Goal: Information Seeking & Learning: Compare options

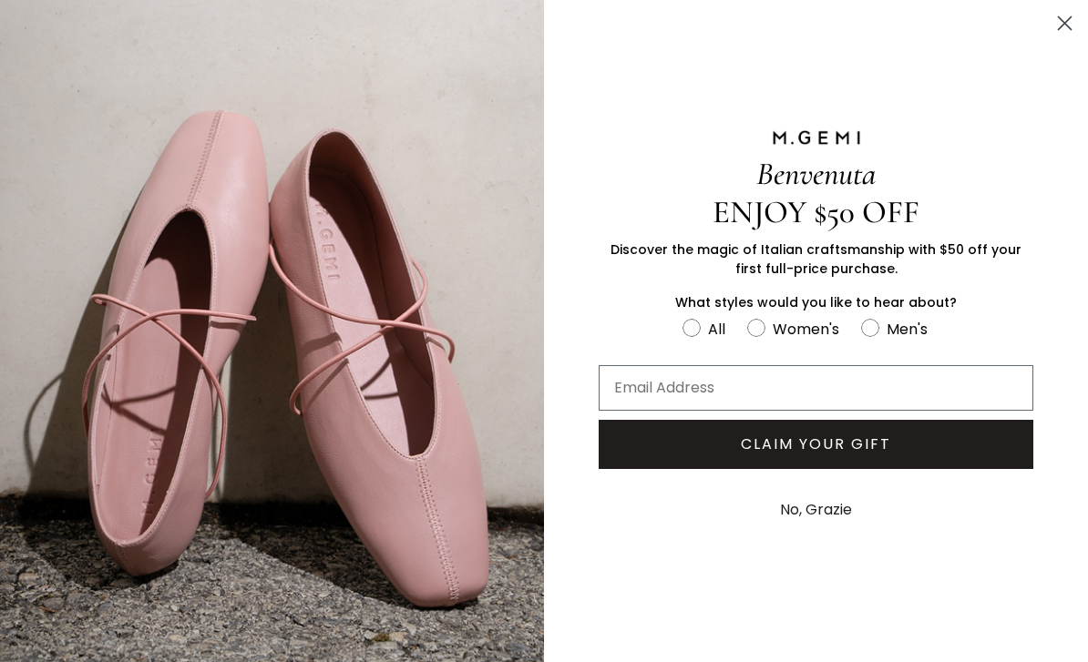
click at [1074, 218] on div "ENJOY $50 OFF" at bounding box center [816, 212] width 544 height 38
click at [1075, 220] on div "ENJOY $50 OFF" at bounding box center [816, 212] width 544 height 38
click at [1074, 206] on div "ENJOY $50 OFF" at bounding box center [816, 212] width 544 height 38
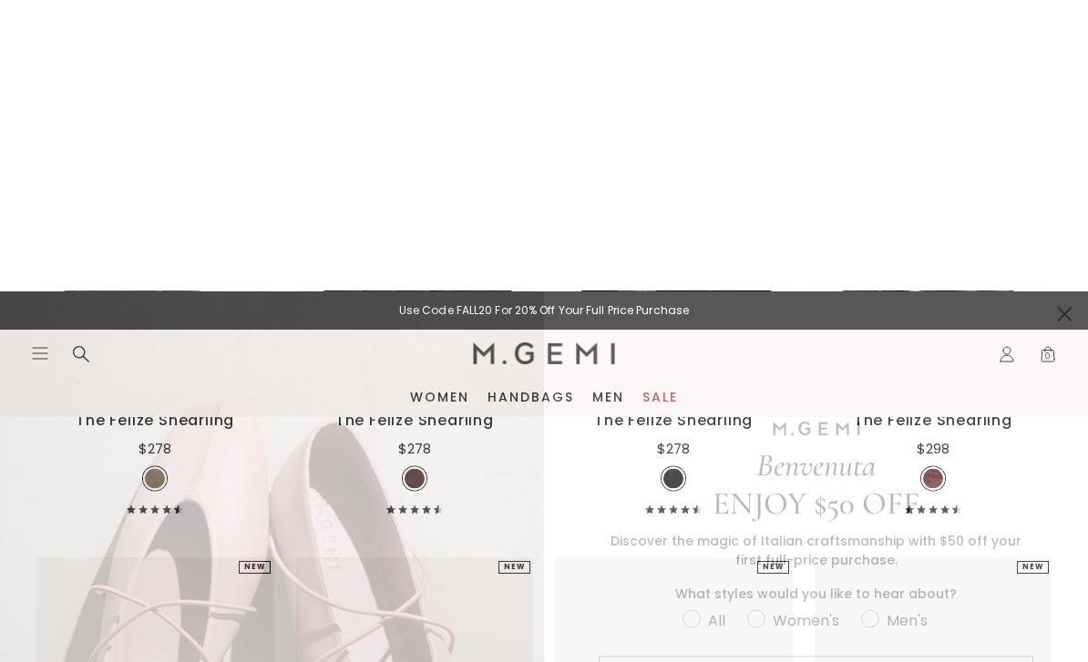
scroll to position [575, 0]
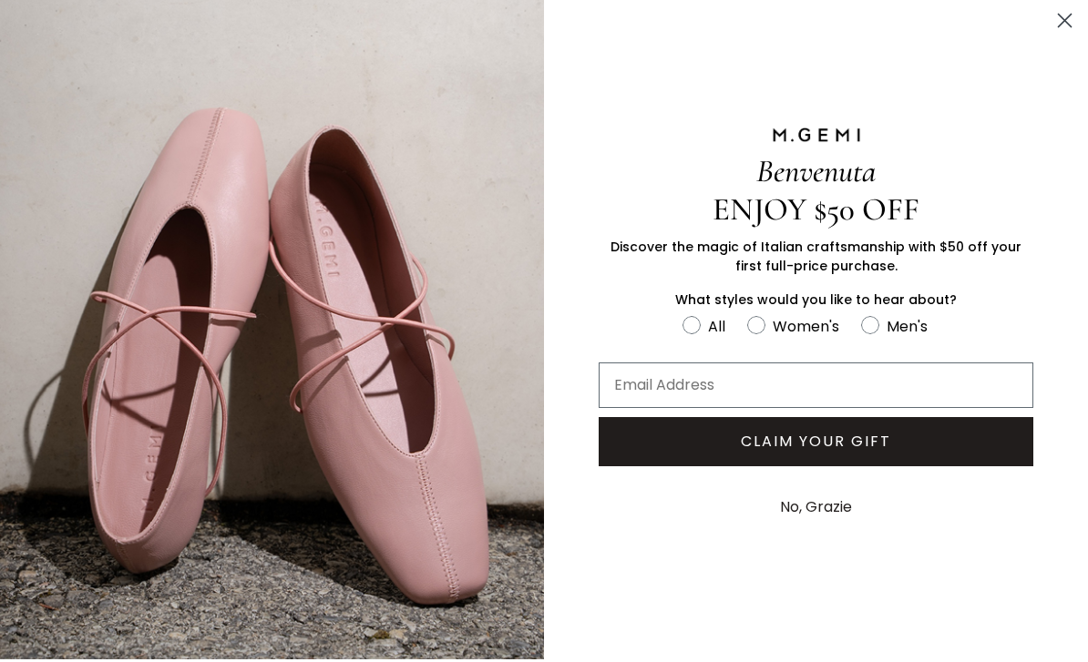
click at [1077, 20] on circle "Close dialog" at bounding box center [1064, 23] width 30 height 30
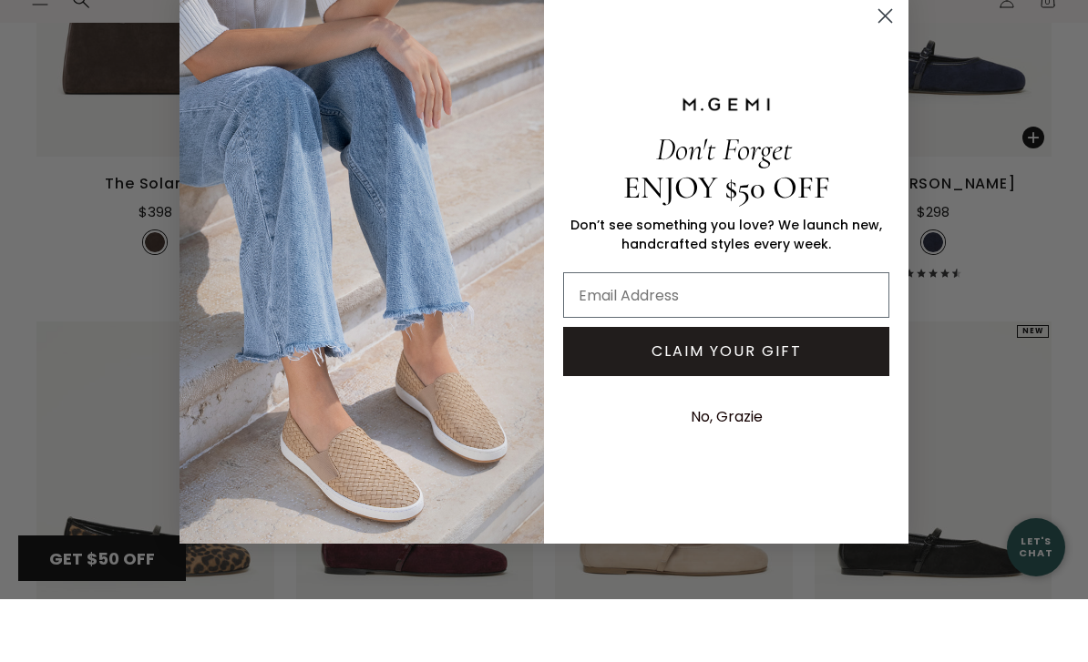
scroll to position [1891, 0]
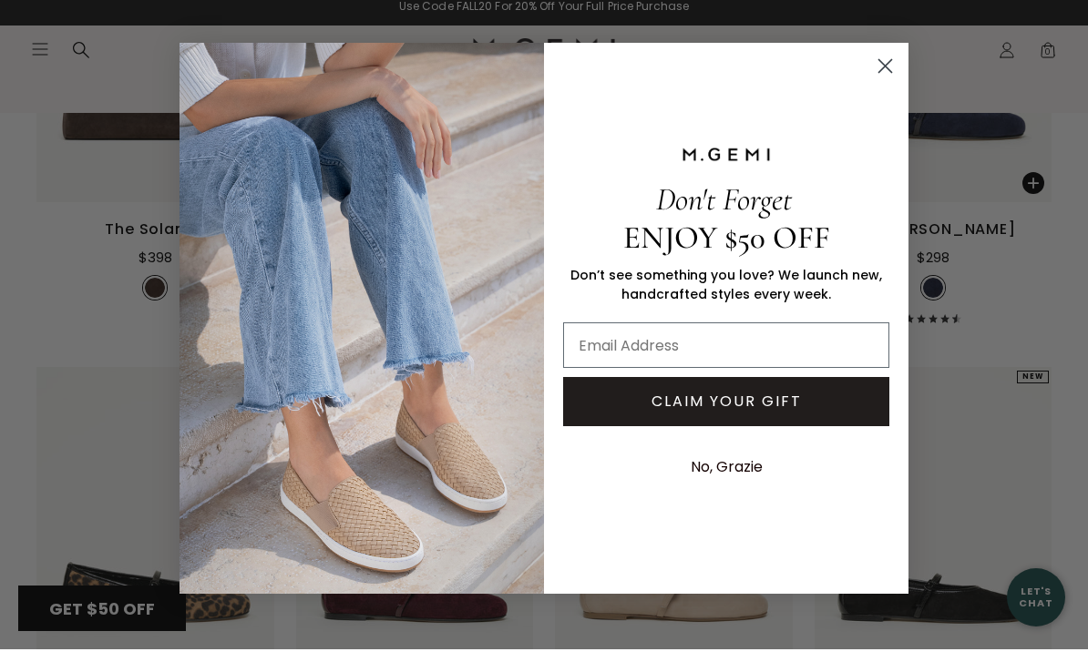
click at [892, 94] on circle "Close dialog" at bounding box center [885, 79] width 30 height 30
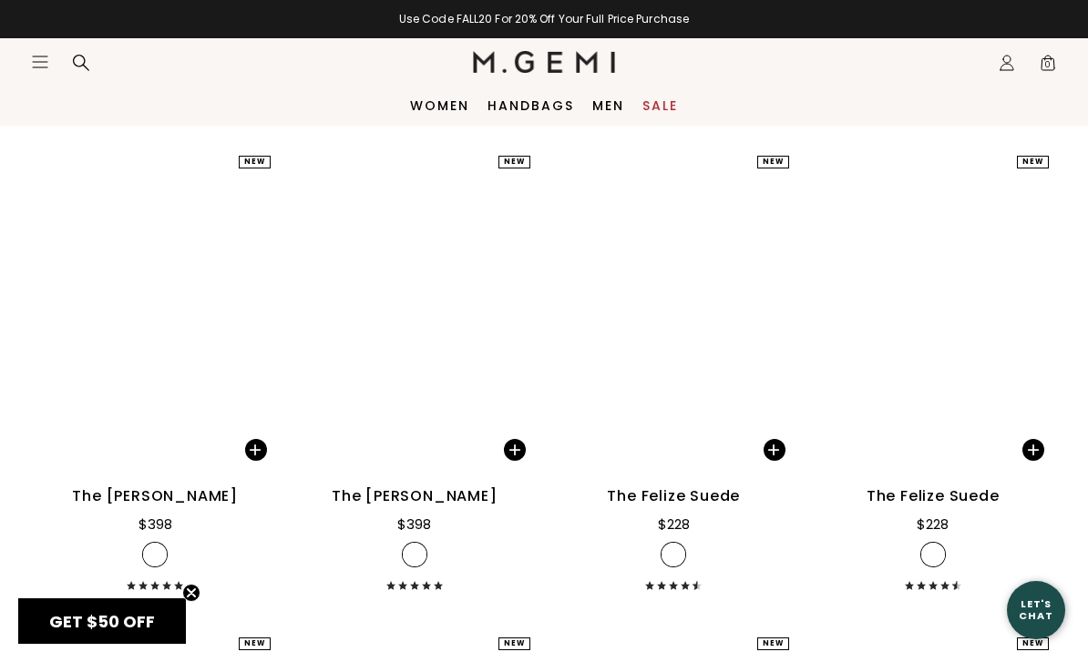
scroll to position [5465, 0]
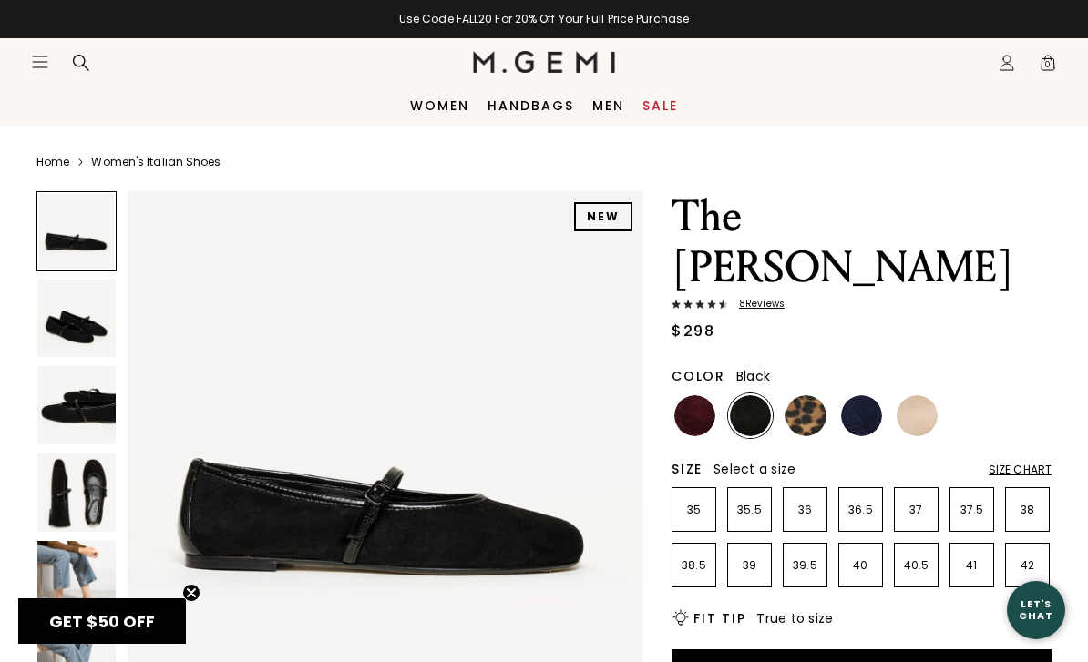
click at [66, 317] on img at bounding box center [76, 319] width 78 height 78
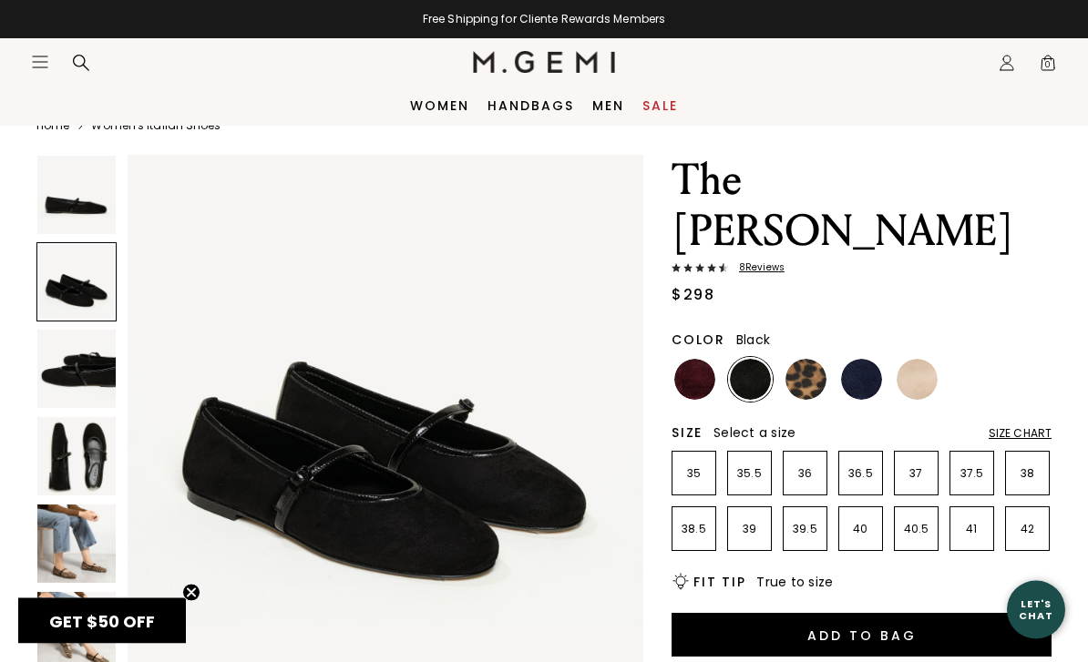
scroll to position [42, 0]
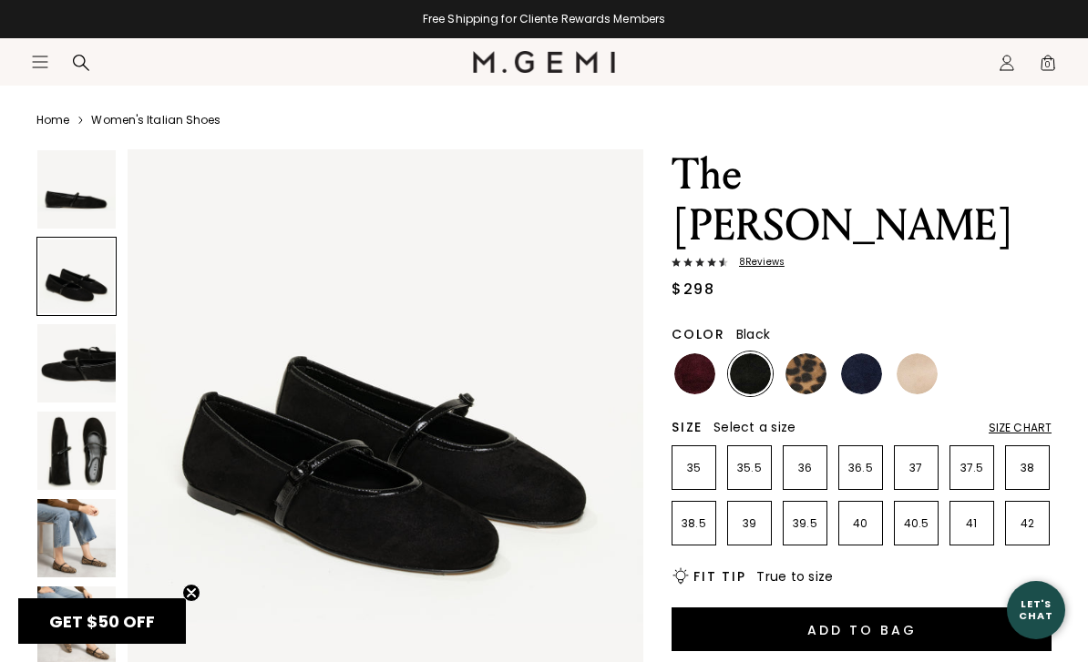
click at [66, 536] on img at bounding box center [76, 538] width 78 height 78
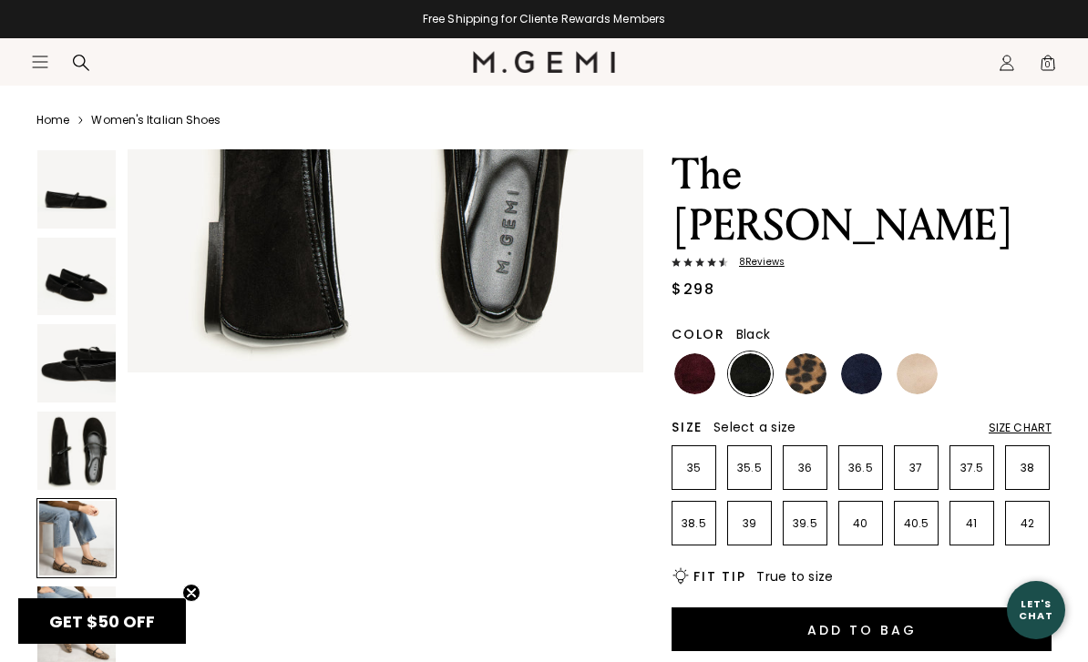
scroll to position [2136, 0]
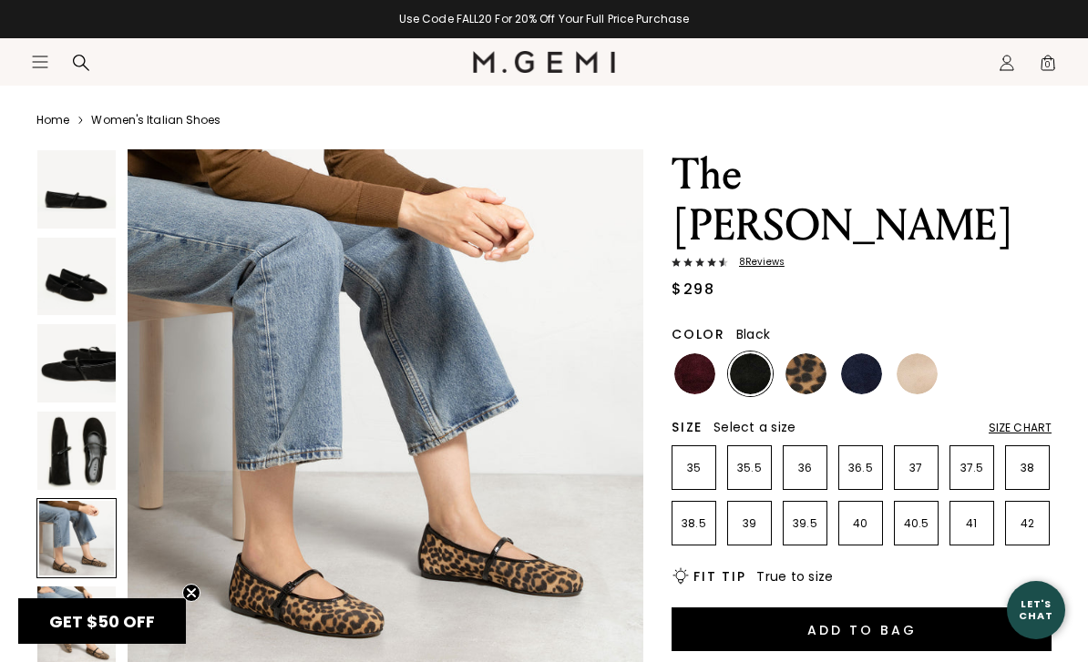
click at [68, 604] on img at bounding box center [76, 626] width 78 height 78
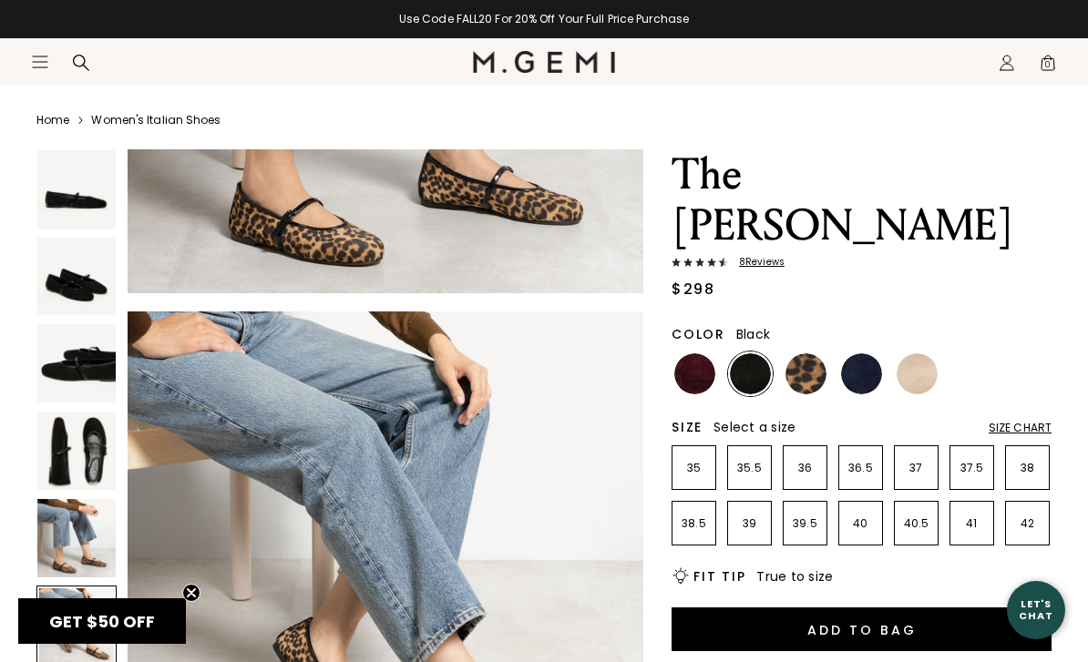
scroll to position [2670, 0]
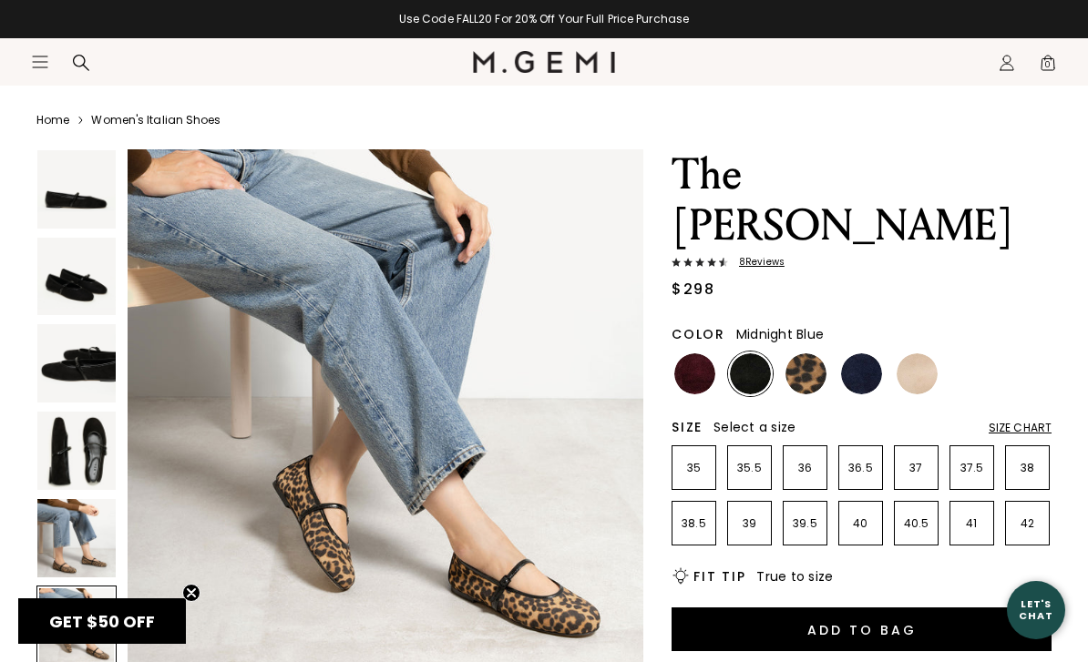
click at [868, 353] on img at bounding box center [861, 373] width 41 height 41
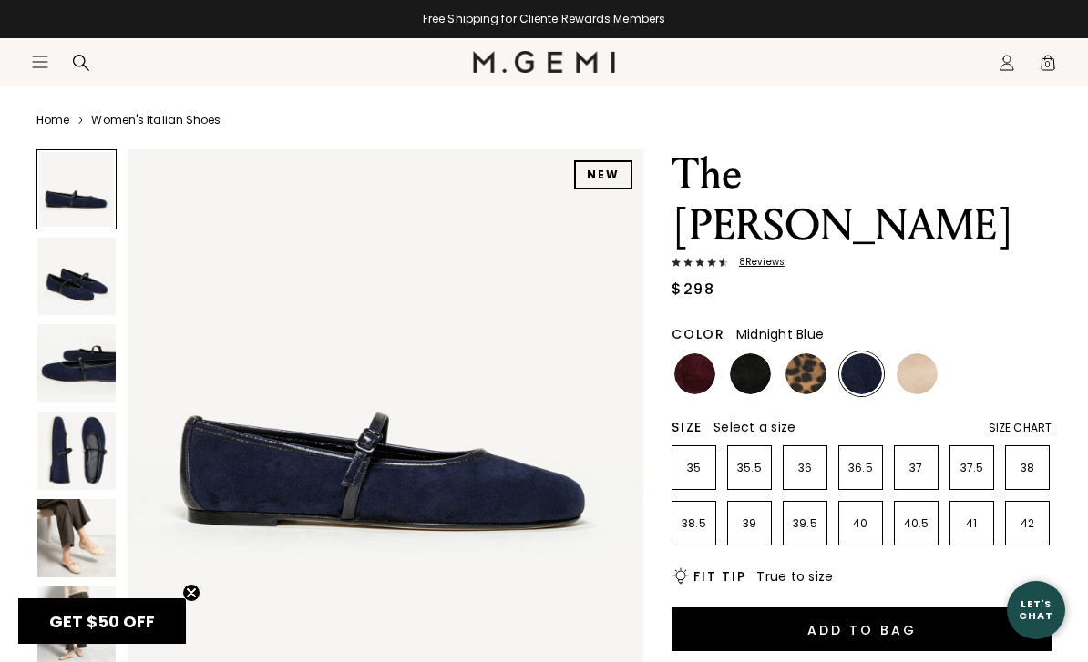
click at [69, 537] on img at bounding box center [76, 538] width 78 height 78
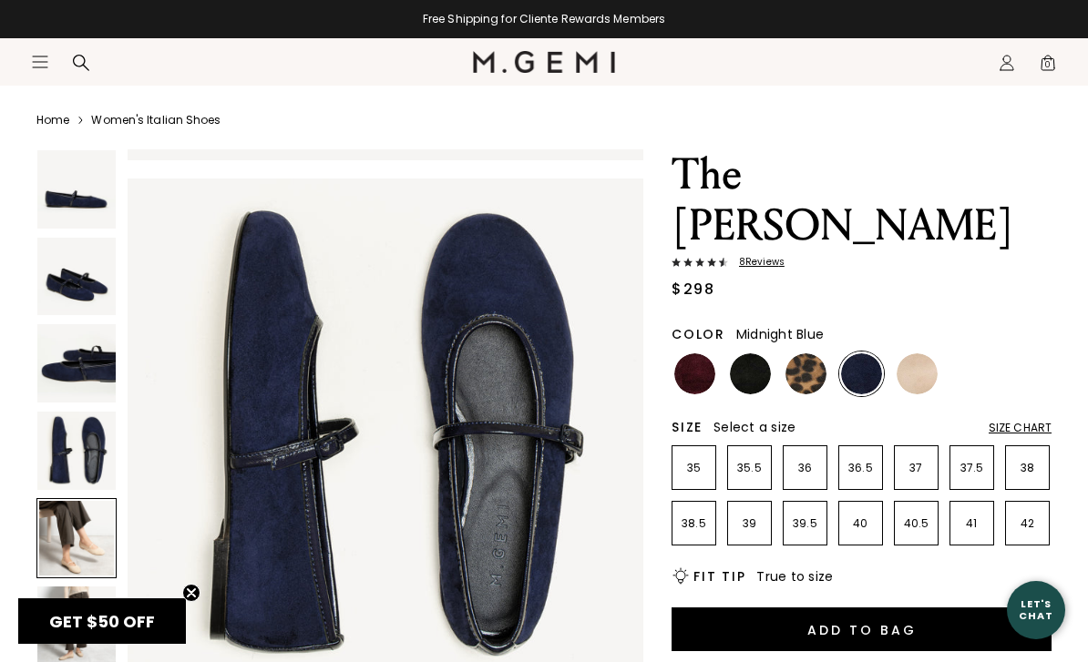
scroll to position [2136, 0]
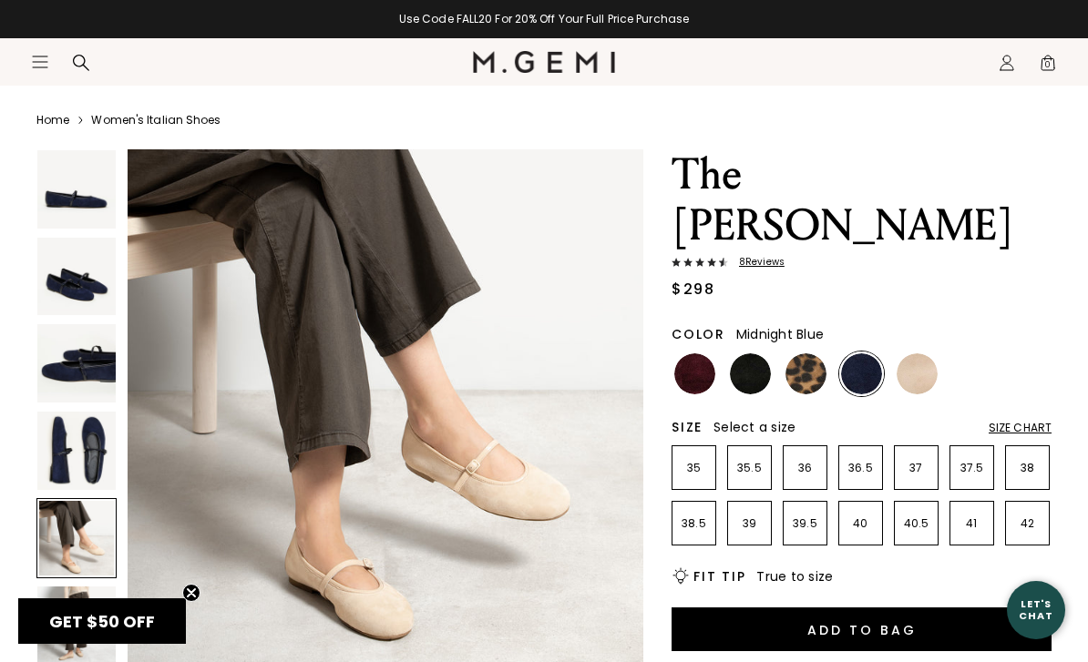
click at [67, 449] on img at bounding box center [76, 451] width 78 height 78
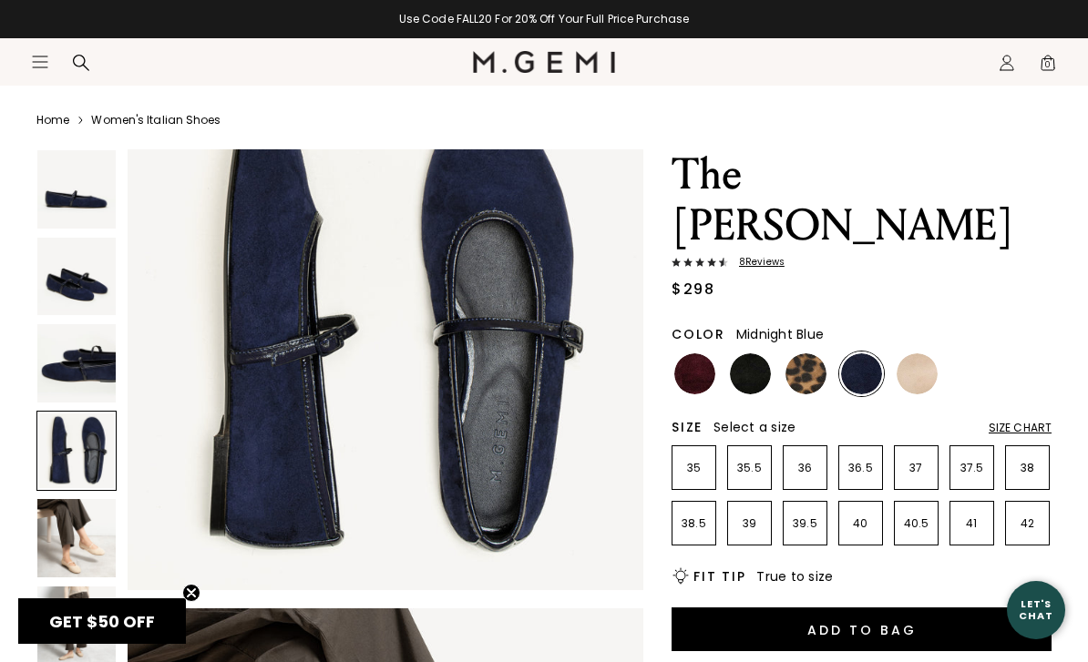
scroll to position [1602, 0]
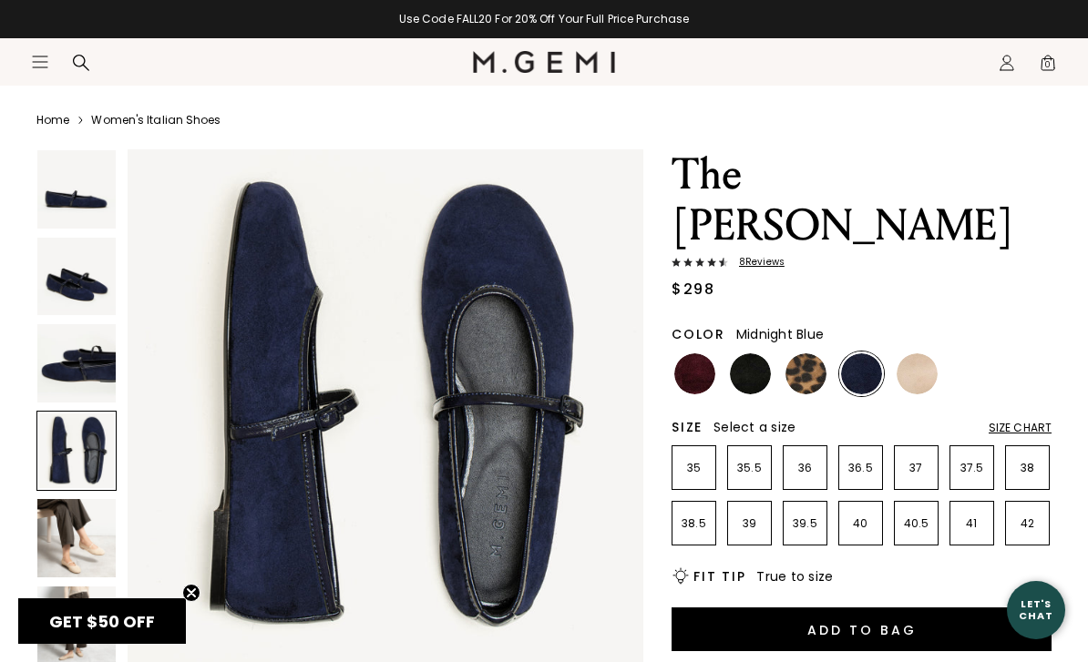
click at [918, 353] on img at bounding box center [916, 373] width 41 height 41
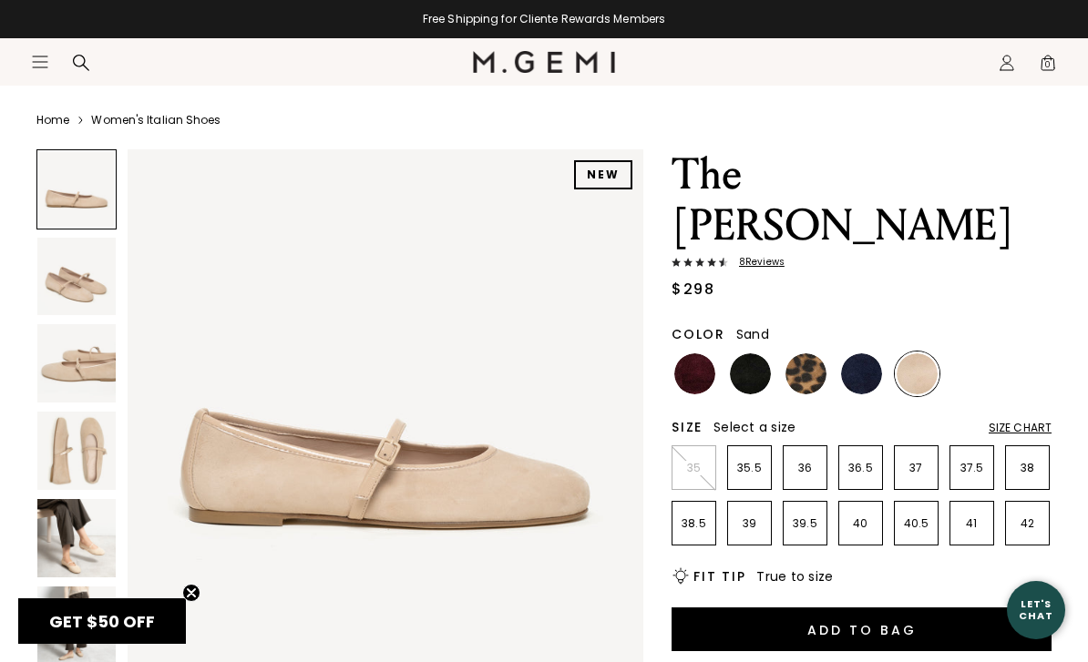
click at [78, 449] on img at bounding box center [76, 451] width 78 height 78
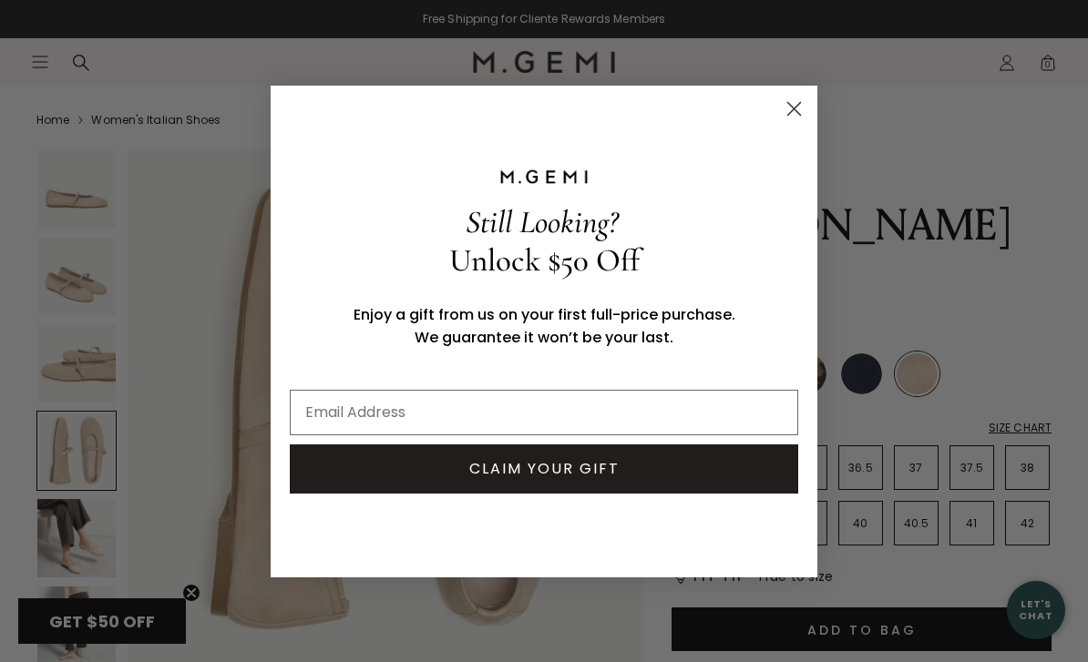
scroll to position [41, 0]
click at [801, 123] on circle "Close dialog" at bounding box center [794, 108] width 30 height 30
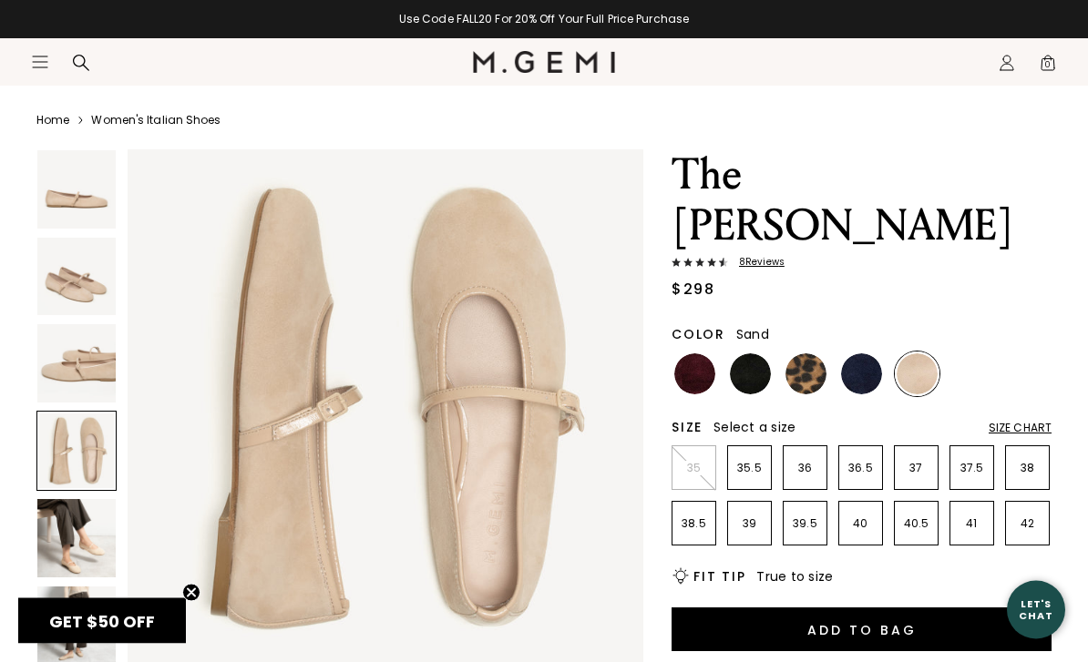
scroll to position [42, 0]
click at [759, 353] on img at bounding box center [750, 373] width 41 height 41
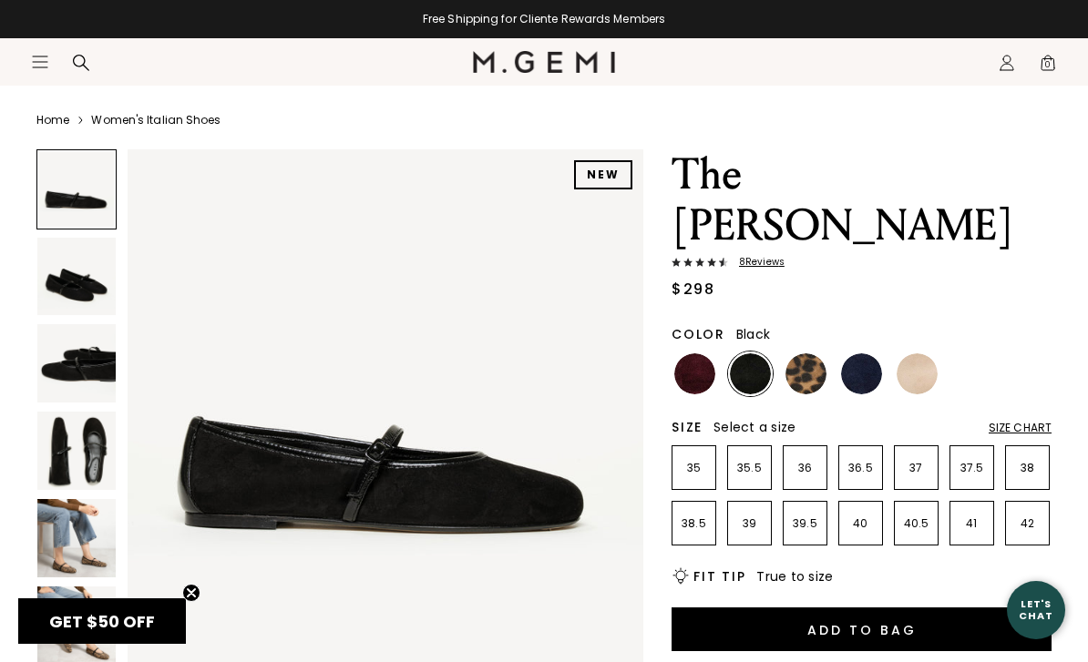
click at [89, 455] on img at bounding box center [76, 451] width 78 height 78
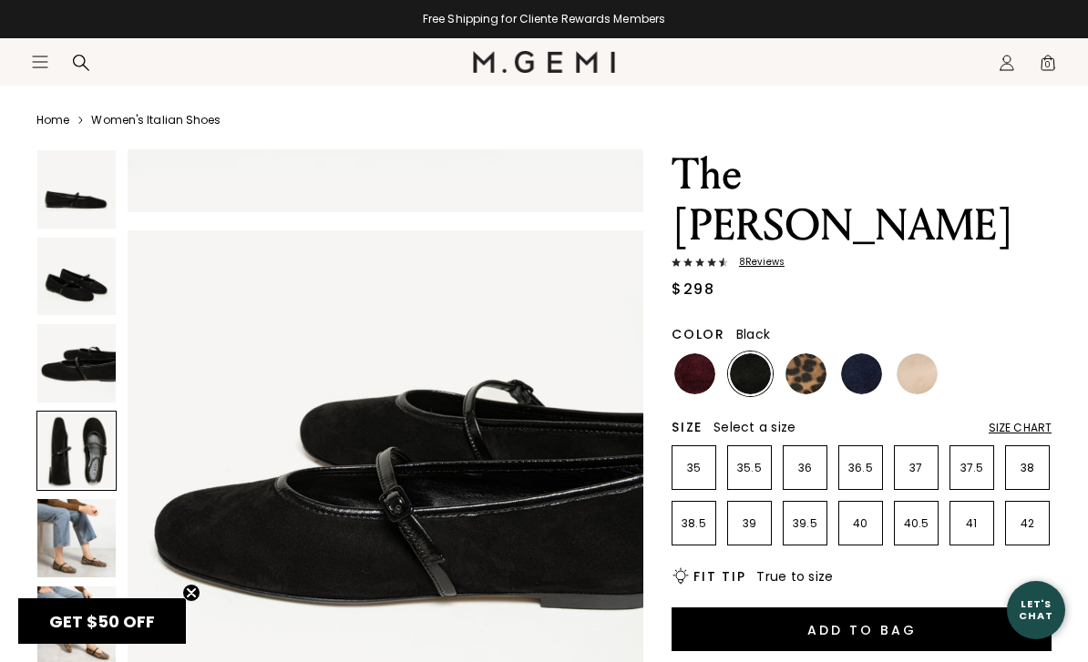
scroll to position [1602, 0]
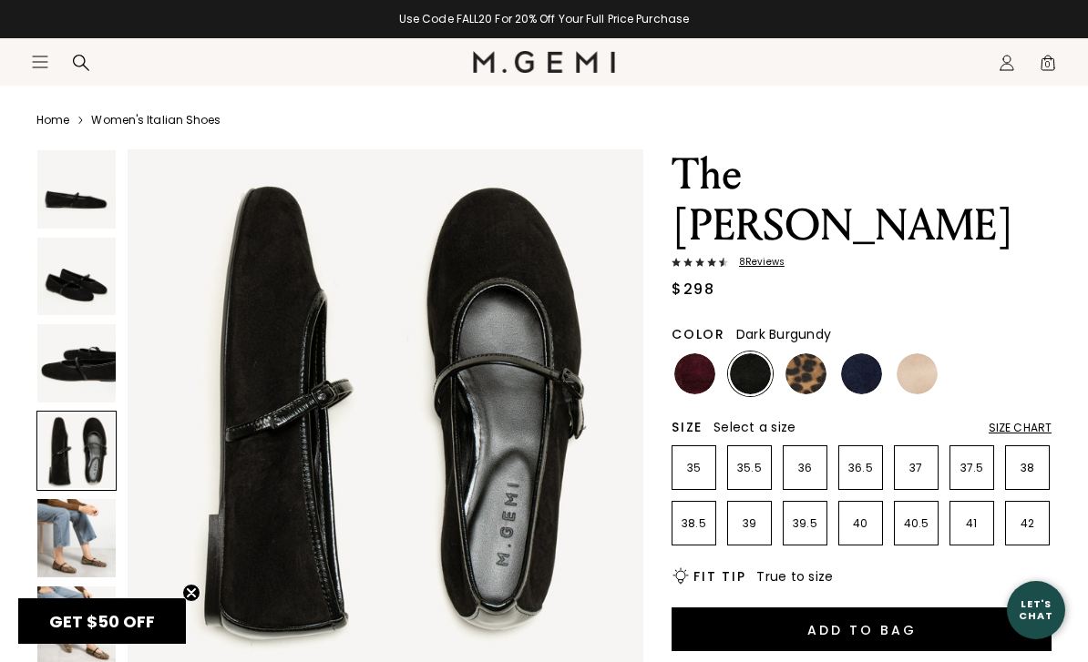
click at [705, 353] on img at bounding box center [694, 373] width 41 height 41
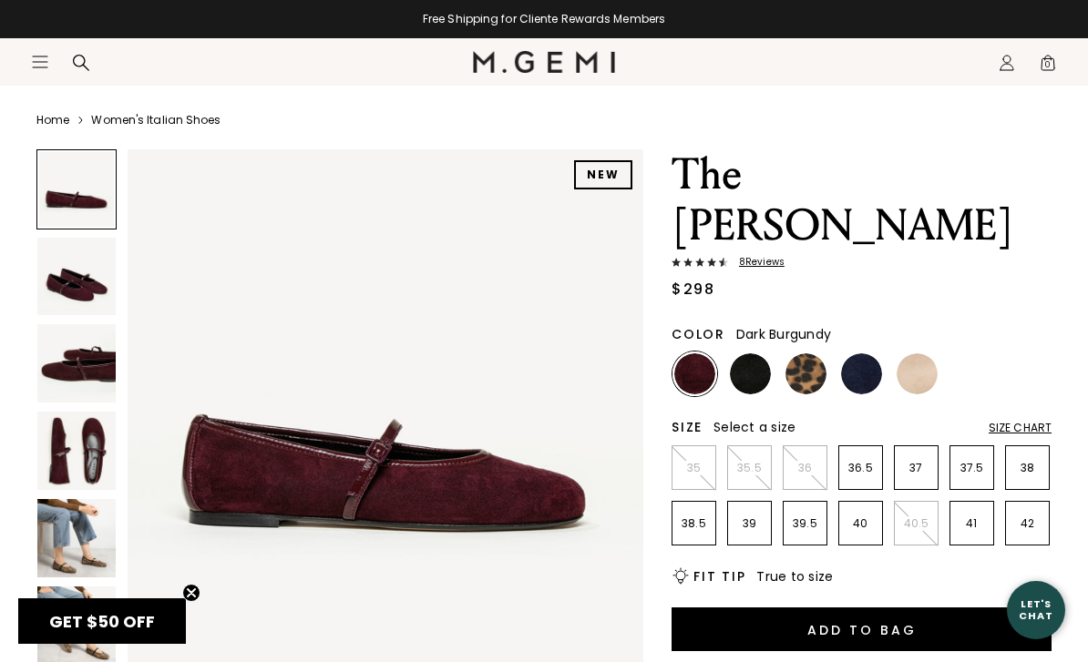
click at [759, 353] on img at bounding box center [750, 373] width 41 height 41
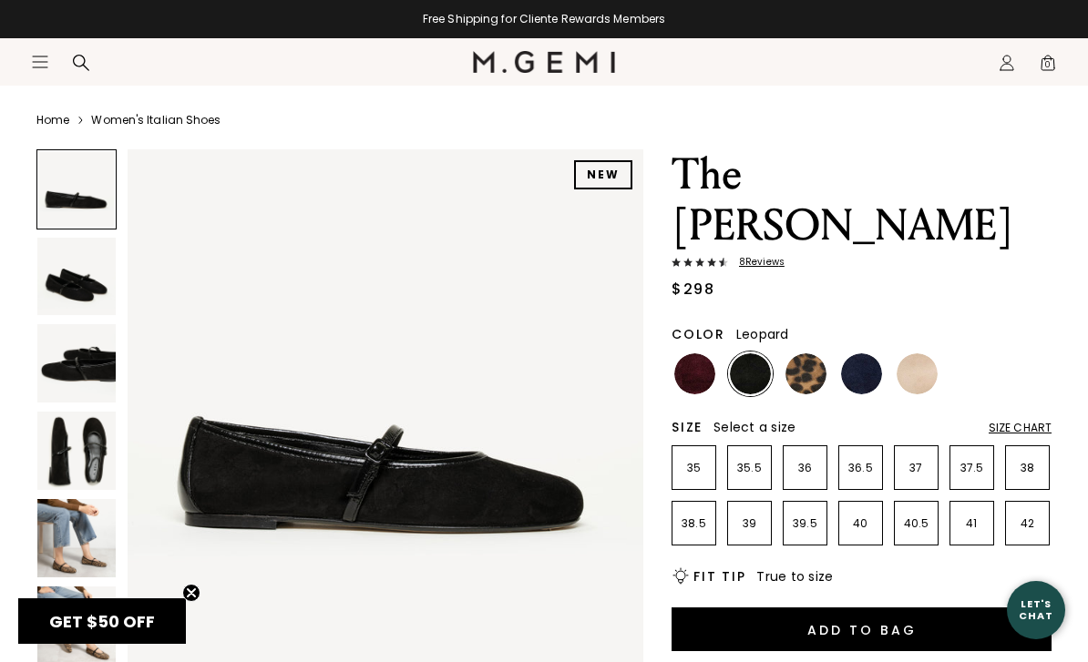
click at [809, 353] on img at bounding box center [805, 373] width 41 height 41
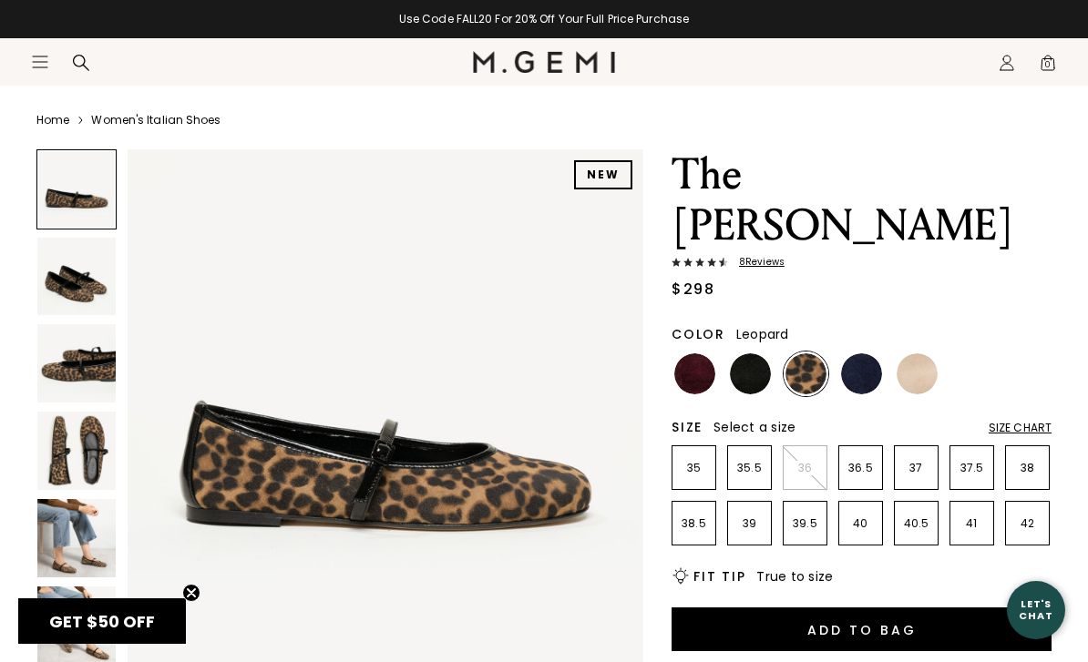
click at [865, 353] on img at bounding box center [861, 373] width 41 height 41
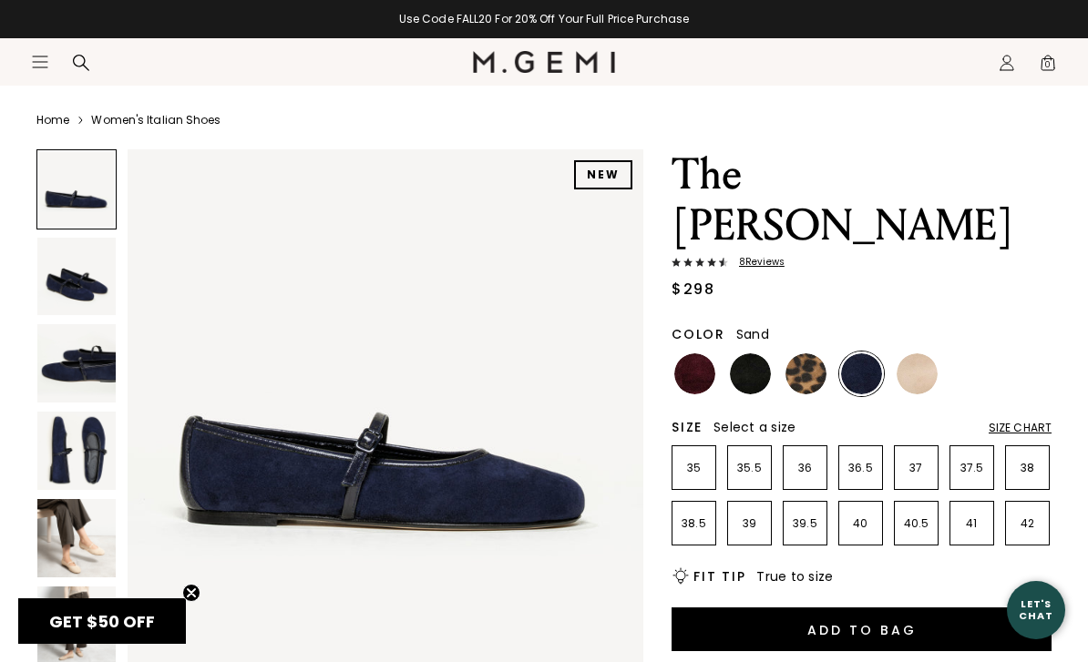
click at [907, 353] on img at bounding box center [916, 373] width 41 height 41
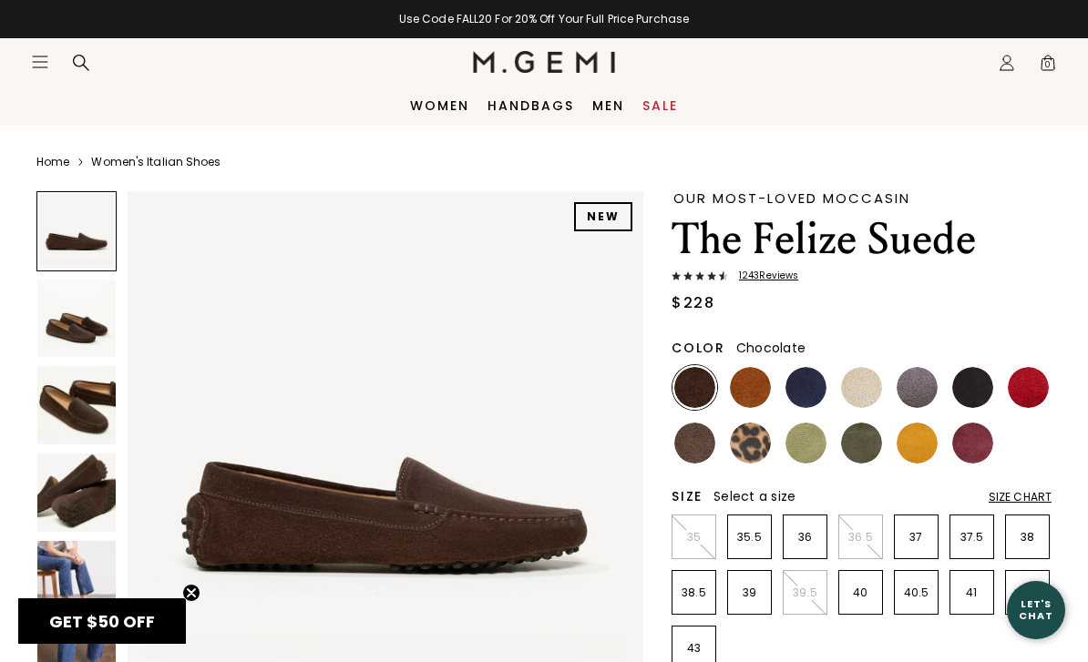
click at [77, 408] on img at bounding box center [76, 405] width 78 height 78
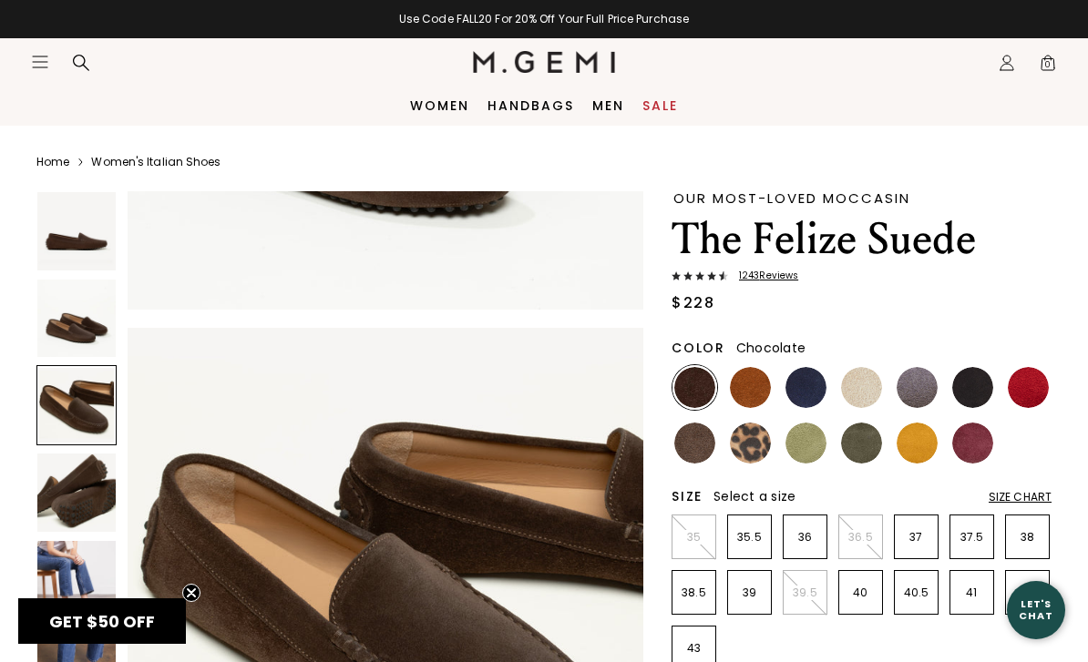
scroll to position [1069, 0]
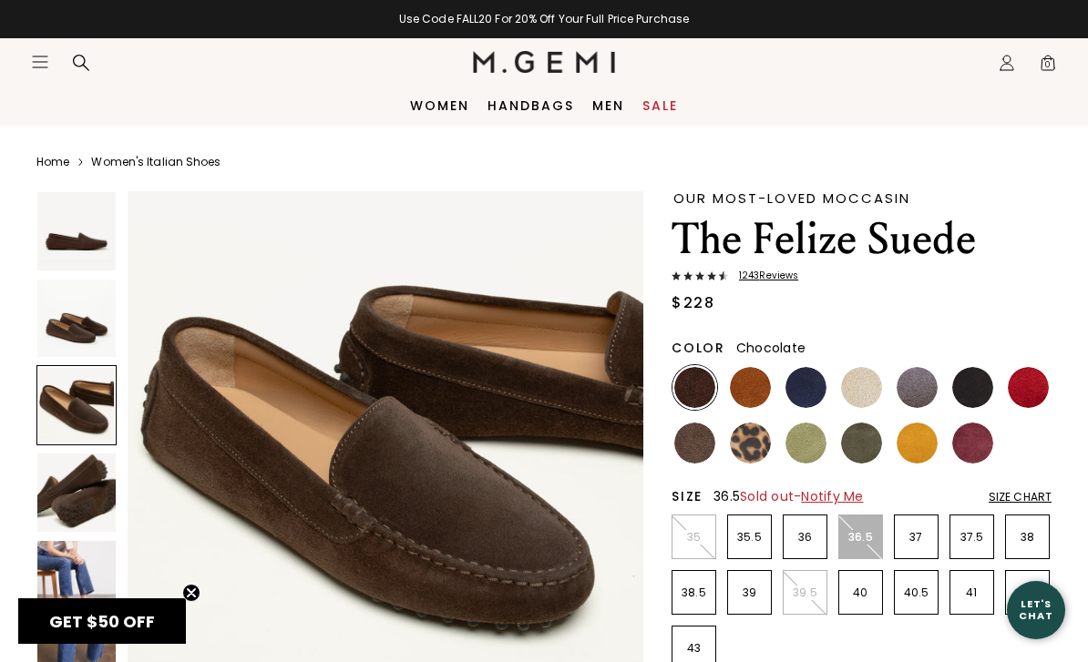
click at [848, 496] on span "Notify Me" at bounding box center [832, 496] width 62 height 18
click at [1008, 312] on div "$228" at bounding box center [861, 303] width 380 height 22
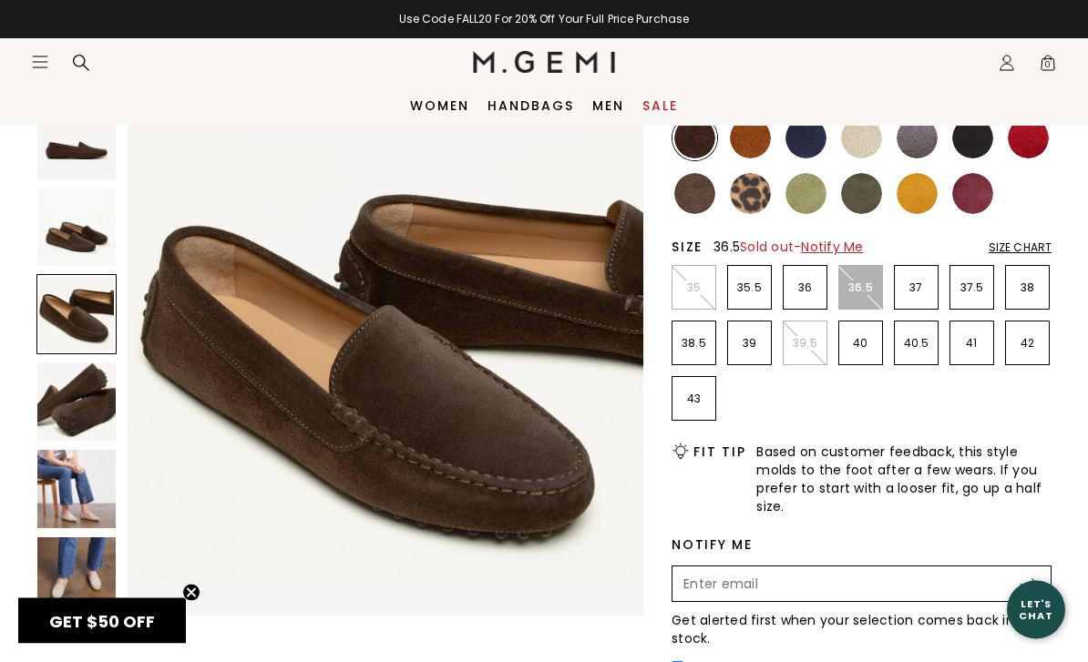
scroll to position [248, 0]
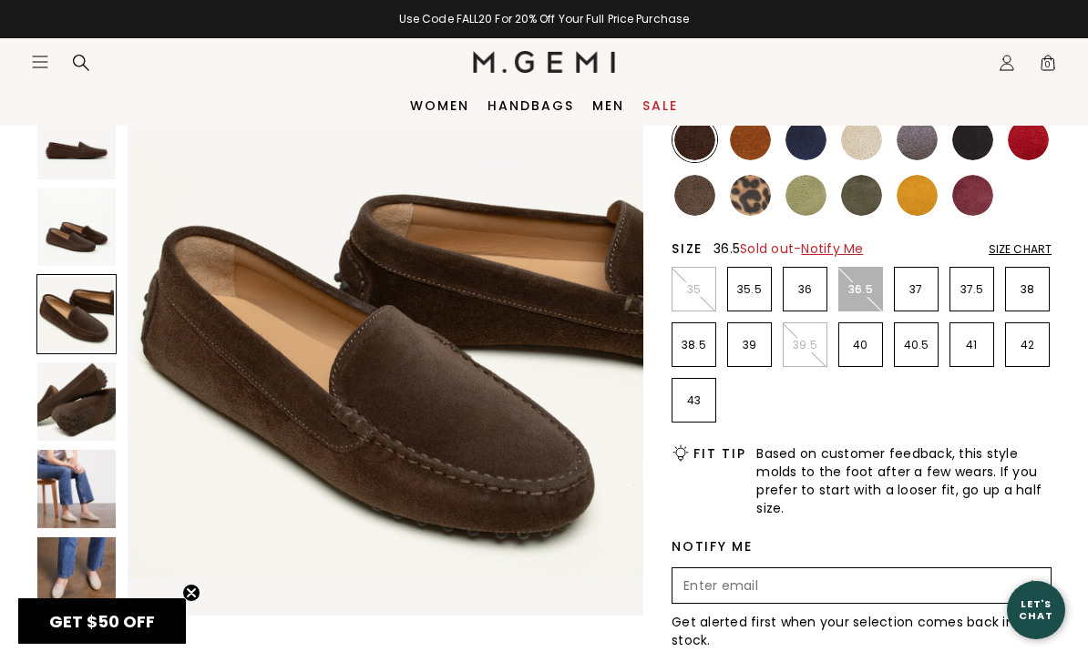
click at [823, 583] on input "Enter your email address to be notified when your selection is back in stock" at bounding box center [845, 585] width 343 height 31
type input "judyharp316@yahoo.com"
click at [1035, 591] on img at bounding box center [1028, 586] width 18 height 12
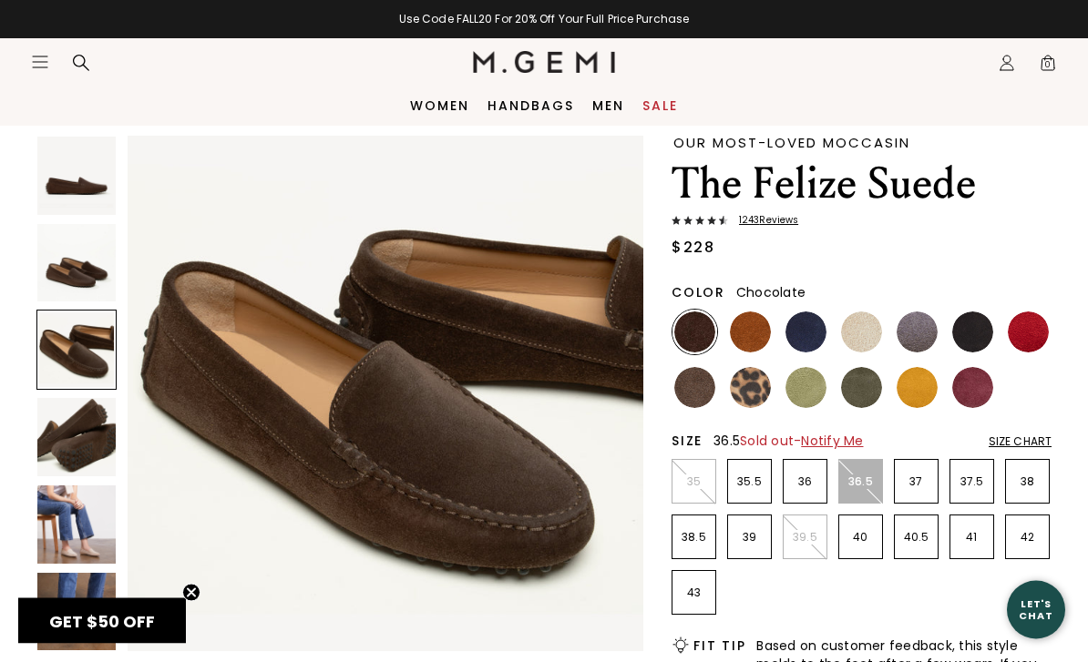
scroll to position [56, 0]
click at [704, 397] on img at bounding box center [694, 387] width 41 height 41
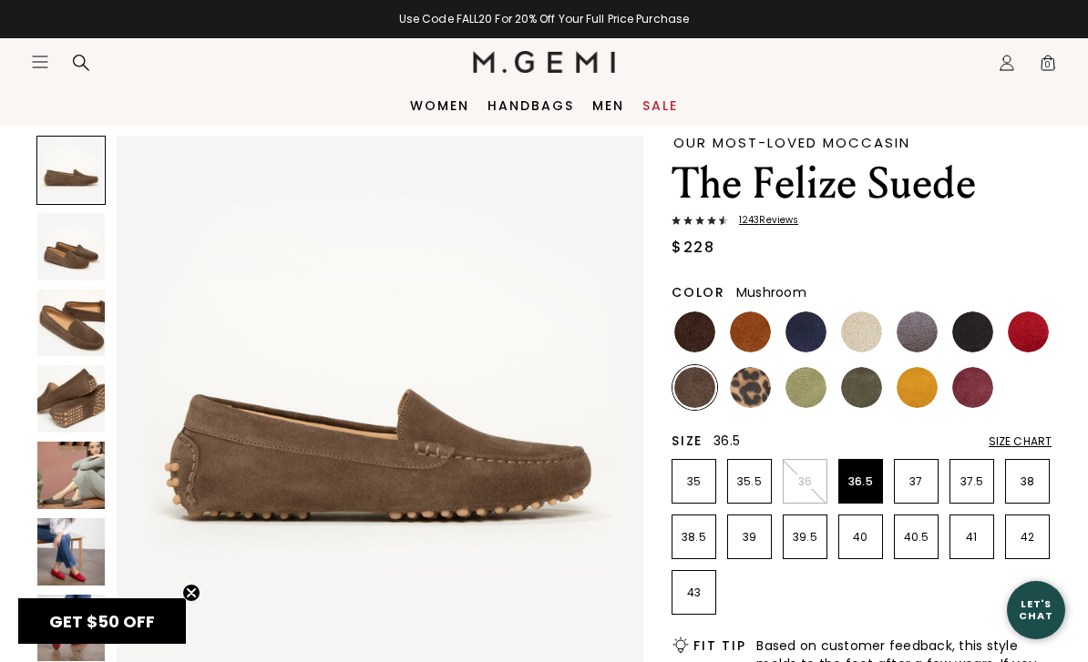
click at [72, 332] on img at bounding box center [70, 323] width 67 height 67
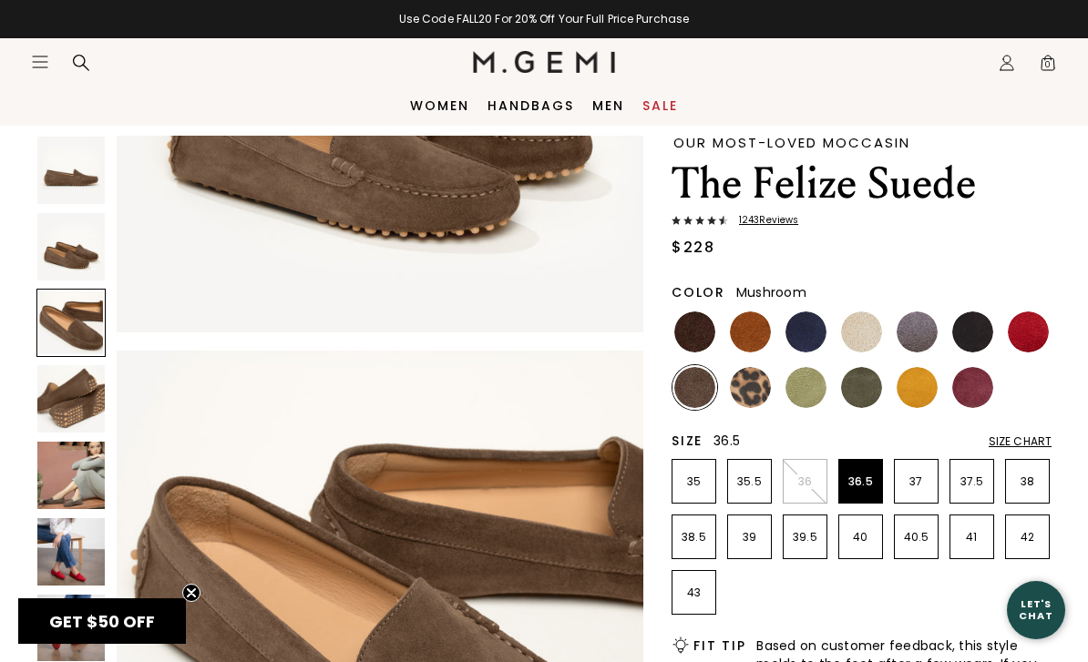
scroll to position [1090, 0]
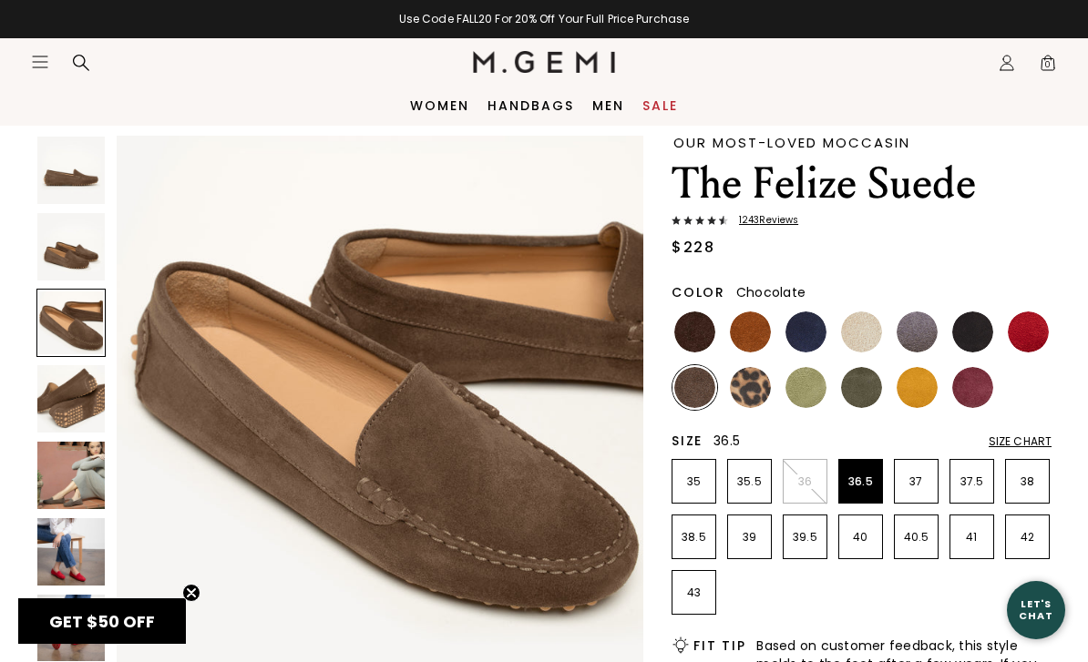
click at [708, 332] on img at bounding box center [694, 332] width 41 height 41
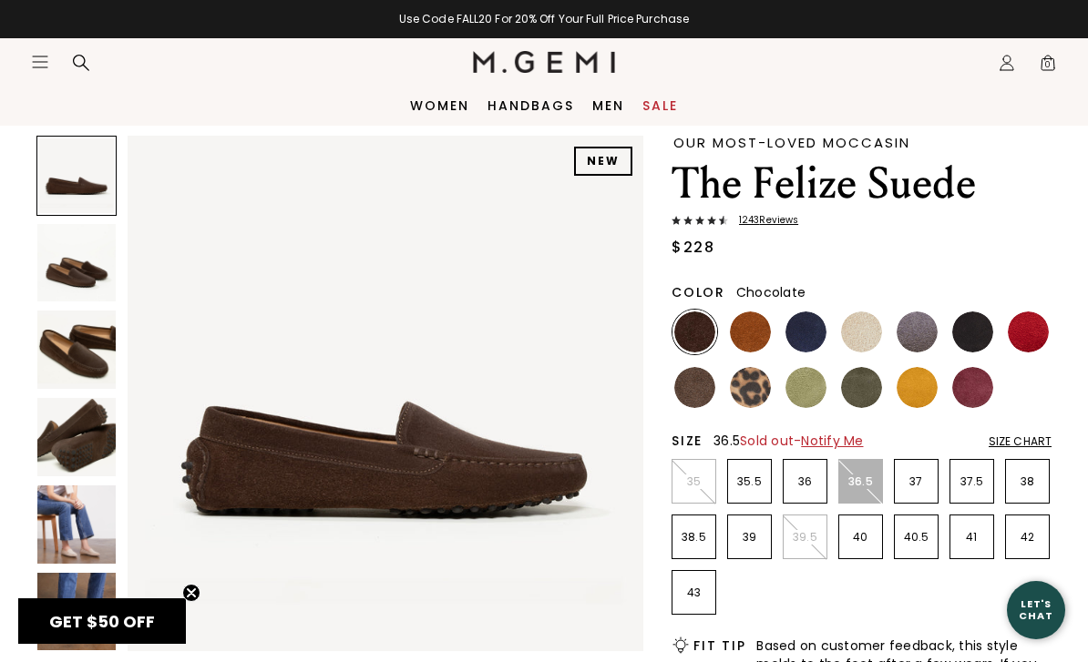
click at [79, 366] on img at bounding box center [76, 350] width 78 height 78
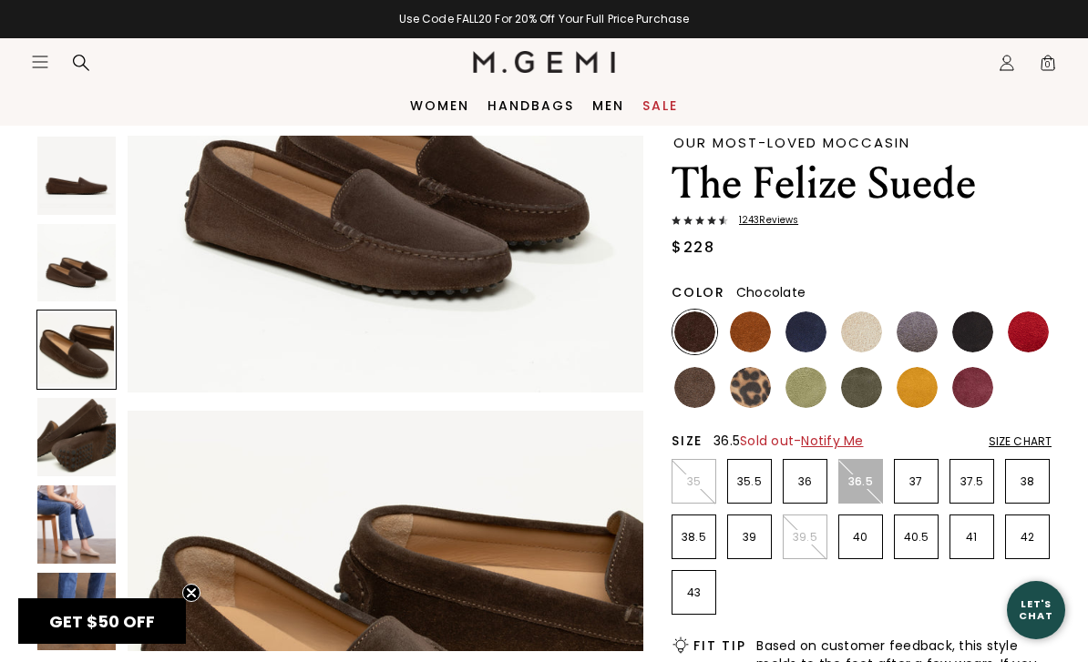
scroll to position [1069, 0]
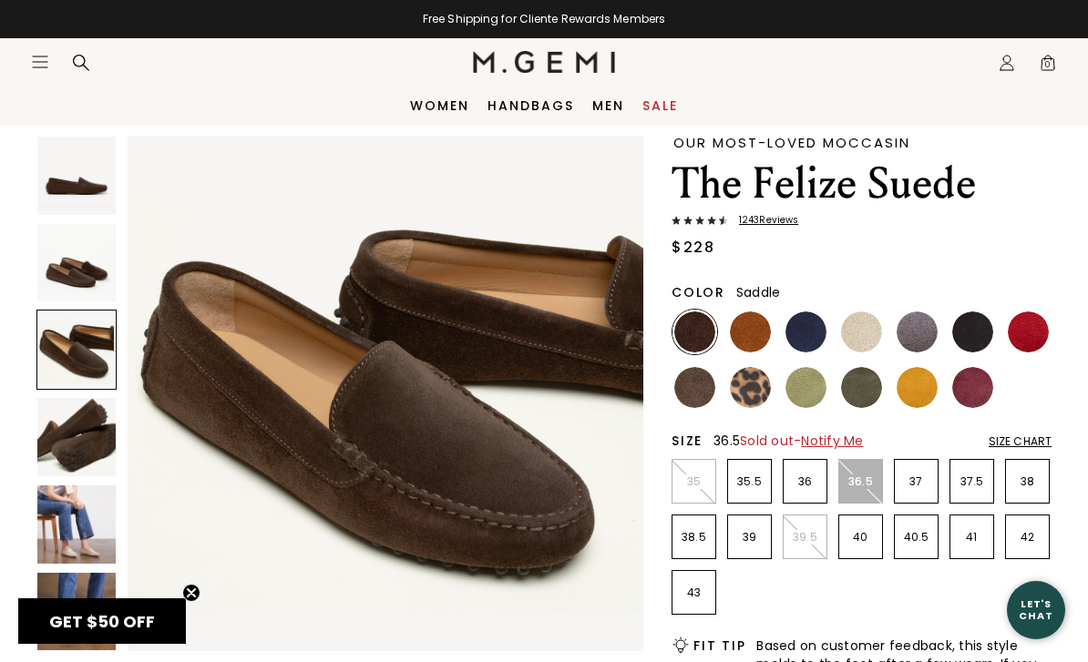
click at [753, 331] on img at bounding box center [750, 332] width 41 height 41
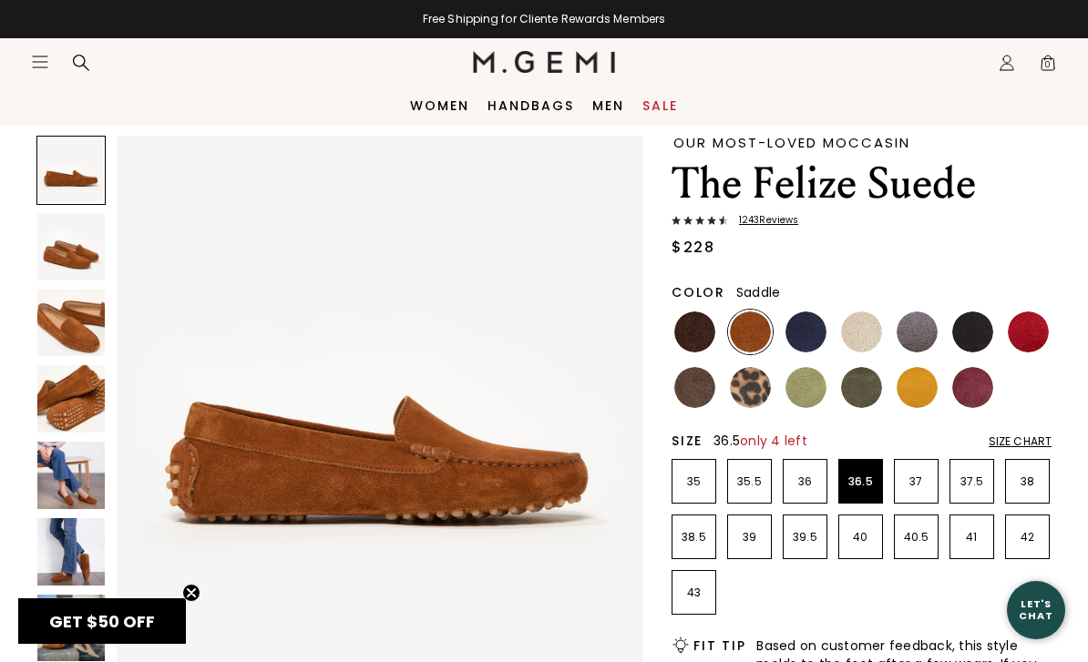
click at [62, 322] on img at bounding box center [70, 323] width 67 height 67
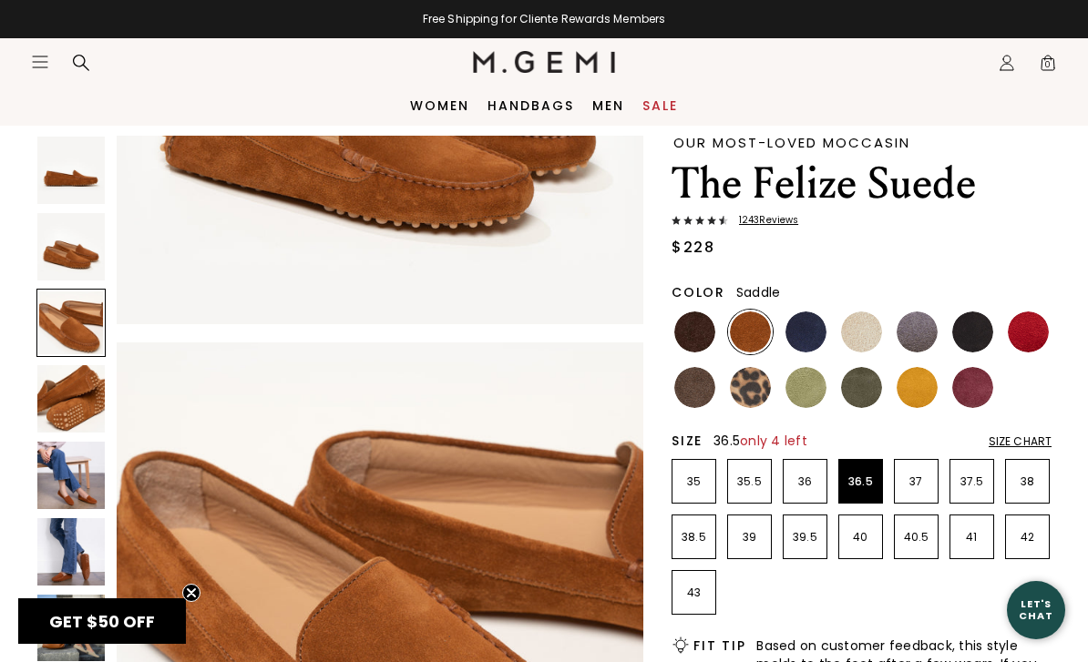
scroll to position [1090, 0]
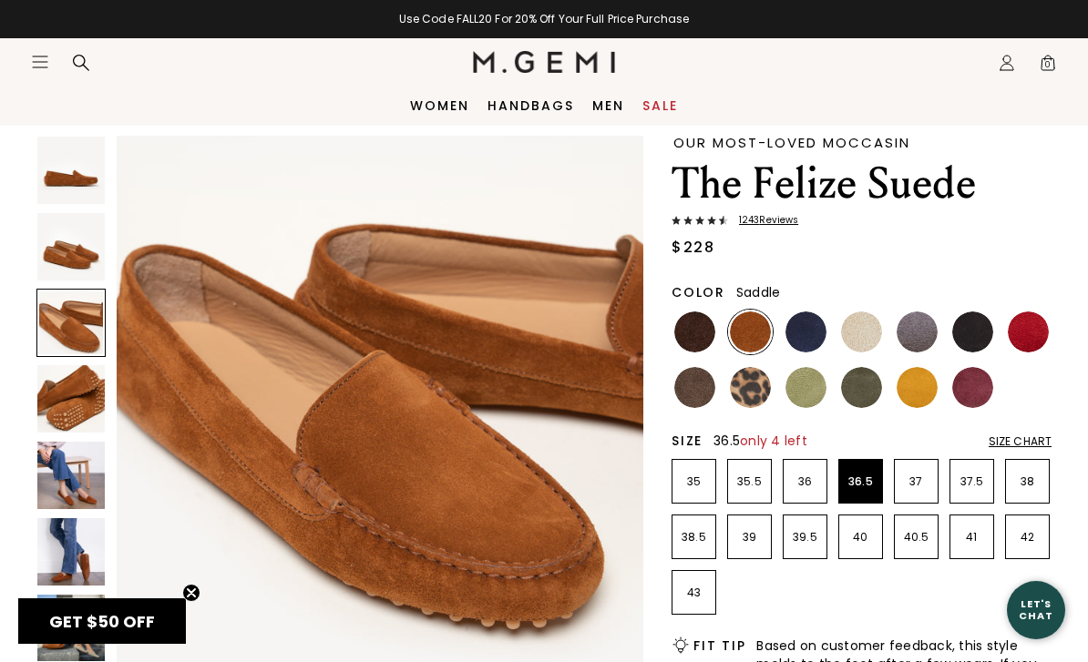
click at [813, 332] on img at bounding box center [805, 332] width 41 height 41
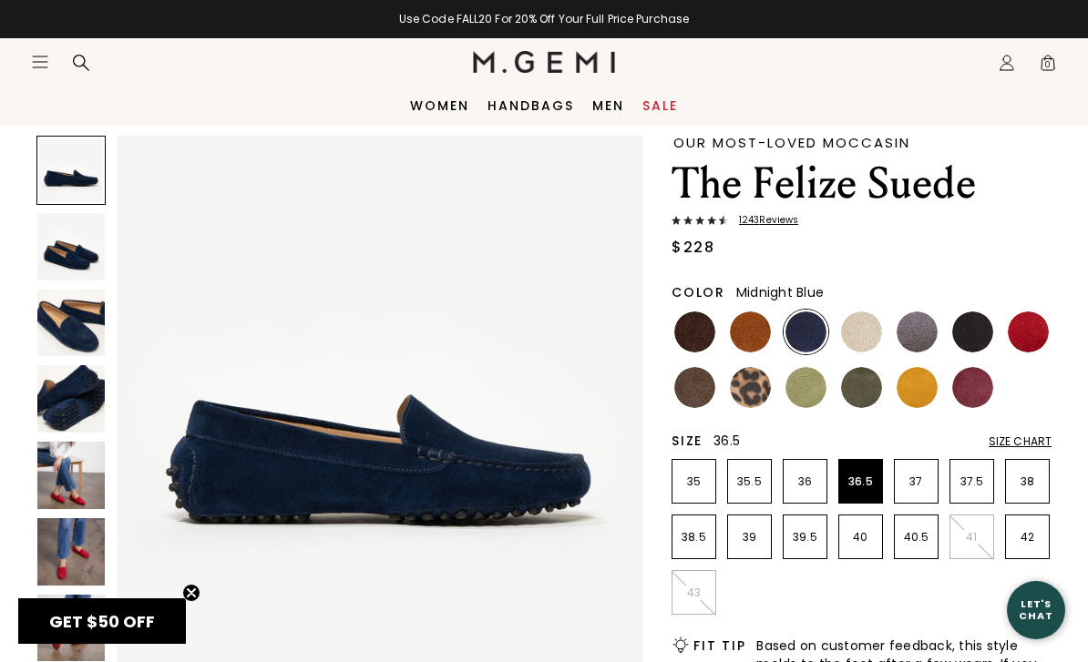
click at [872, 336] on img at bounding box center [861, 332] width 41 height 41
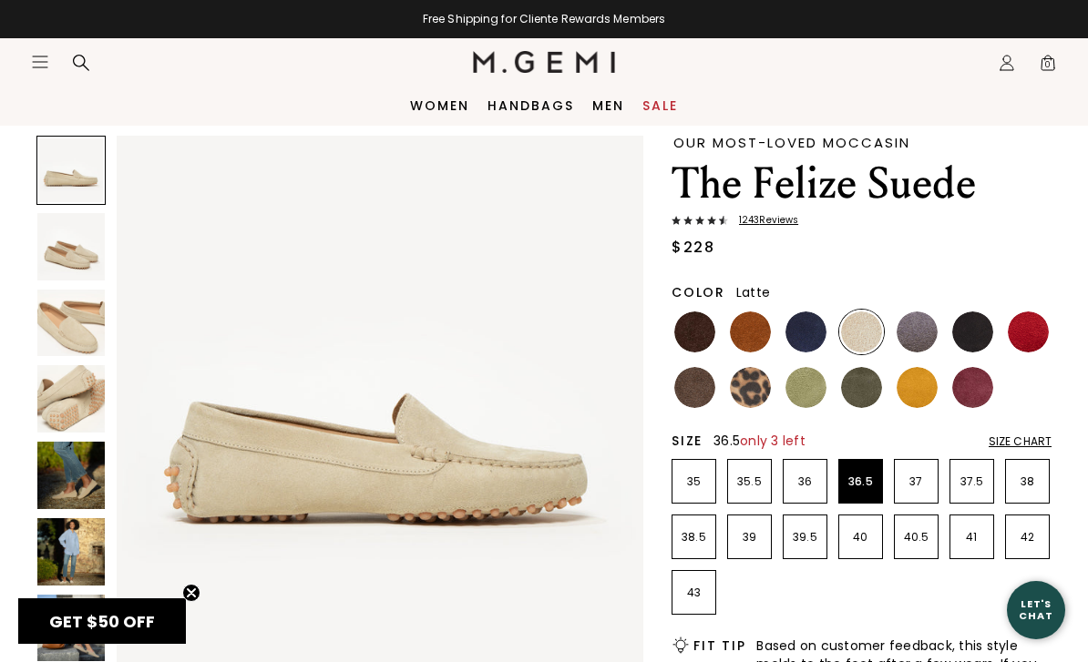
click at [925, 331] on img at bounding box center [916, 332] width 41 height 41
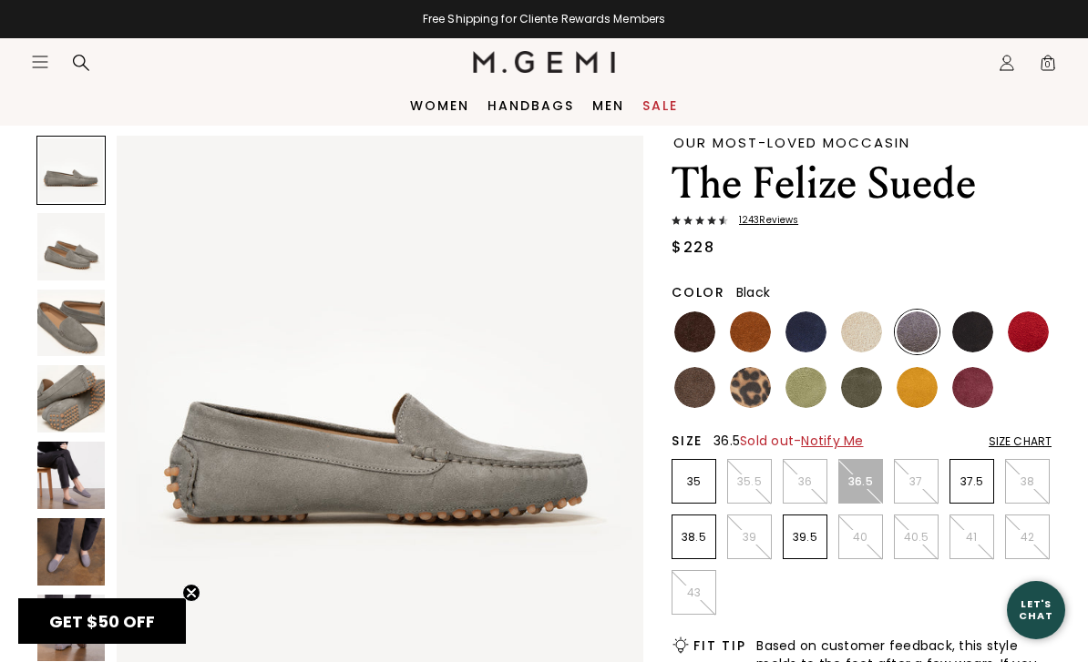
click at [967, 341] on img at bounding box center [972, 332] width 41 height 41
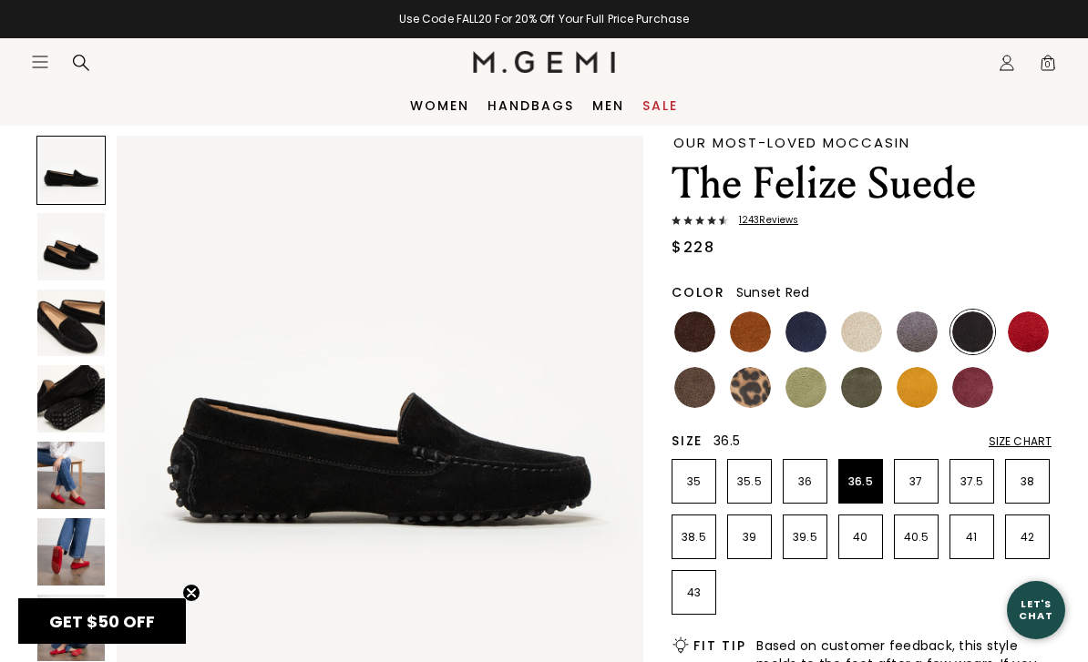
click at [1029, 332] on img at bounding box center [1028, 332] width 41 height 41
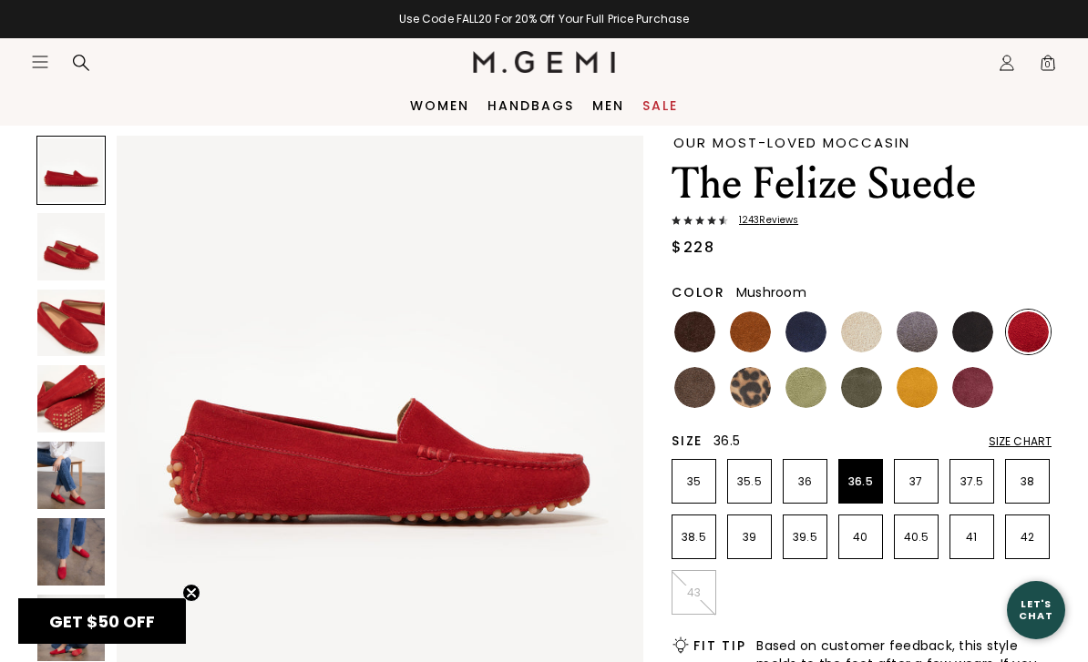
click at [701, 399] on img at bounding box center [694, 387] width 41 height 41
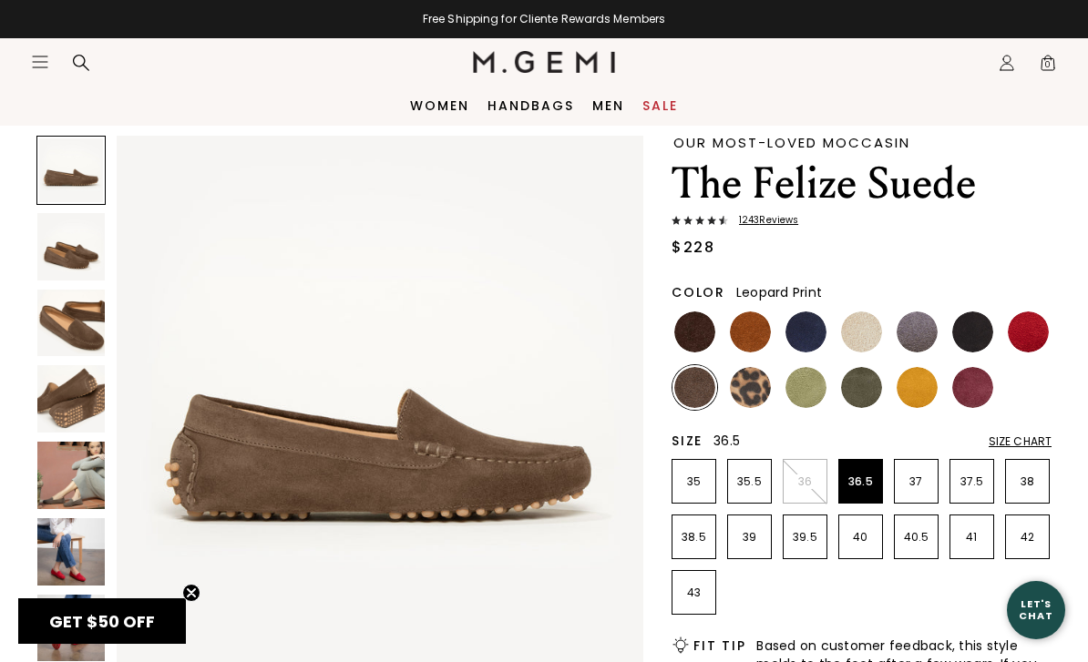
click at [755, 390] on img at bounding box center [750, 387] width 41 height 41
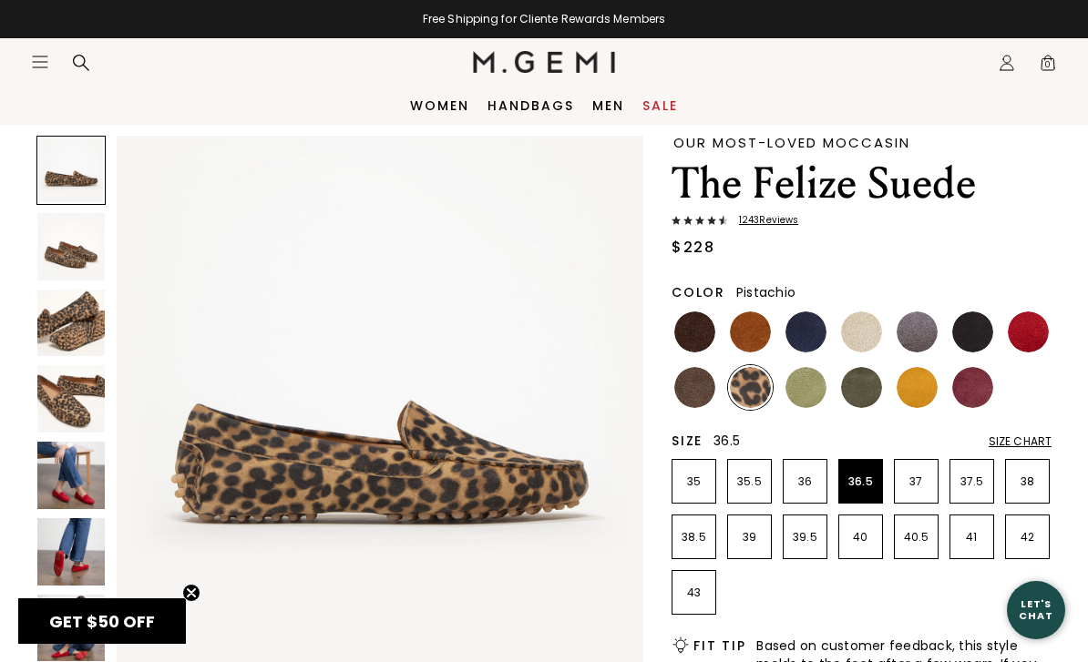
click at [805, 394] on img at bounding box center [805, 387] width 41 height 41
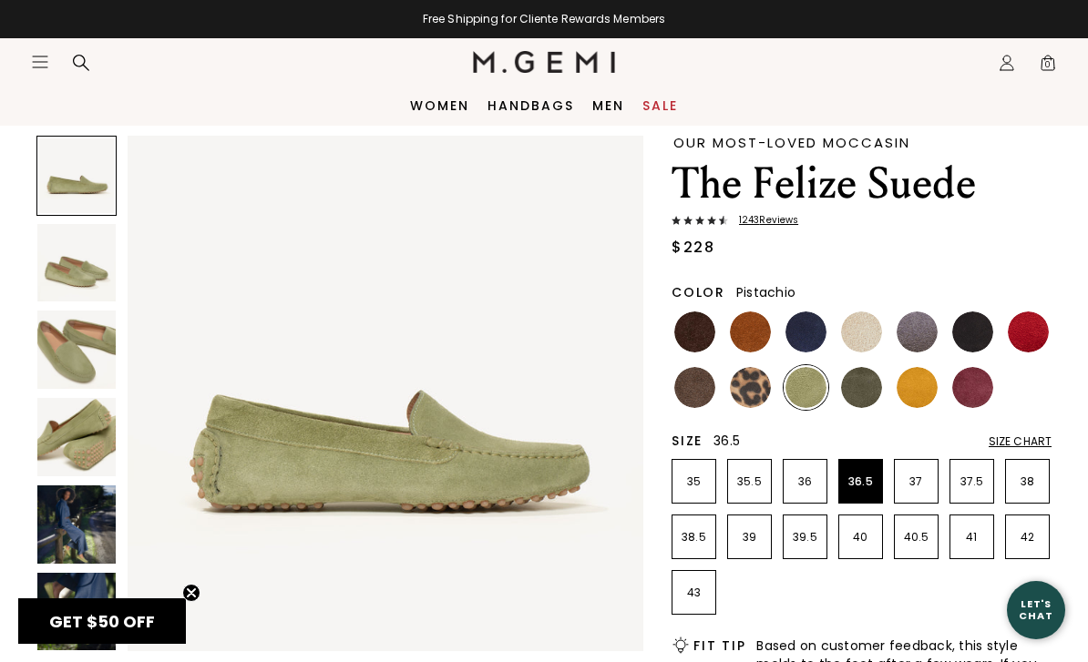
click at [862, 389] on img at bounding box center [861, 387] width 41 height 41
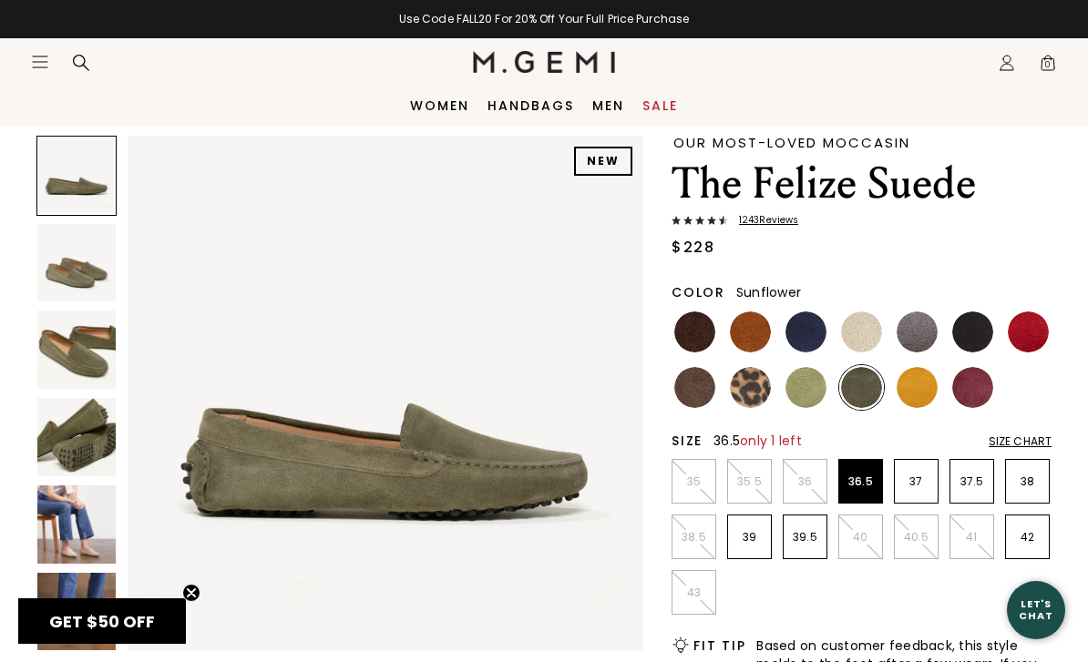
click at [916, 390] on img at bounding box center [916, 387] width 41 height 41
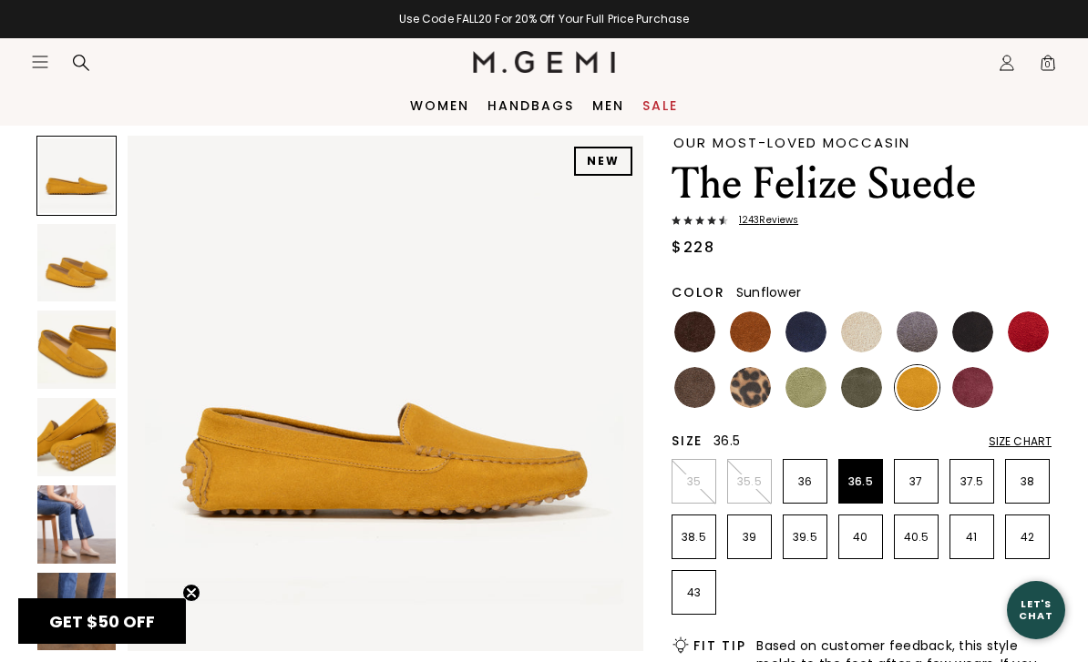
click at [977, 385] on img at bounding box center [972, 387] width 41 height 41
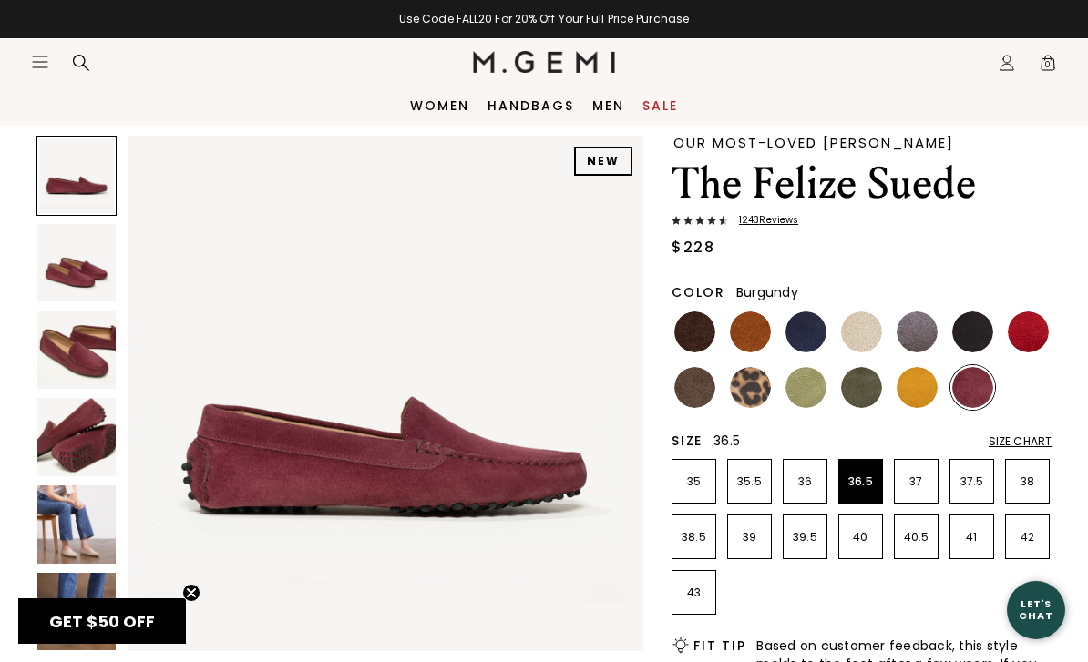
click at [922, 388] on img at bounding box center [916, 387] width 41 height 41
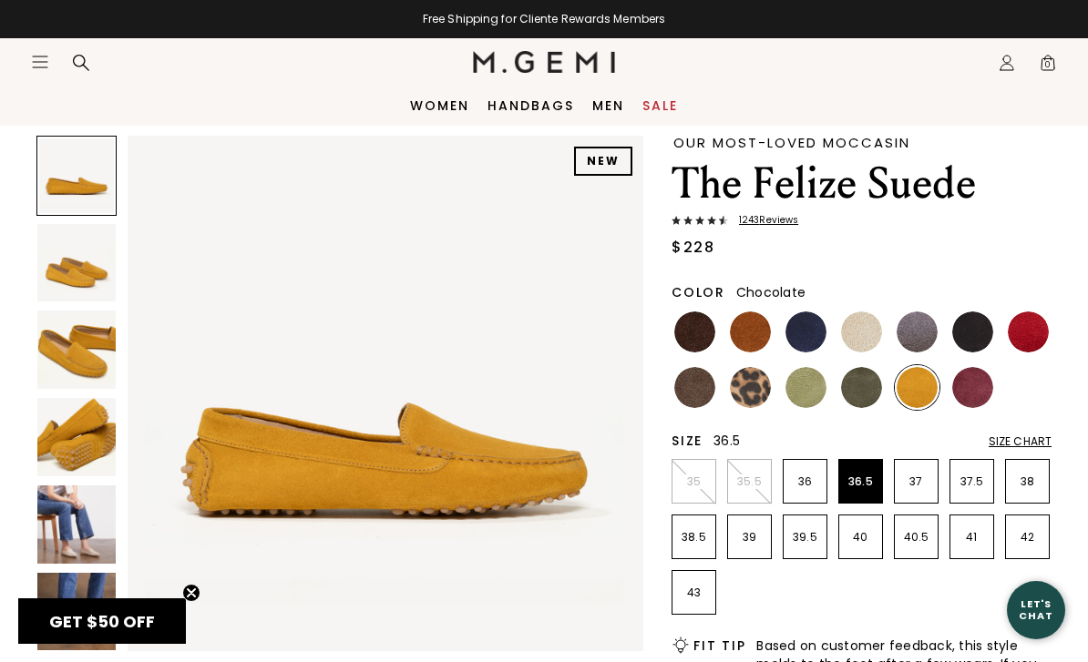
click at [695, 336] on img at bounding box center [694, 332] width 41 height 41
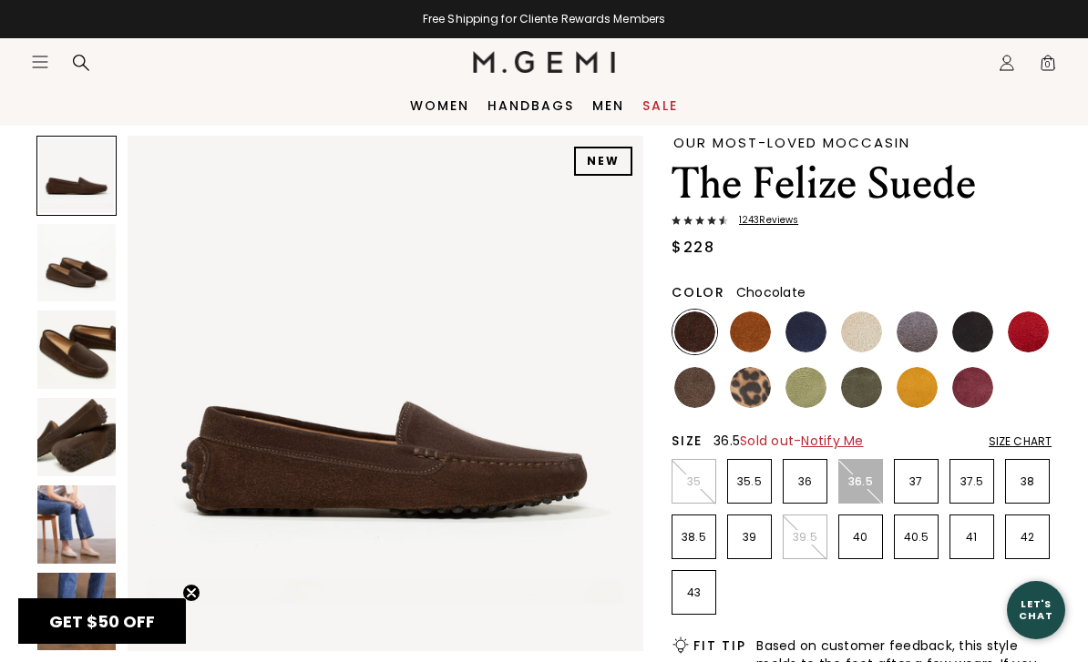
click at [87, 428] on img at bounding box center [76, 437] width 78 height 78
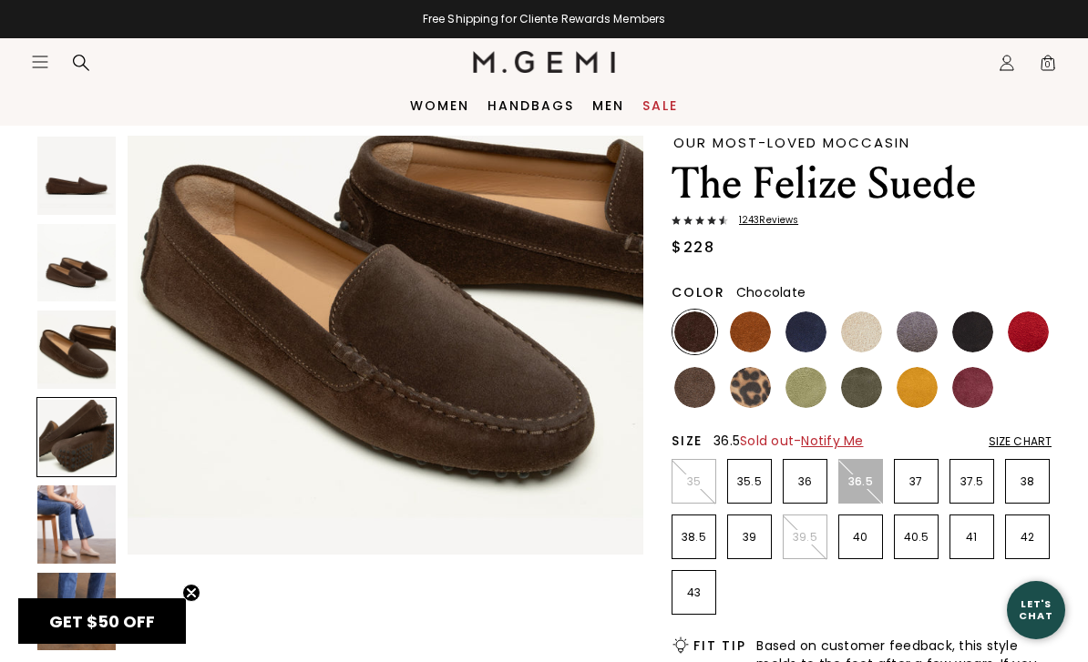
scroll to position [1602, 0]
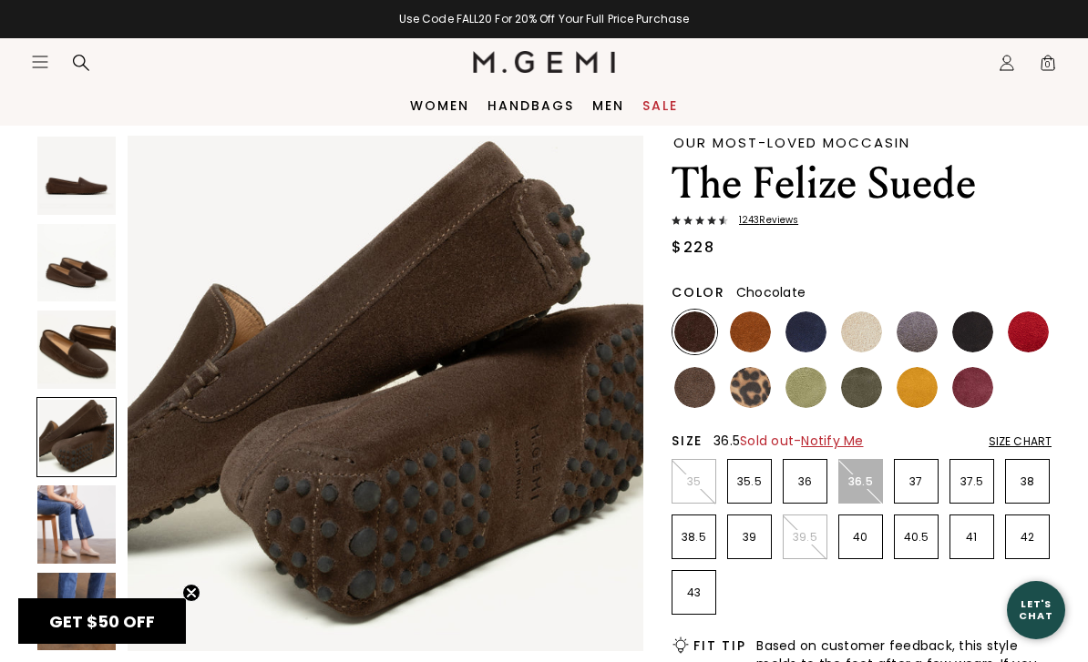
click at [54, 318] on img at bounding box center [76, 350] width 78 height 78
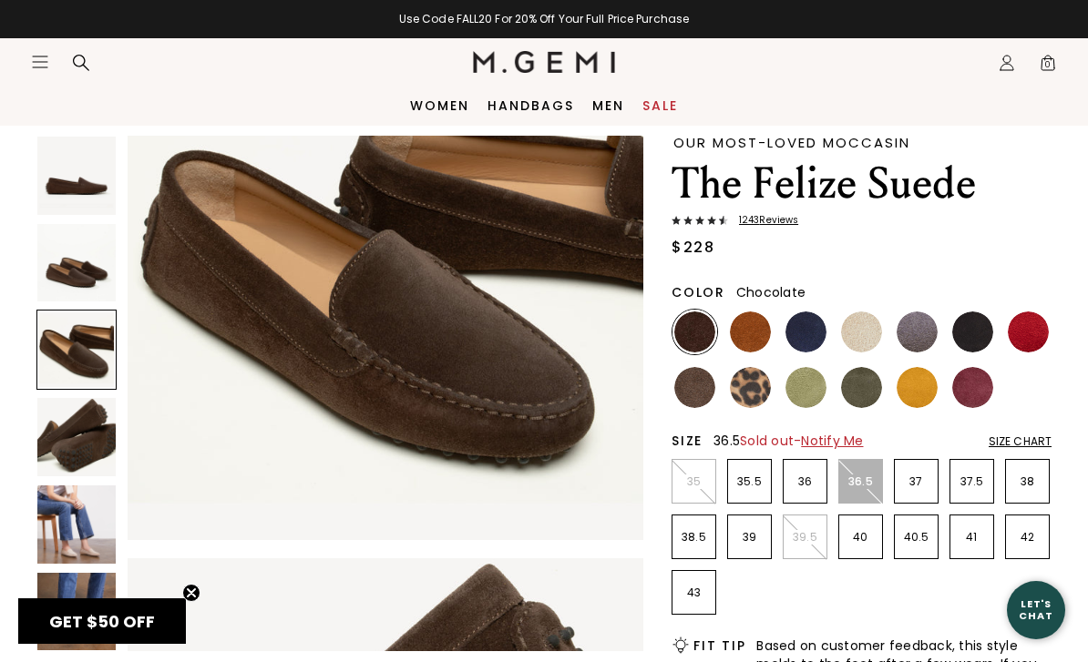
scroll to position [1069, 0]
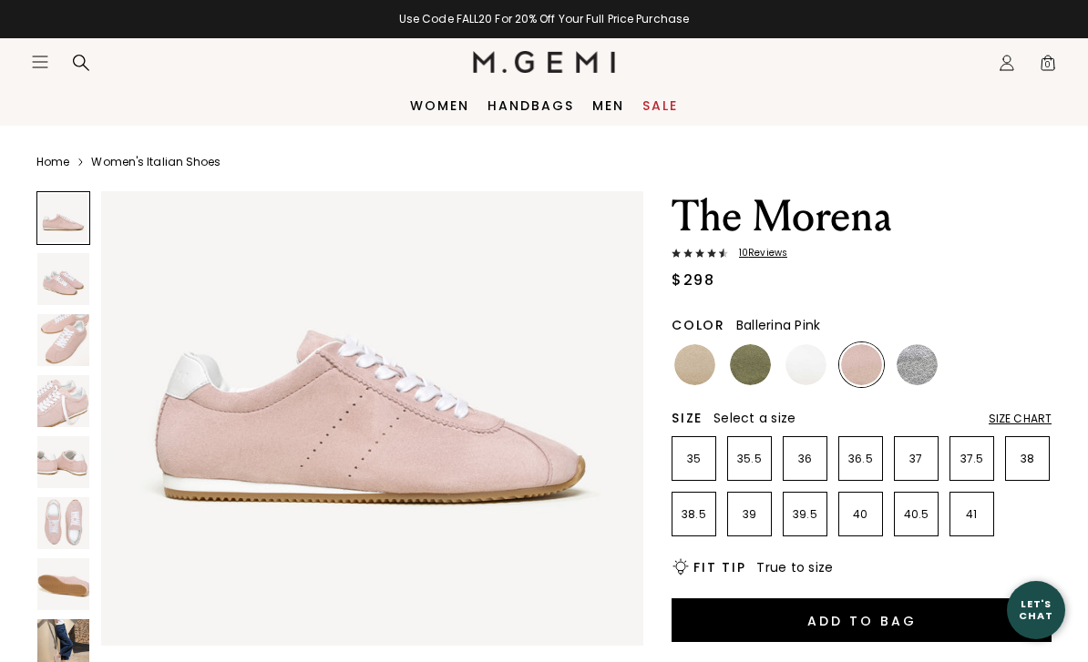
click at [62, 394] on img at bounding box center [63, 401] width 52 height 52
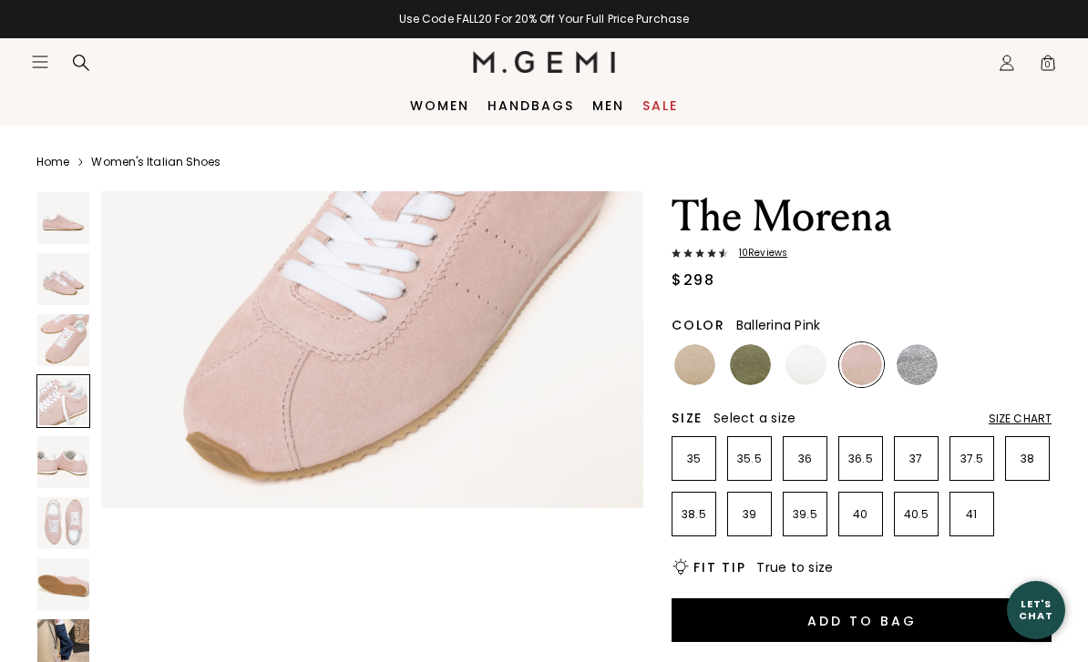
scroll to position [1681, 0]
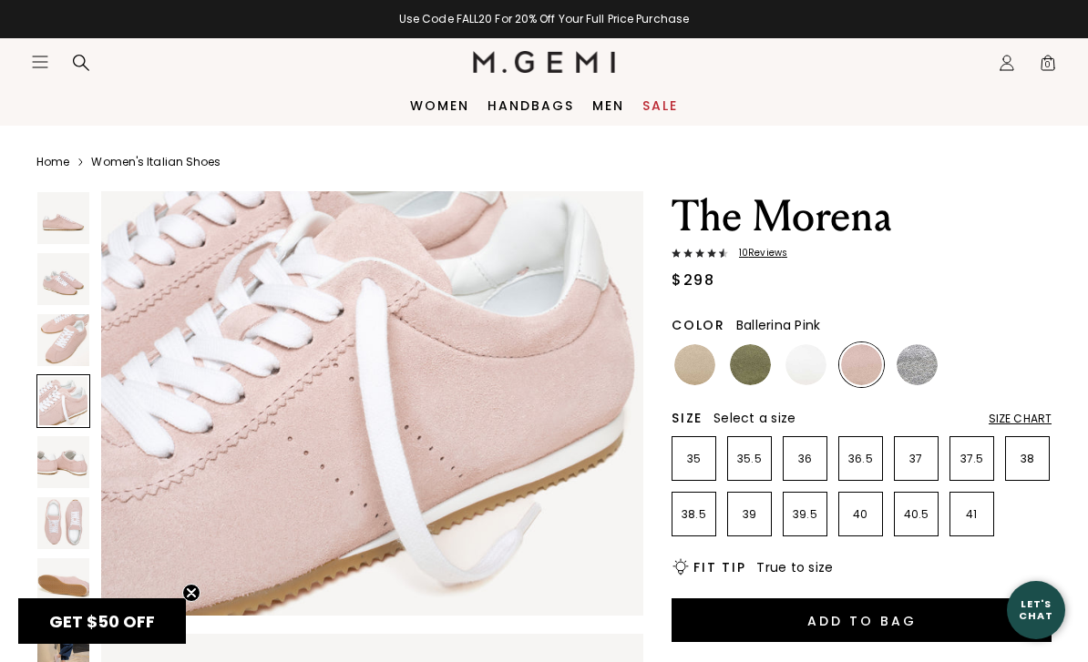
click at [641, 376] on img at bounding box center [372, 345] width 542 height 542
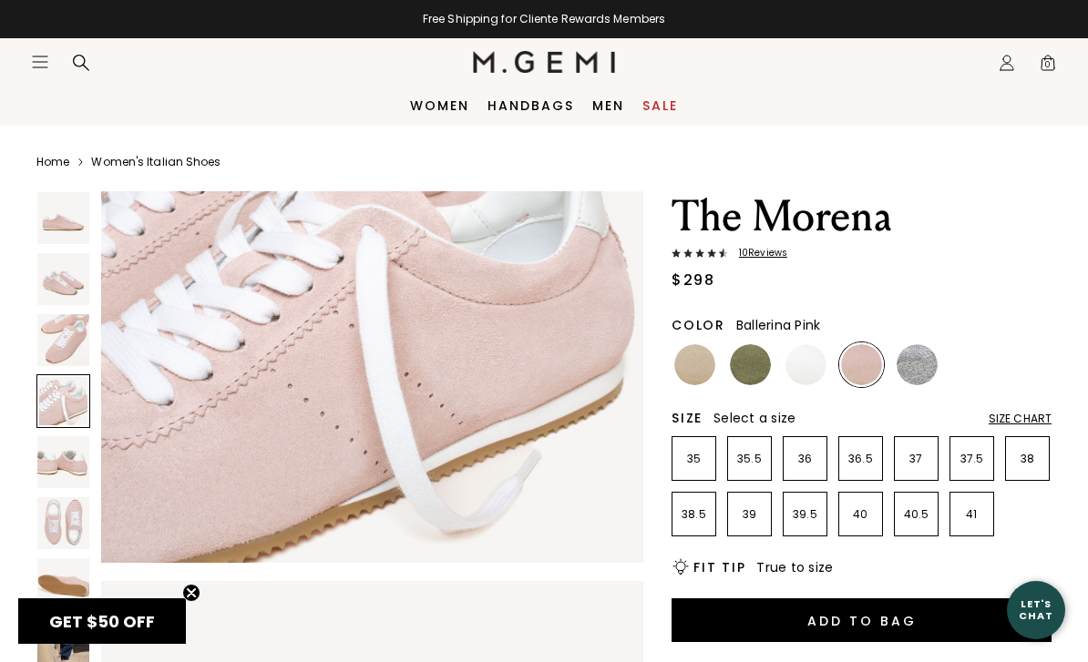
scroll to position [1850, 0]
click at [62, 271] on img at bounding box center [63, 279] width 52 height 52
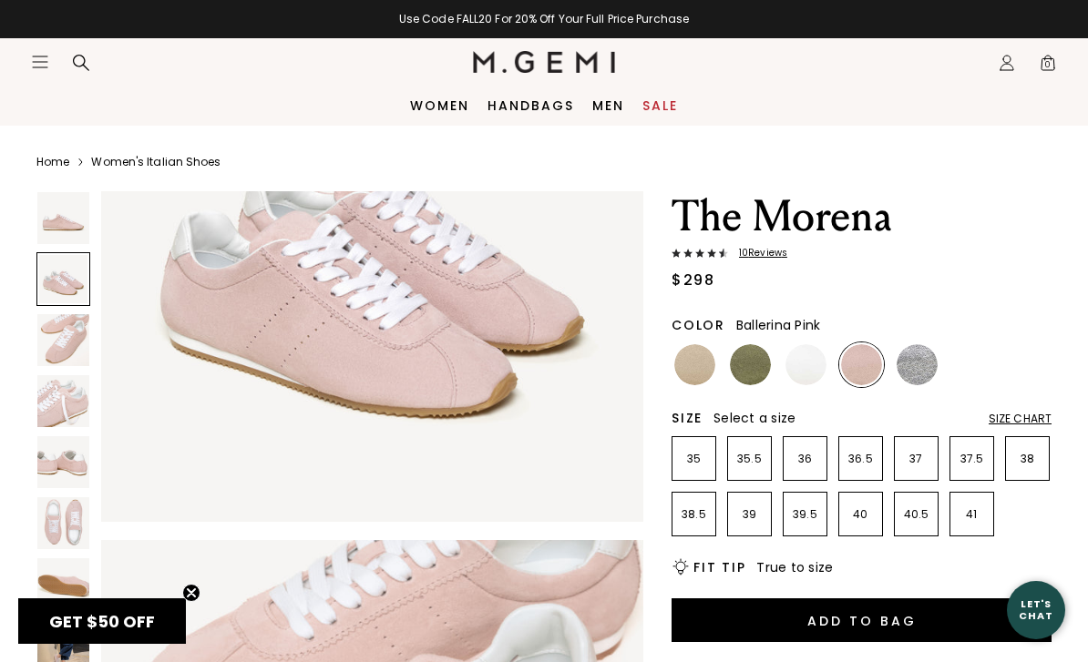
scroll to position [560, 0]
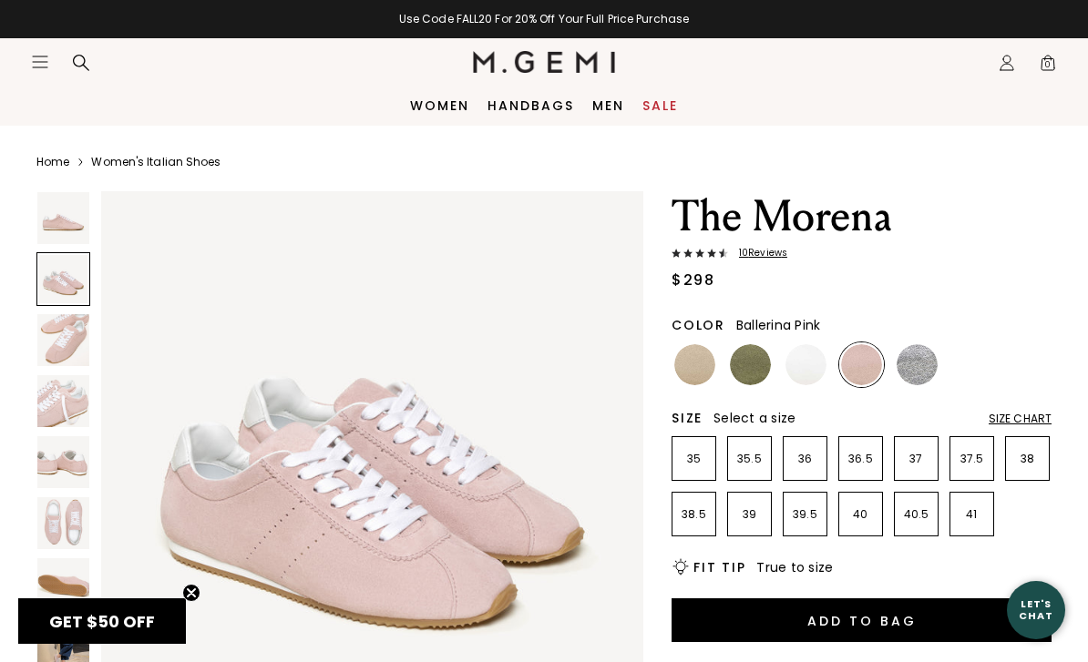
click at [66, 350] on img at bounding box center [63, 340] width 52 height 52
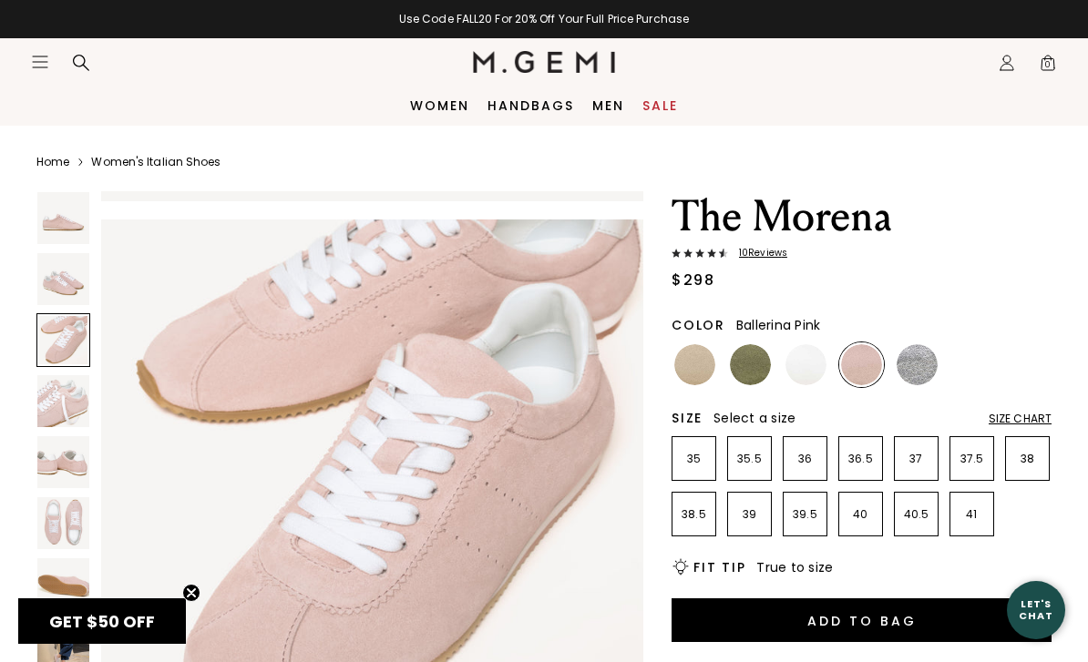
scroll to position [1120, 0]
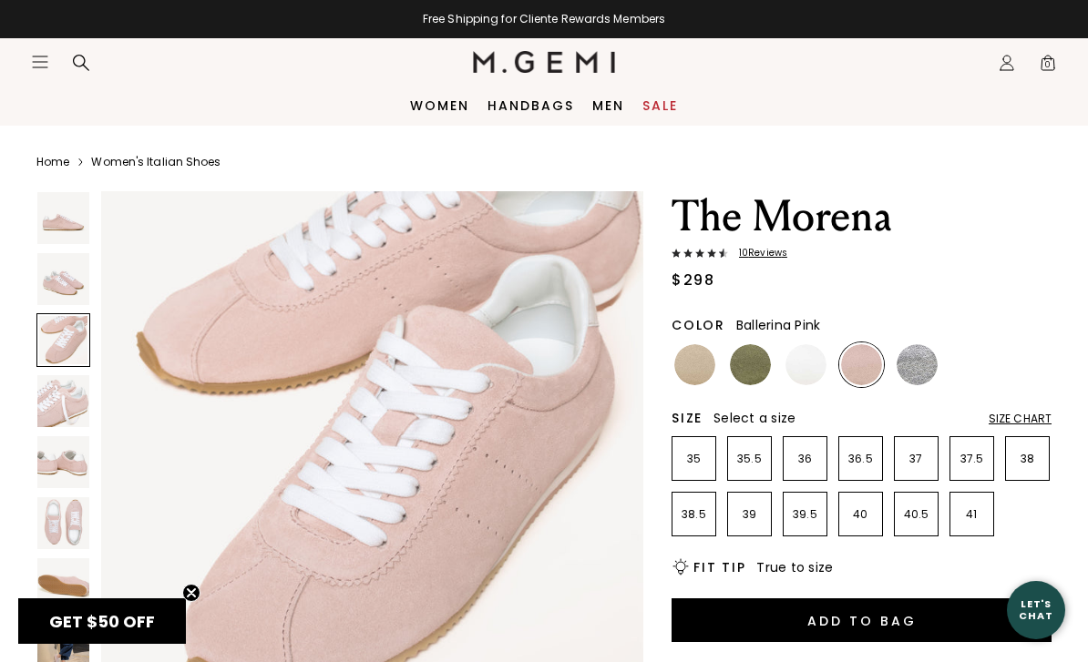
click at [702, 359] on img at bounding box center [694, 364] width 41 height 41
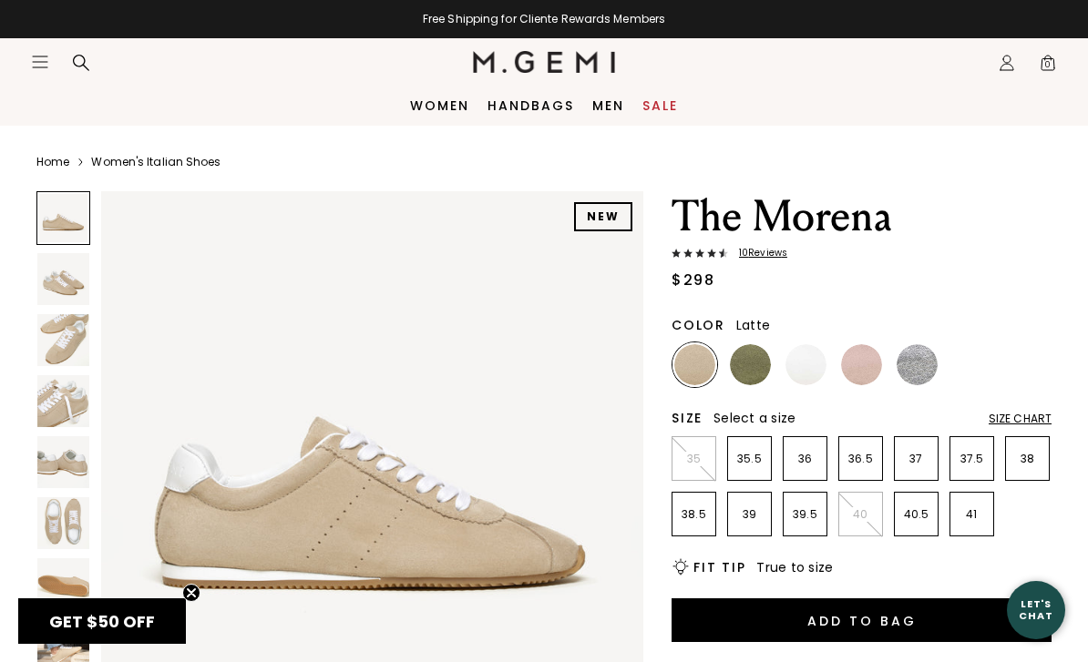
click at [71, 334] on img at bounding box center [63, 340] width 52 height 52
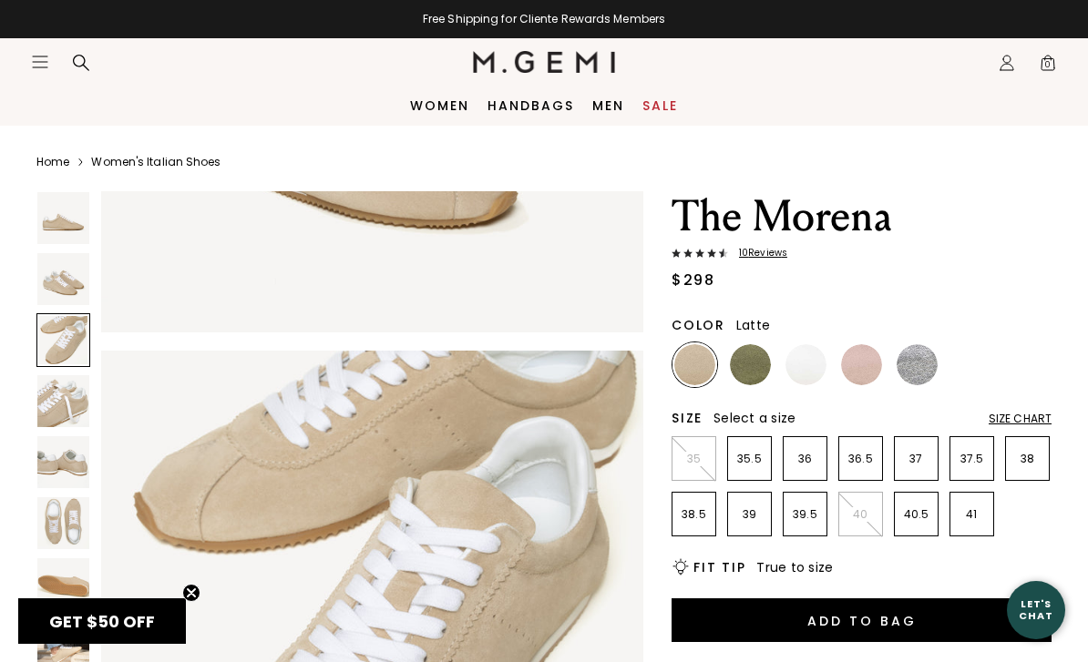
scroll to position [1120, 0]
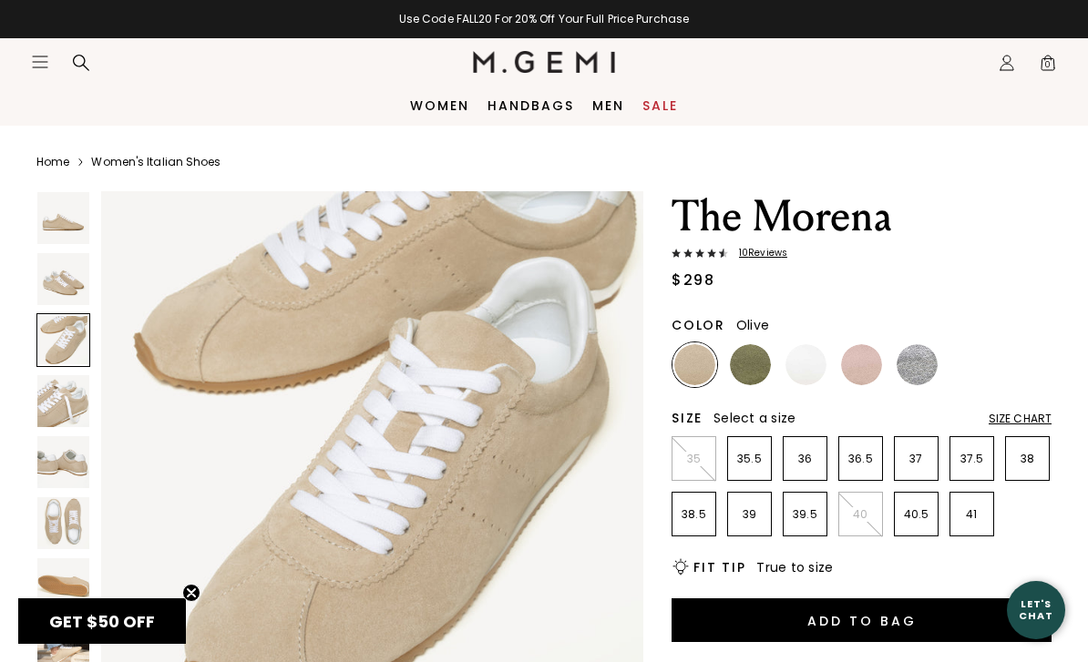
click at [753, 369] on img at bounding box center [750, 364] width 41 height 41
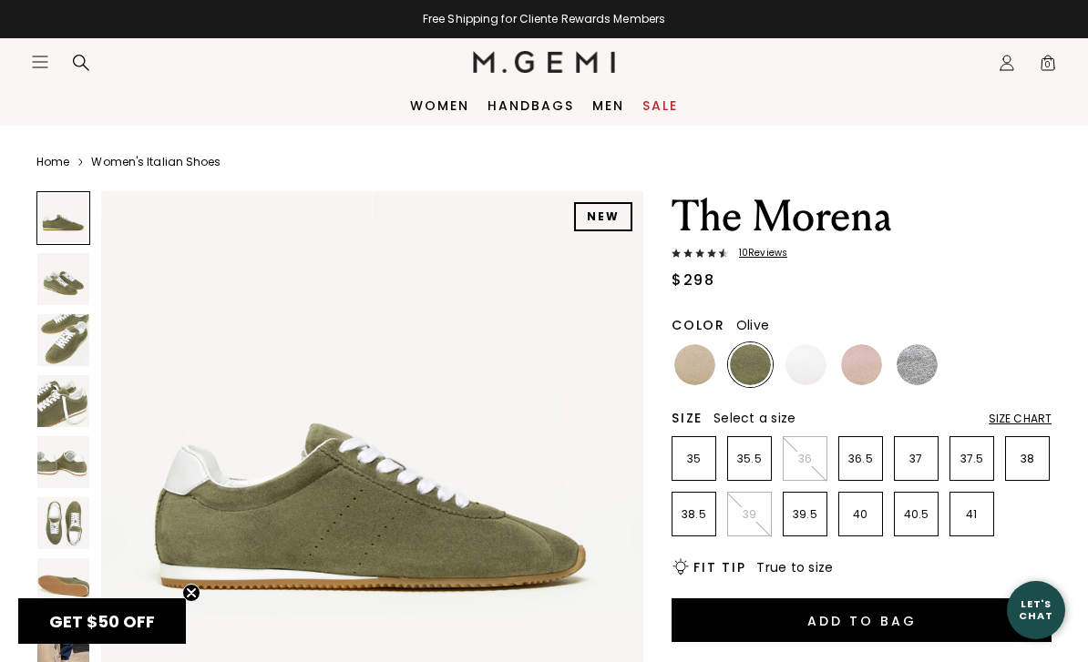
click at [75, 285] on img at bounding box center [63, 279] width 52 height 52
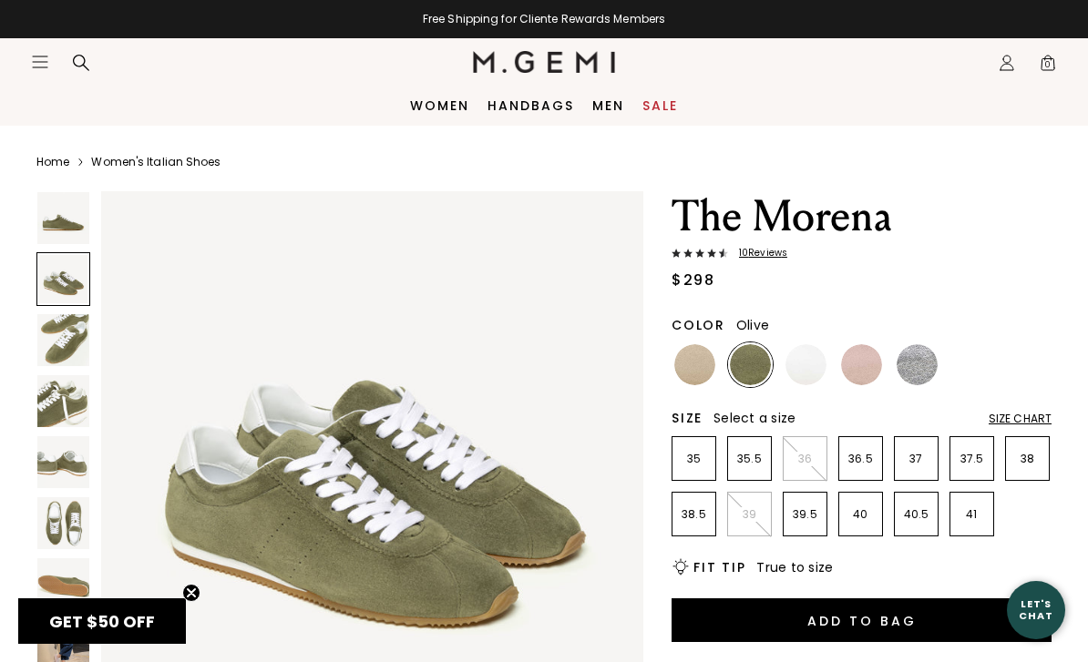
click at [52, 352] on img at bounding box center [63, 340] width 52 height 52
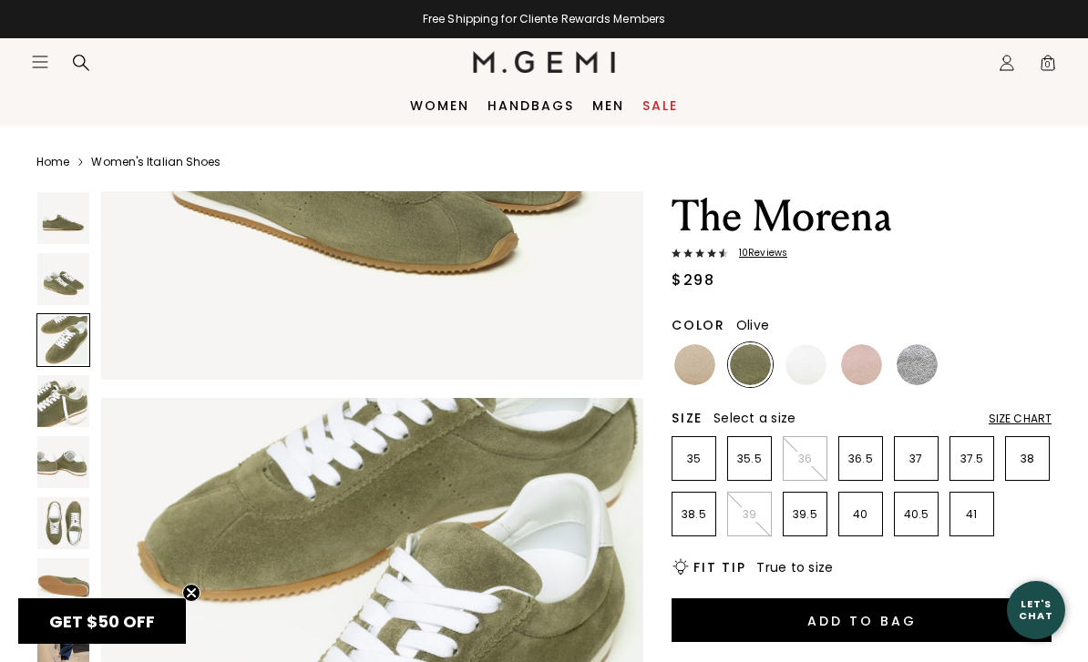
scroll to position [1120, 0]
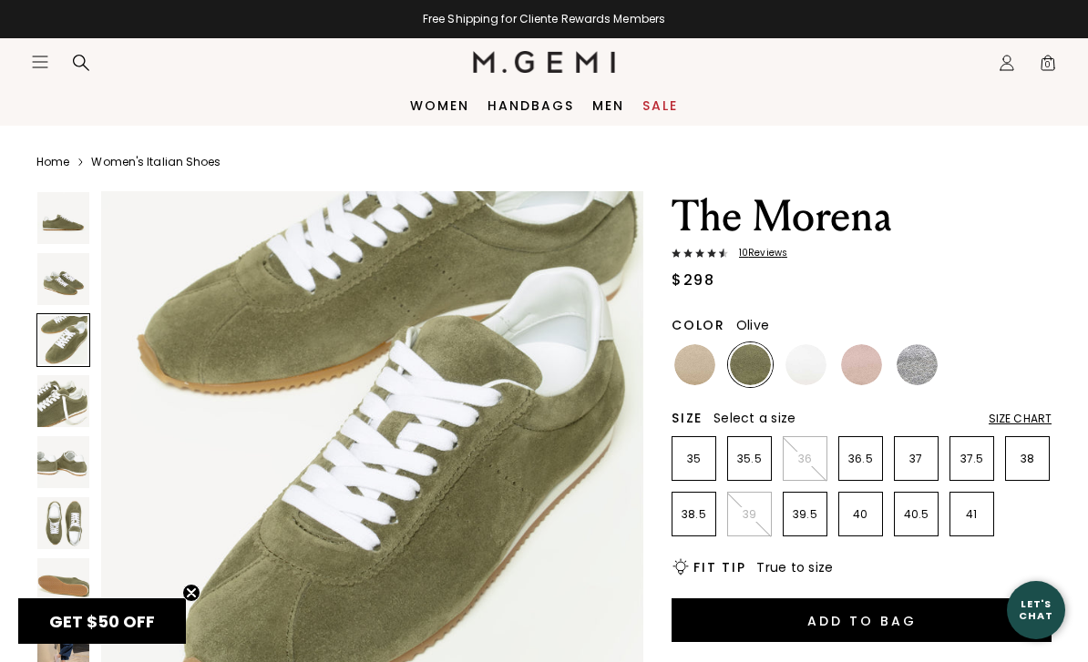
click at [804, 372] on img at bounding box center [805, 364] width 41 height 41
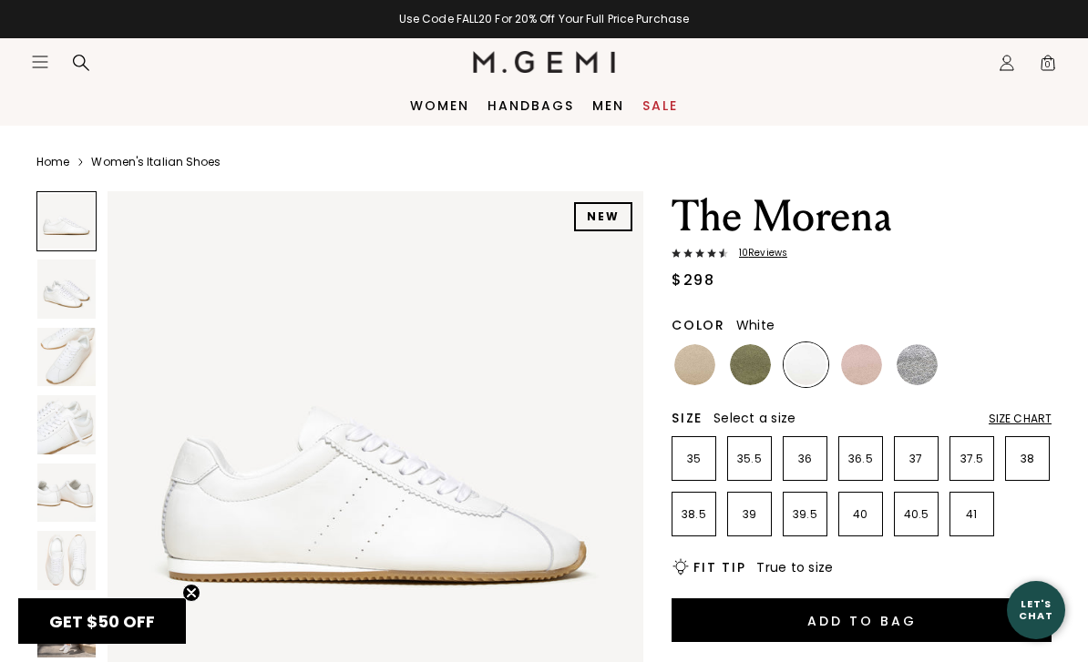
click at [66, 340] on img at bounding box center [66, 357] width 58 height 58
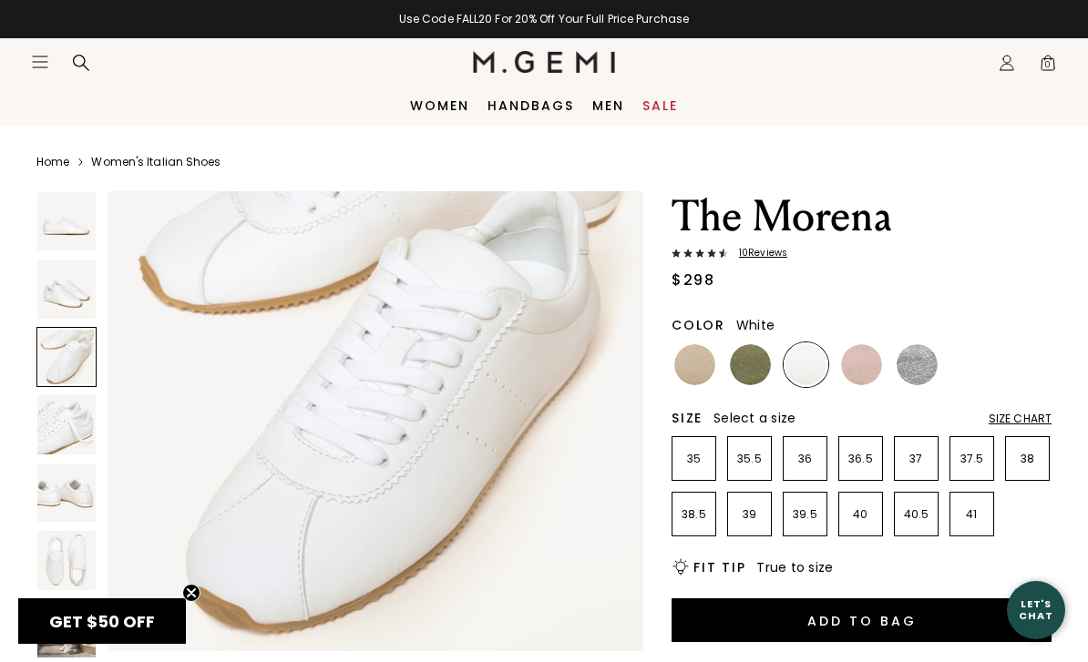
scroll to position [1178, 0]
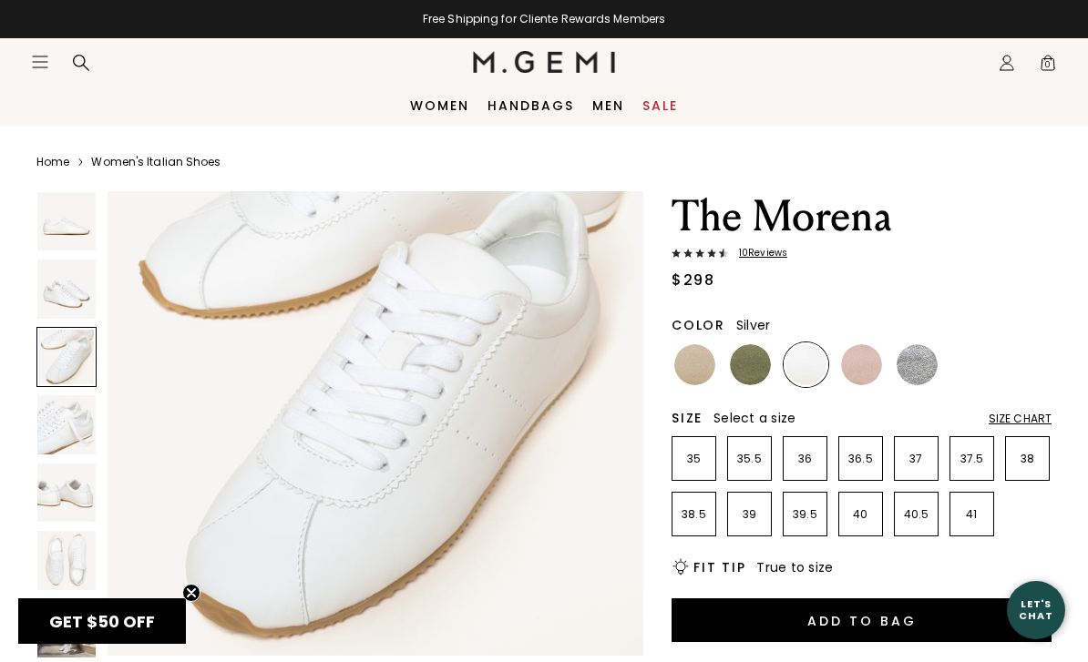
click at [901, 363] on img at bounding box center [916, 364] width 41 height 41
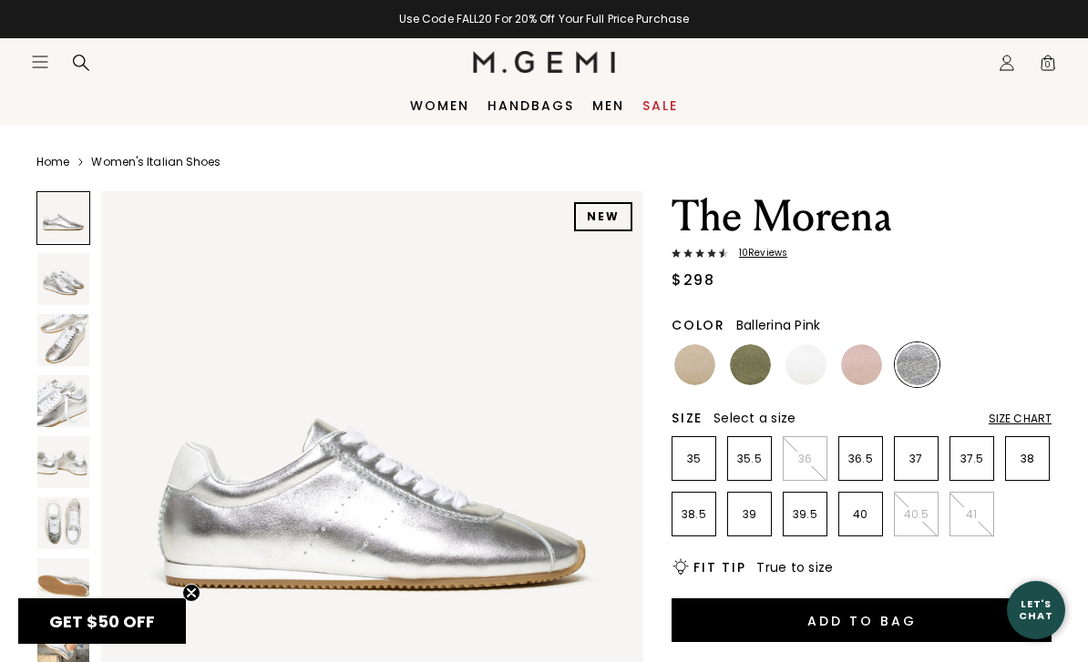
click at [865, 367] on img at bounding box center [861, 364] width 41 height 41
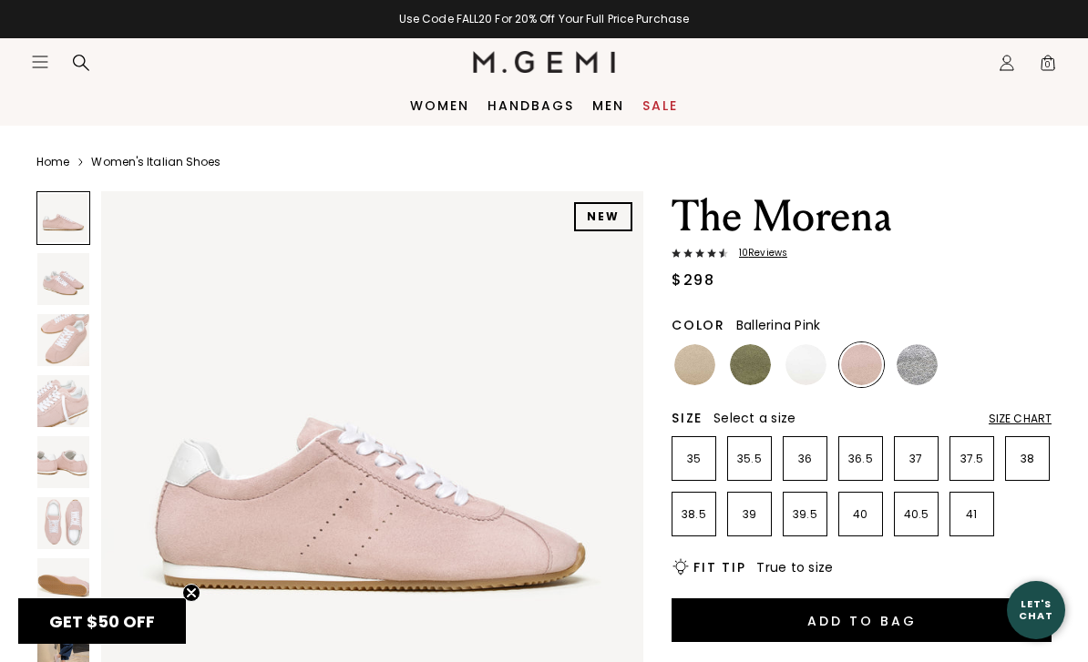
click at [77, 334] on img at bounding box center [63, 340] width 52 height 52
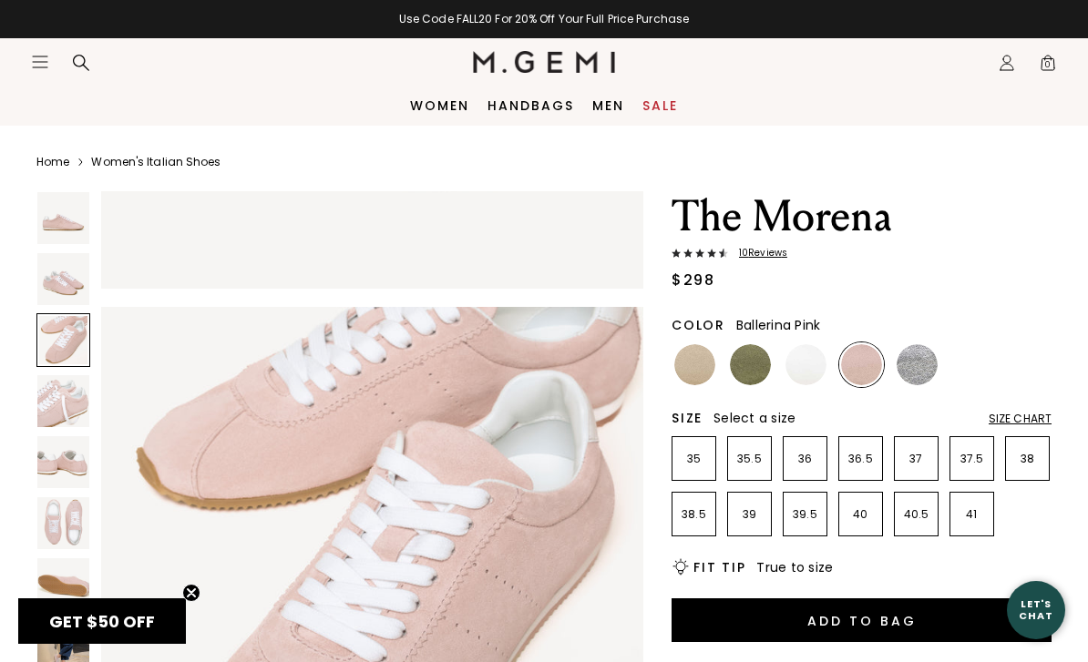
scroll to position [1120, 0]
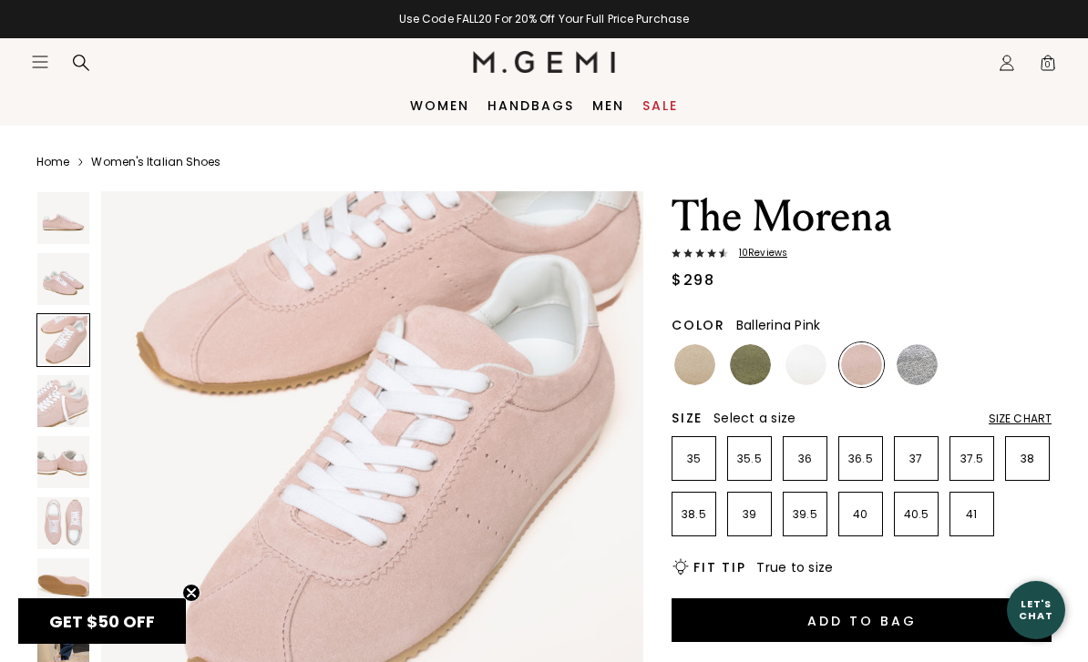
click at [702, 365] on img at bounding box center [694, 364] width 41 height 41
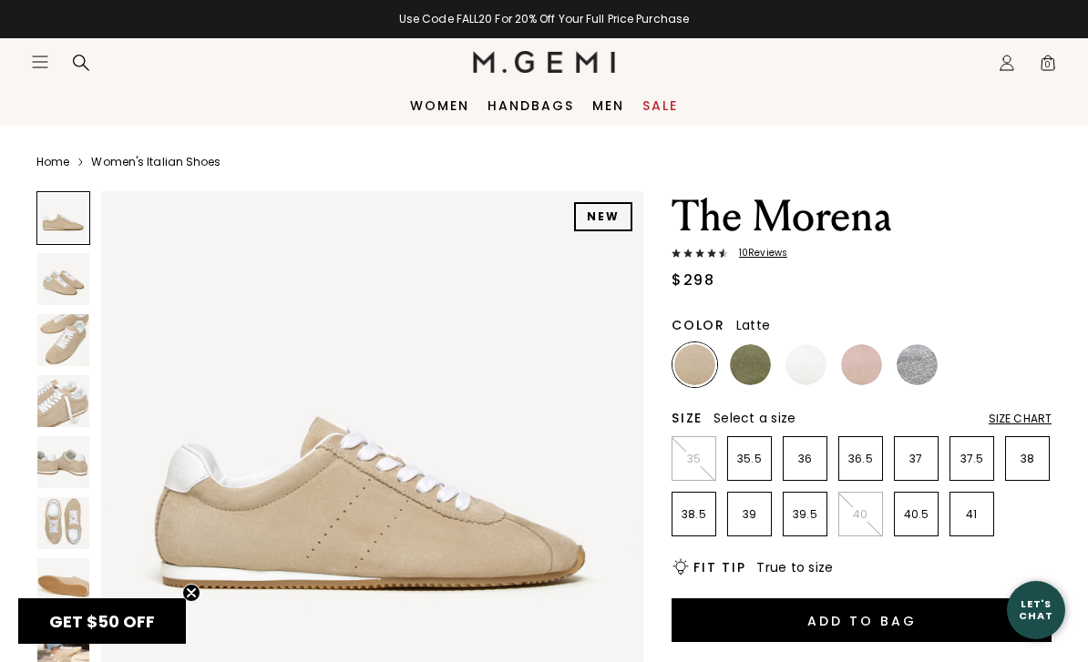
click at [78, 339] on img at bounding box center [63, 340] width 52 height 52
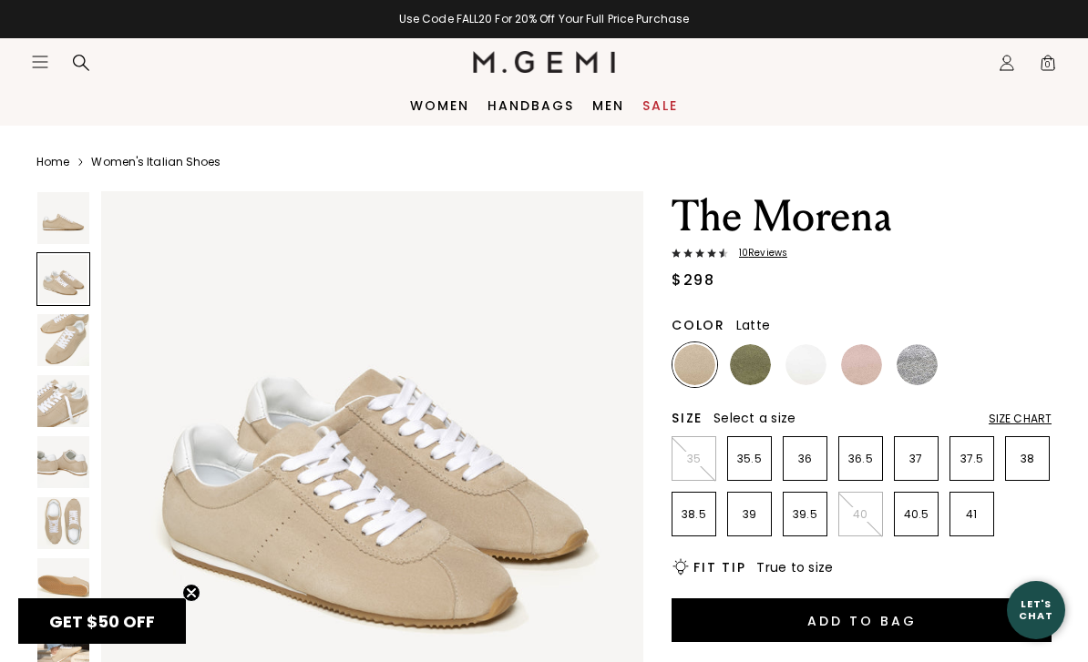
scroll to position [560, 0]
click at [661, 113] on link "Sale" at bounding box center [660, 105] width 36 height 15
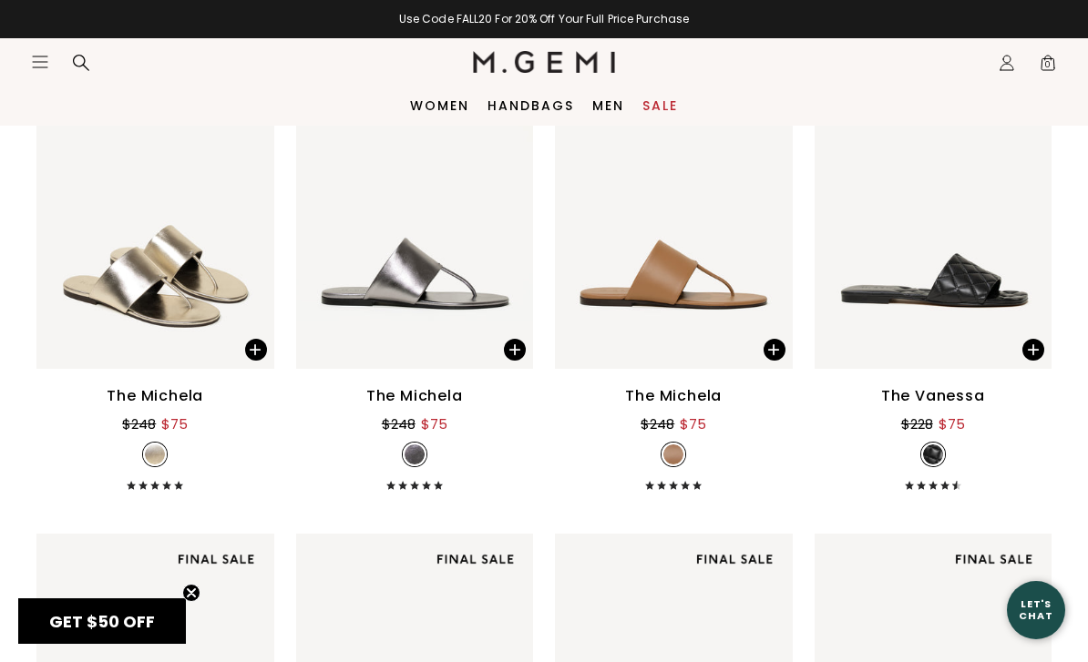
scroll to position [596, 0]
click at [58, 68] on div "Icons/20x20/hamburger@2x" at bounding box center [65, 62] width 68 height 20
click at [41, 59] on icon "Icons/20x20/hamburger@2x" at bounding box center [40, 62] width 18 height 18
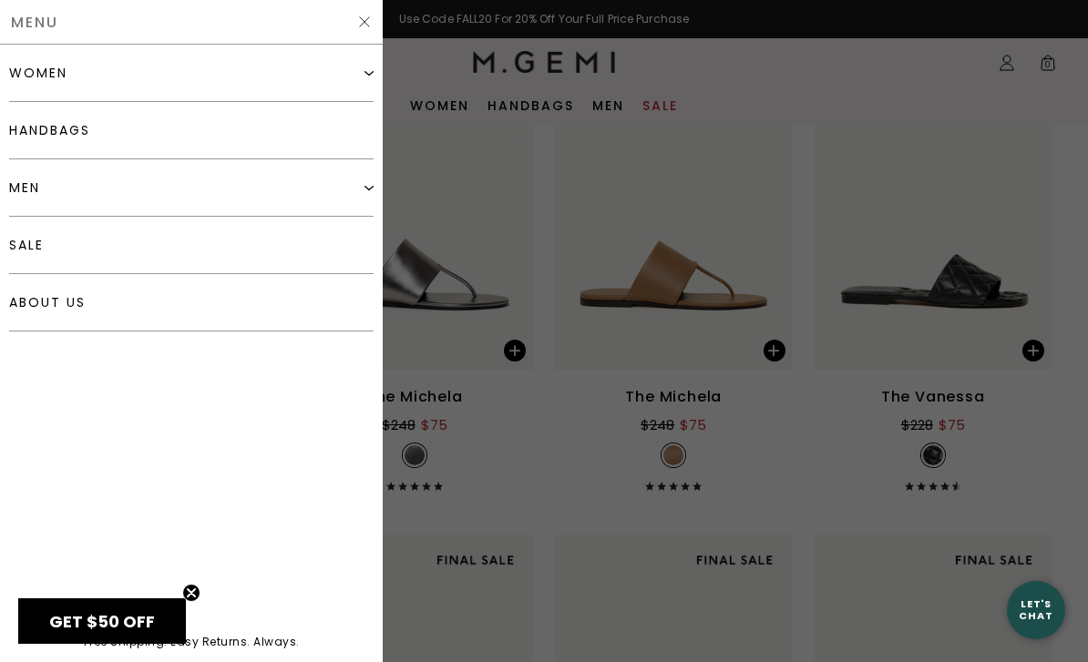
click at [65, 76] on div "women" at bounding box center [38, 73] width 58 height 15
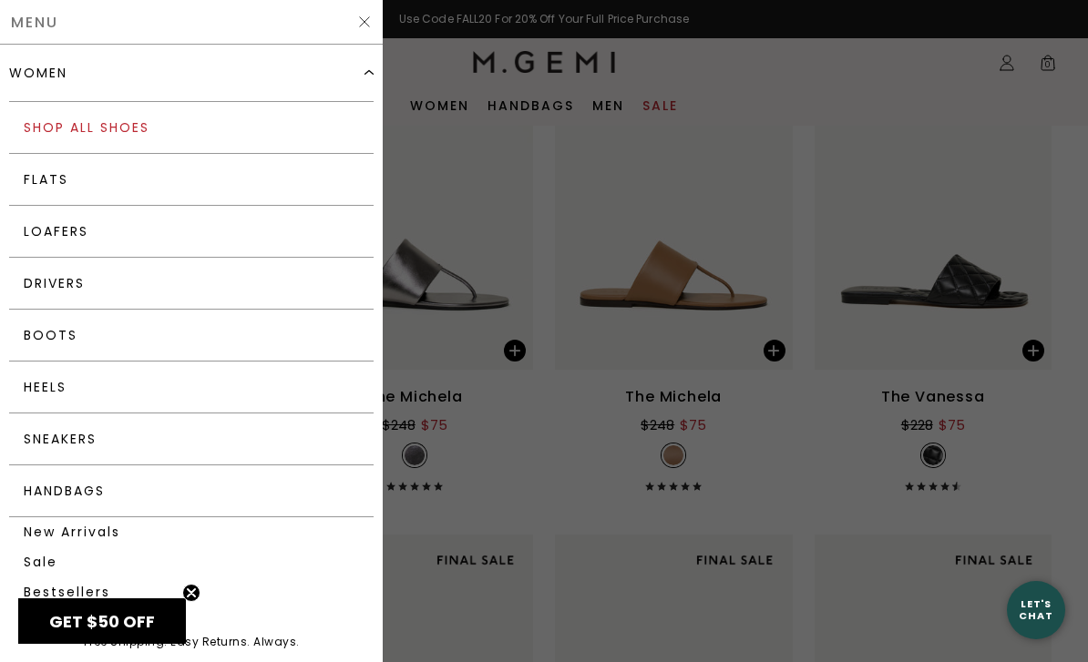
click at [66, 123] on link "Shop All Shoes" at bounding box center [191, 128] width 364 height 52
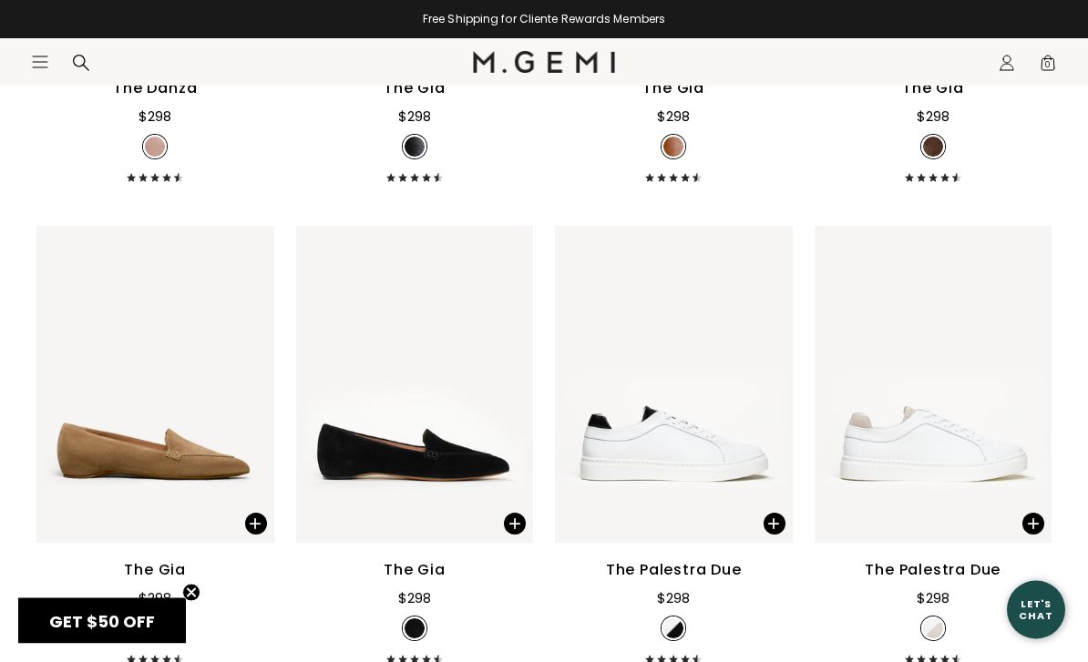
scroll to position [5481, 0]
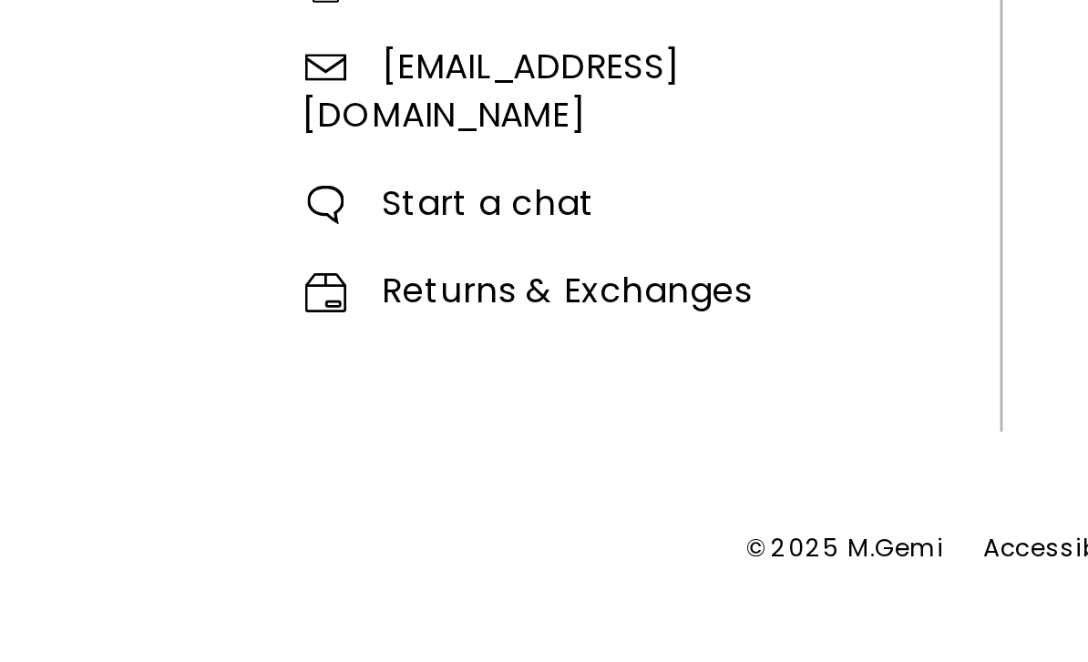
scroll to position [2133, 0]
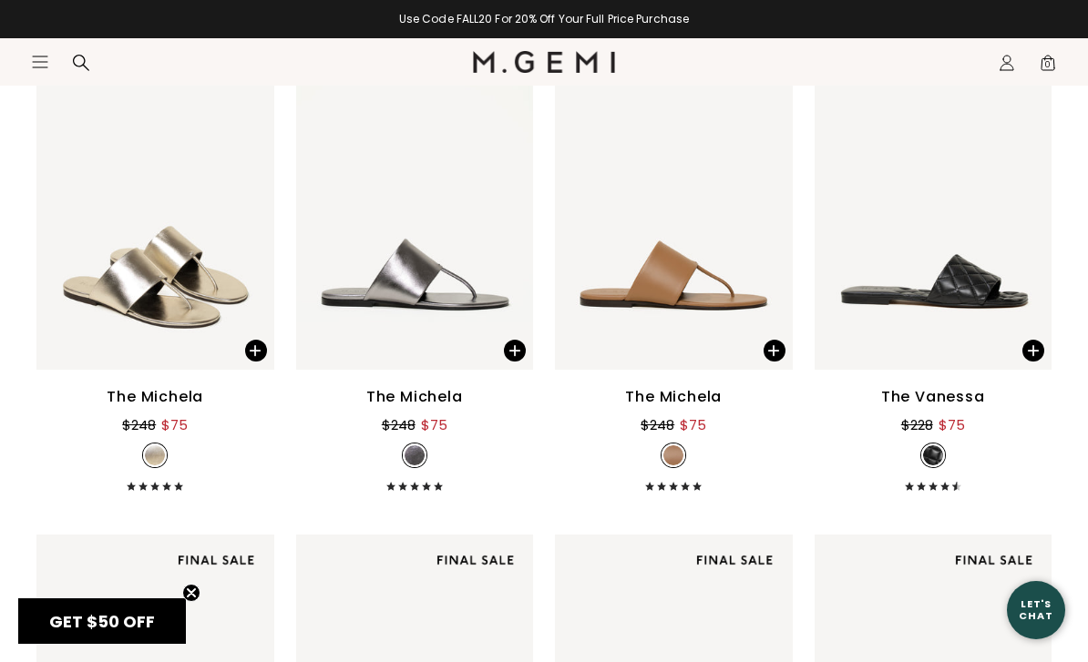
click at [51, 42] on nav "Icons/20x20/hamburger@2x Women Shop All Shoes New Arrivals Bestsellers Essentia…" at bounding box center [252, 61] width 442 height 47
click at [47, 65] on icon "Icons/20x20/hamburger@2x" at bounding box center [40, 62] width 18 height 18
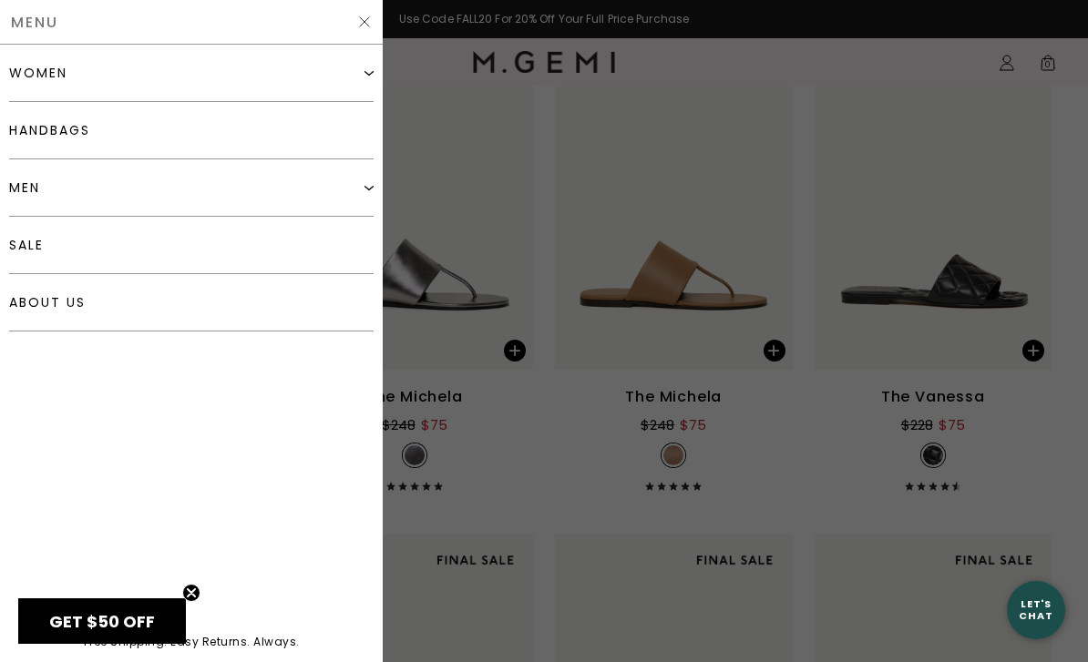
click at [76, 79] on div "women" at bounding box center [191, 73] width 364 height 57
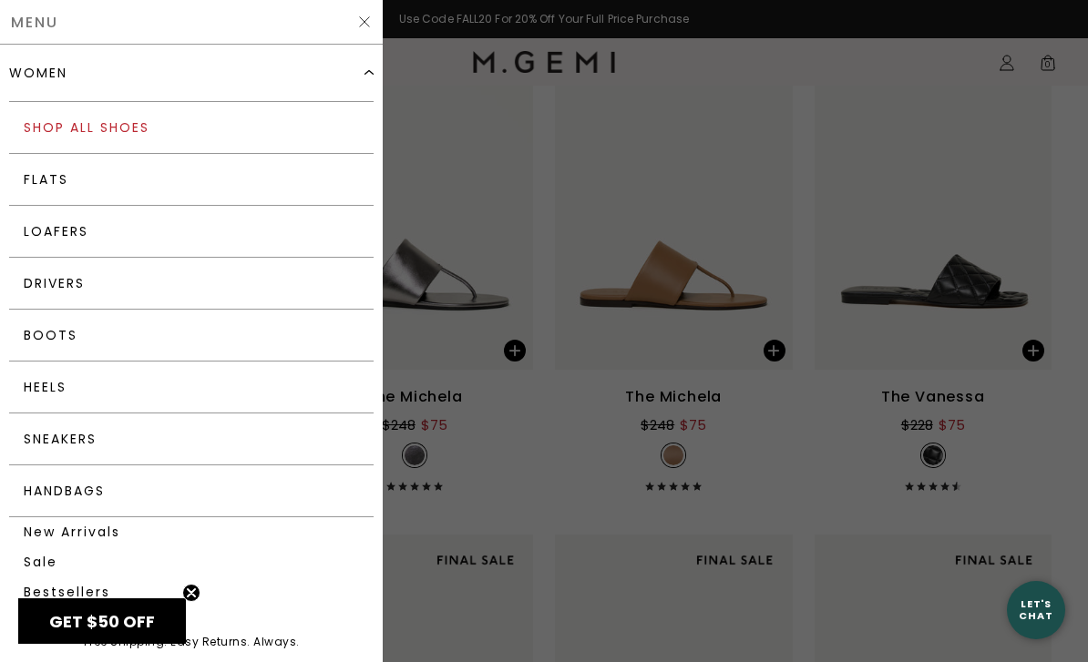
click at [66, 127] on link "Shop All Shoes" at bounding box center [191, 128] width 364 height 52
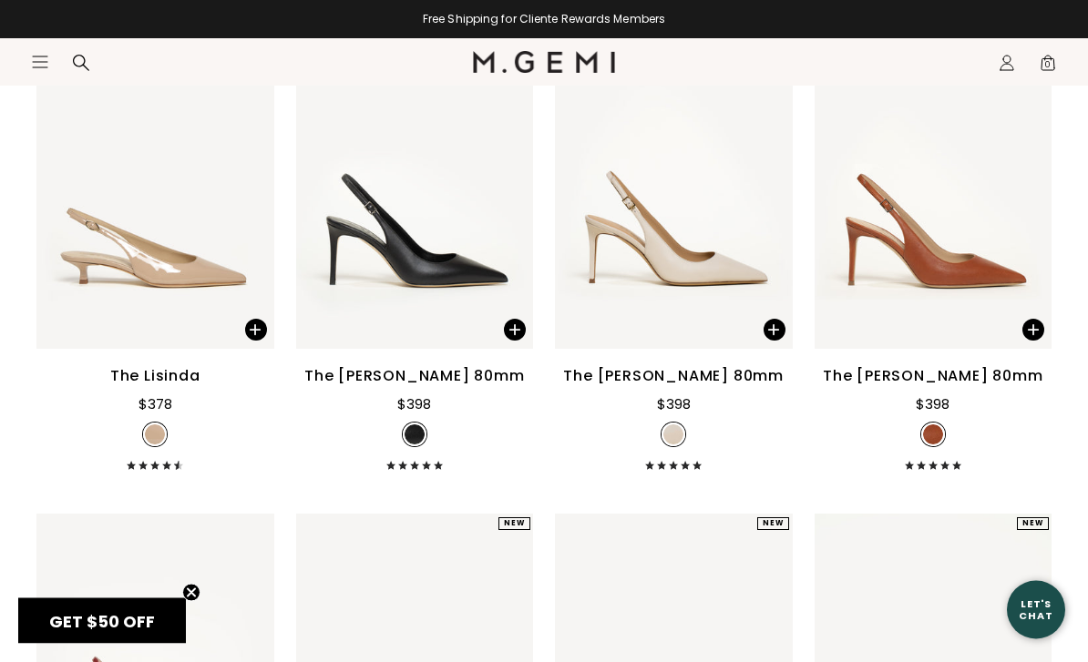
scroll to position [11421, 0]
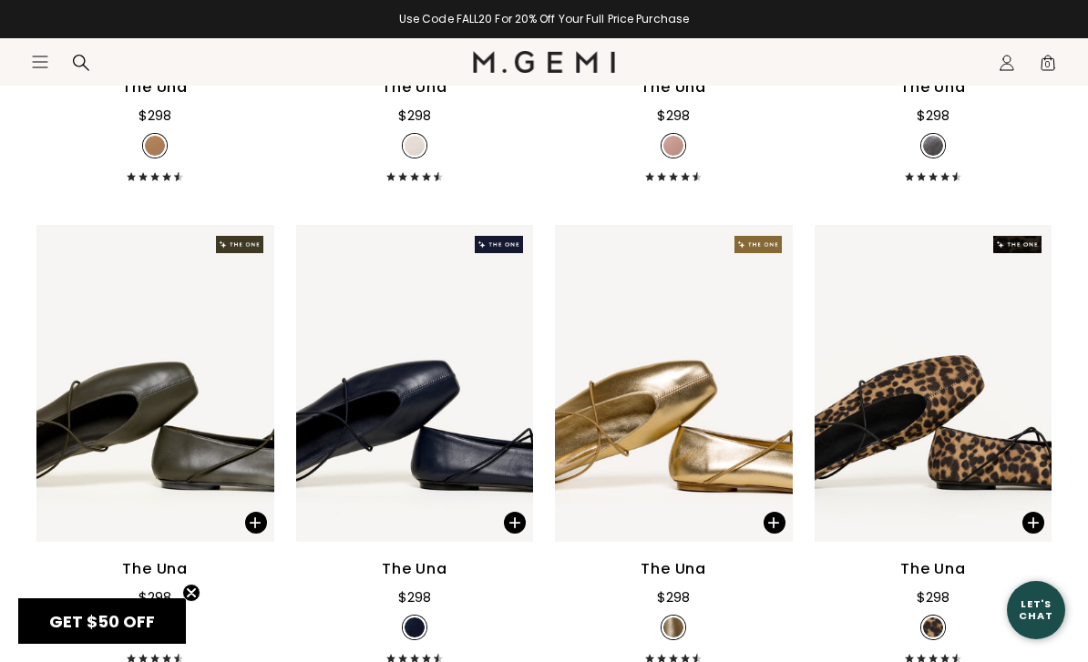
scroll to position [1410, 0]
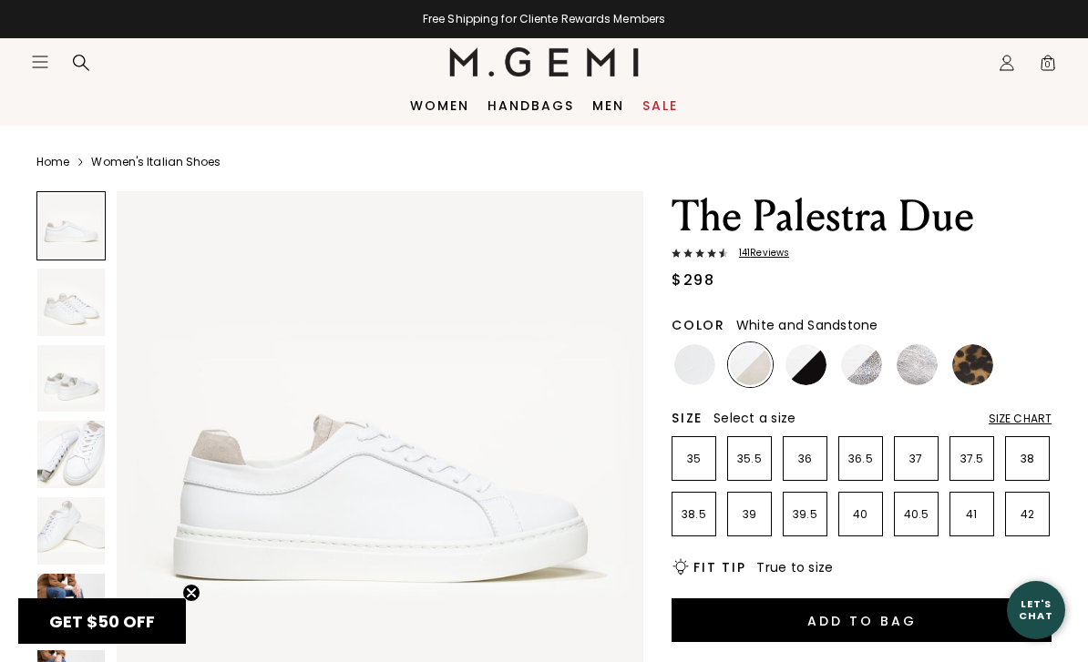
click at [85, 376] on img at bounding box center [70, 378] width 67 height 67
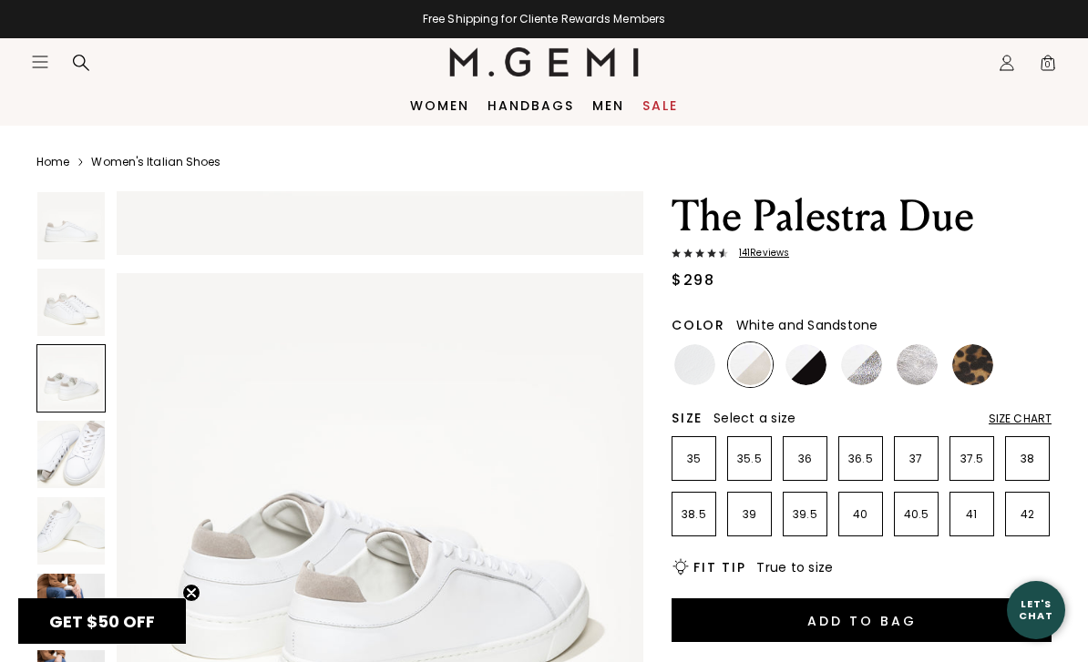
scroll to position [1090, 0]
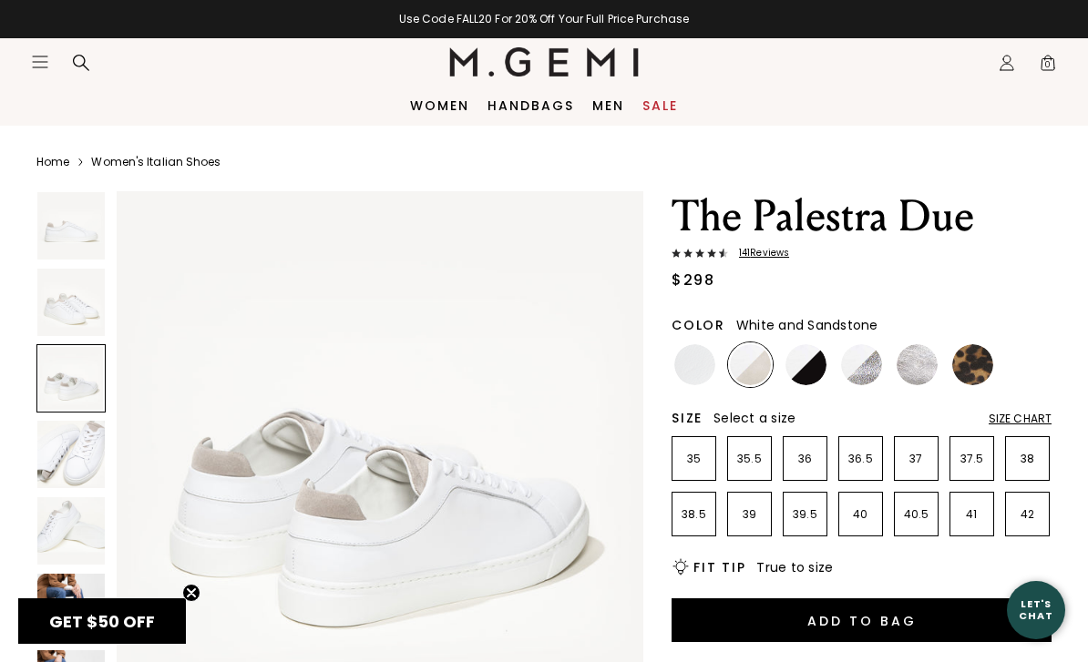
click at [65, 465] on img at bounding box center [70, 454] width 67 height 67
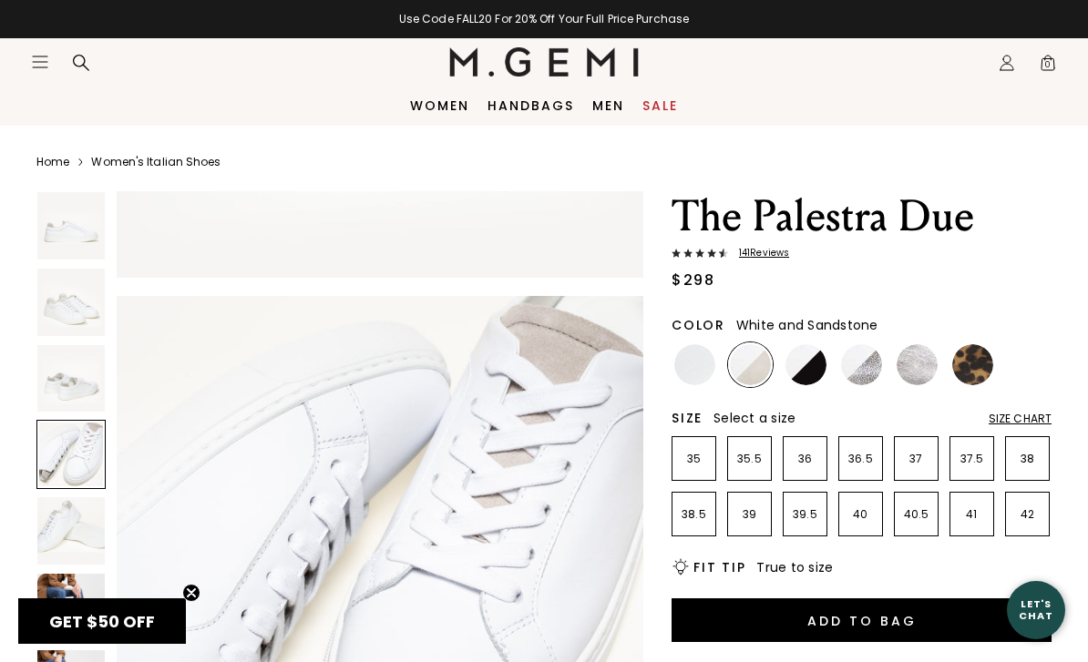
scroll to position [1635, 0]
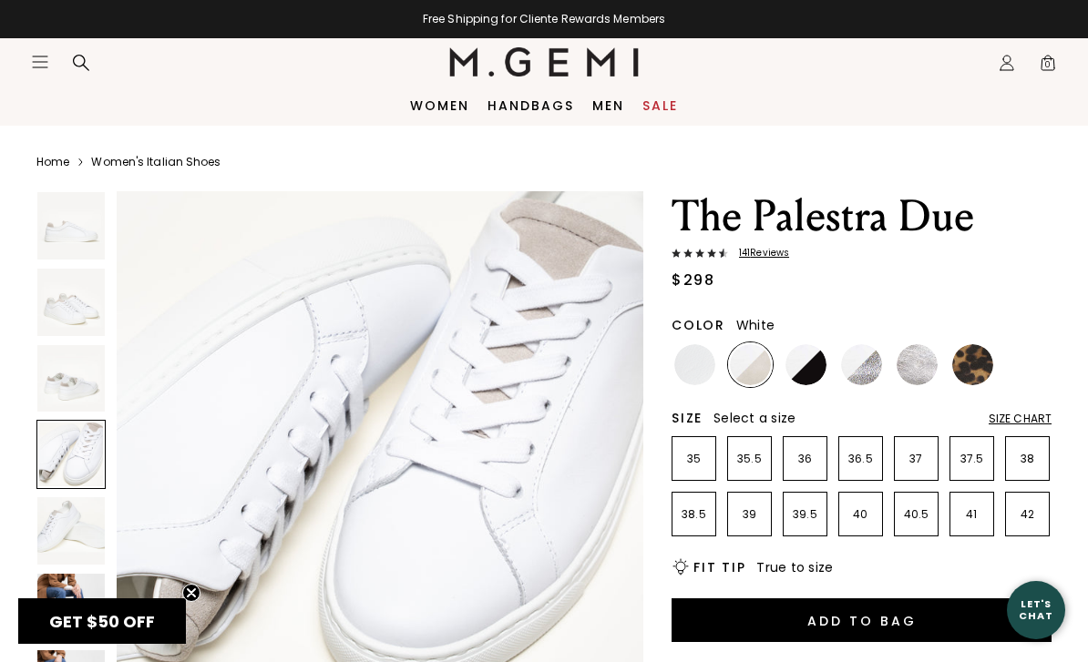
click at [707, 372] on img at bounding box center [694, 364] width 41 height 41
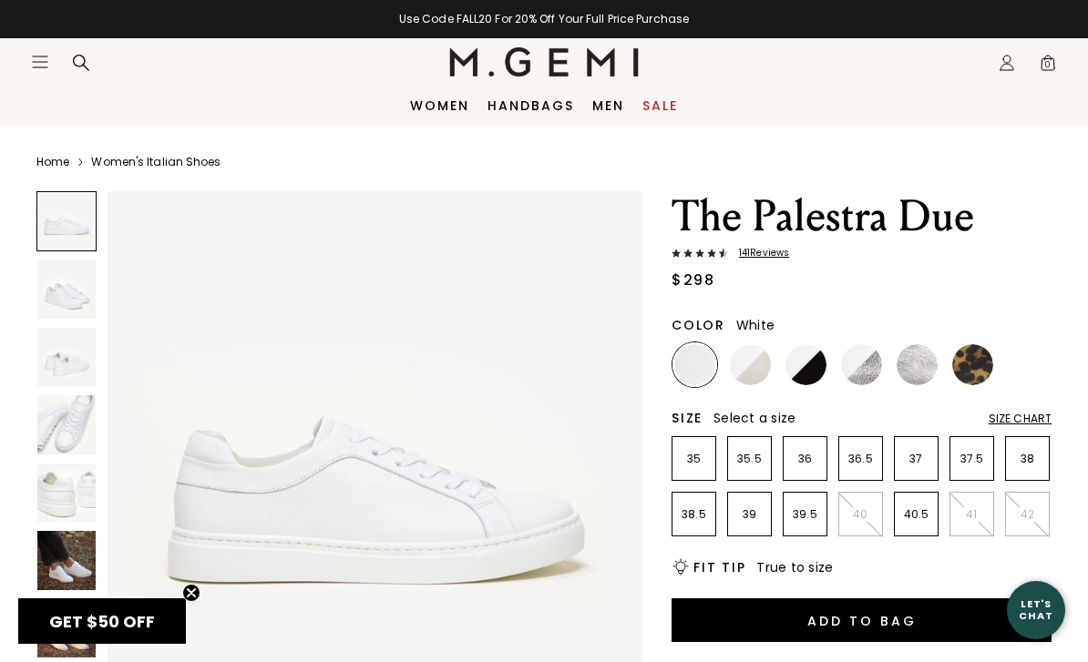
click at [77, 420] on img at bounding box center [66, 424] width 58 height 58
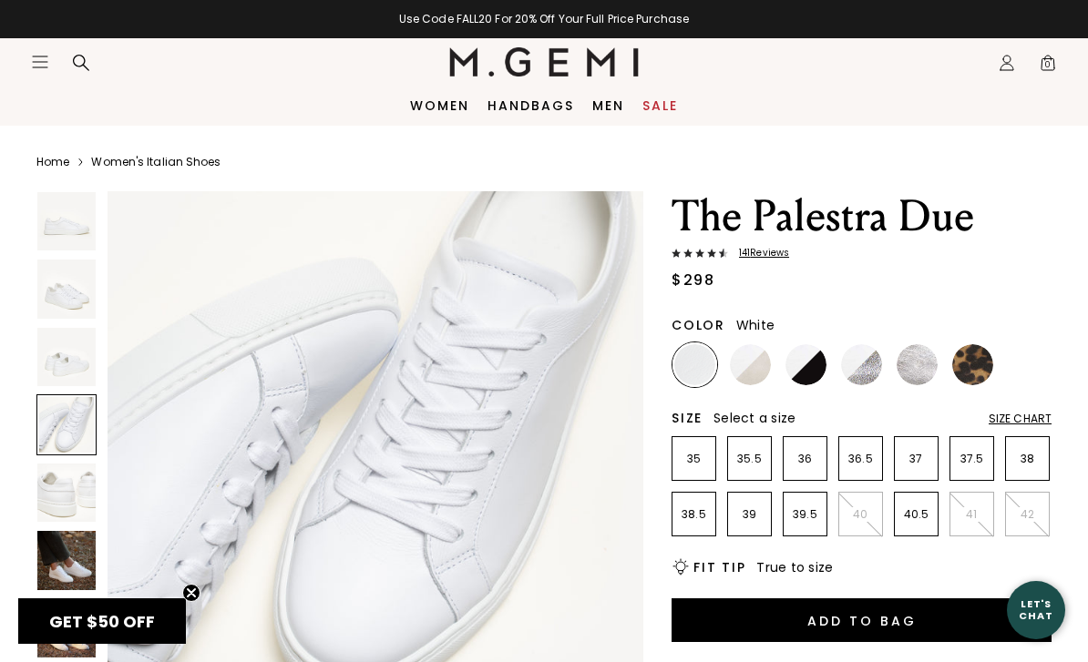
scroll to position [1662, 0]
click at [757, 370] on img at bounding box center [750, 364] width 41 height 41
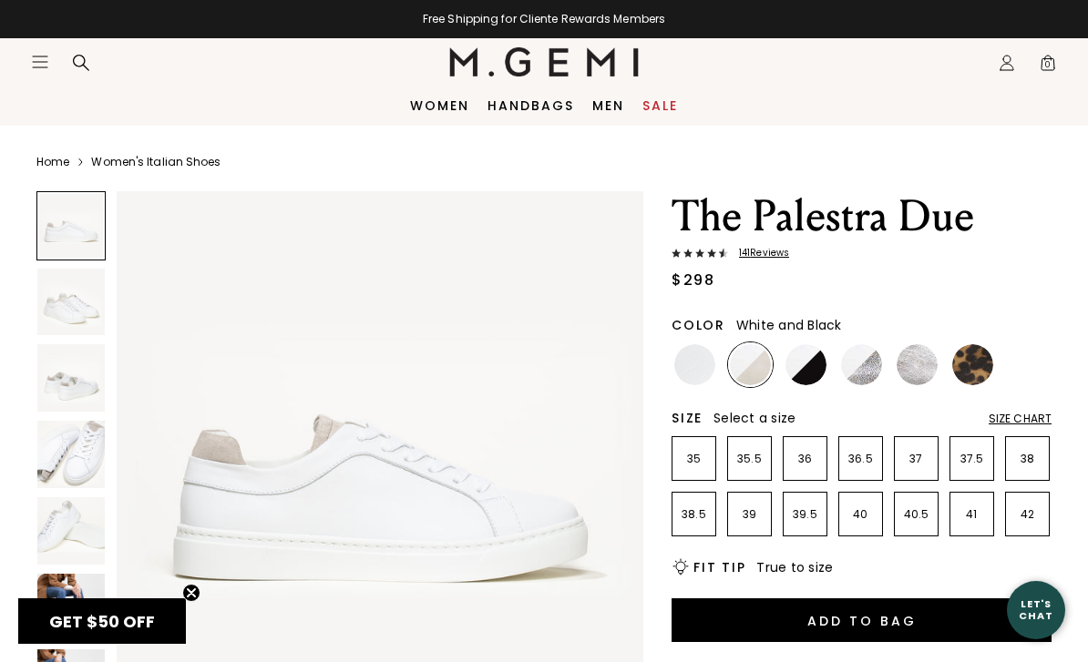
click at [805, 378] on img at bounding box center [805, 364] width 41 height 41
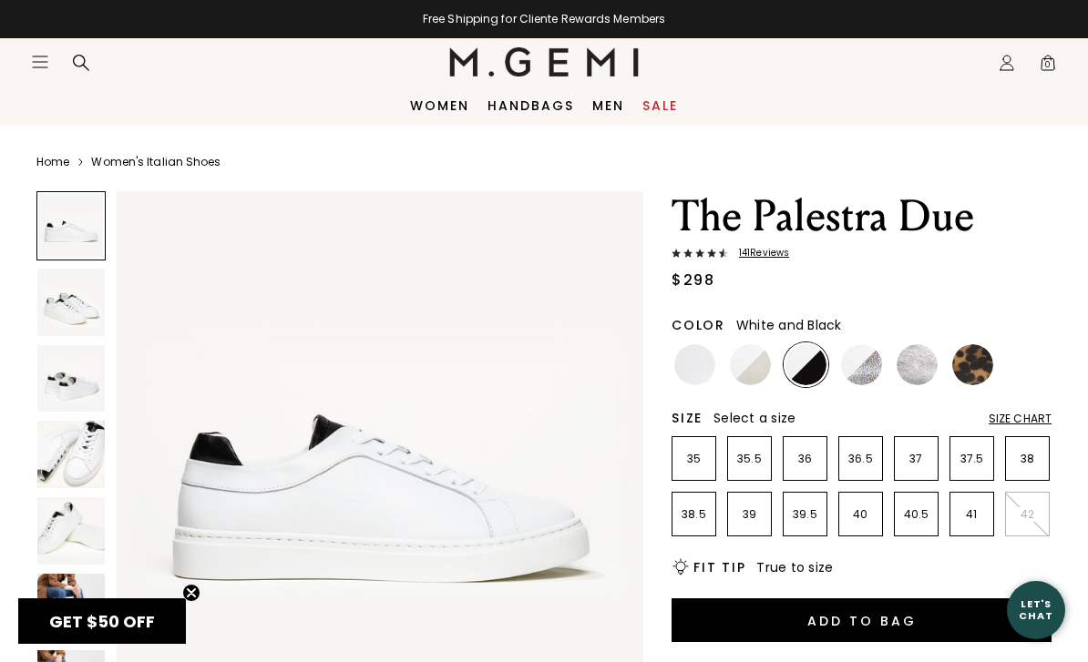
click at [89, 455] on img at bounding box center [70, 454] width 67 height 67
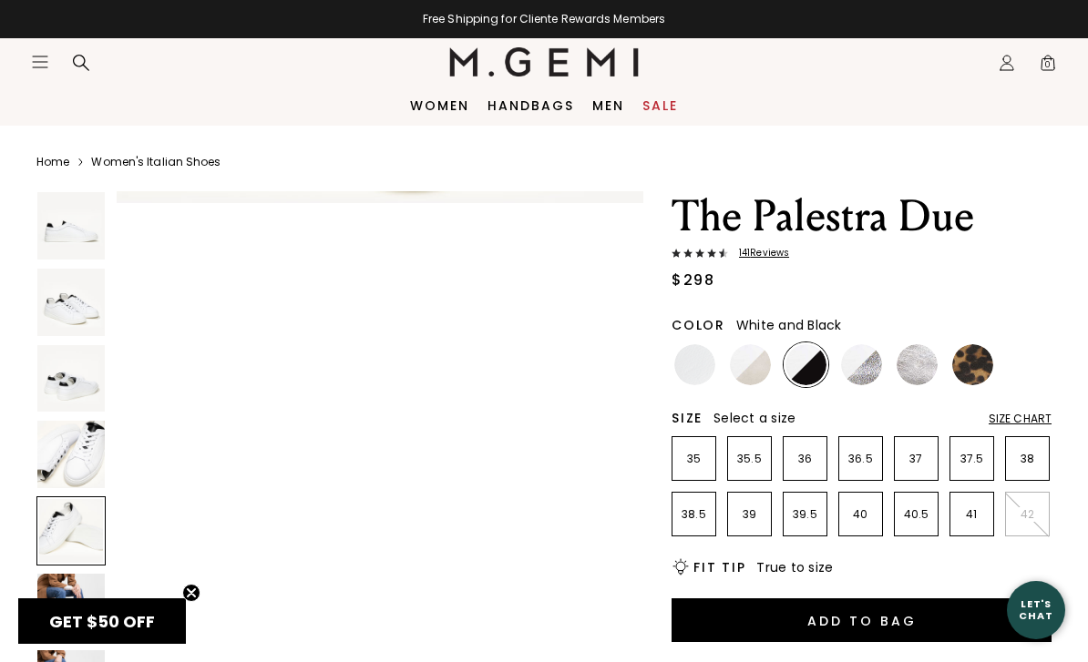
scroll to position [2150, 0]
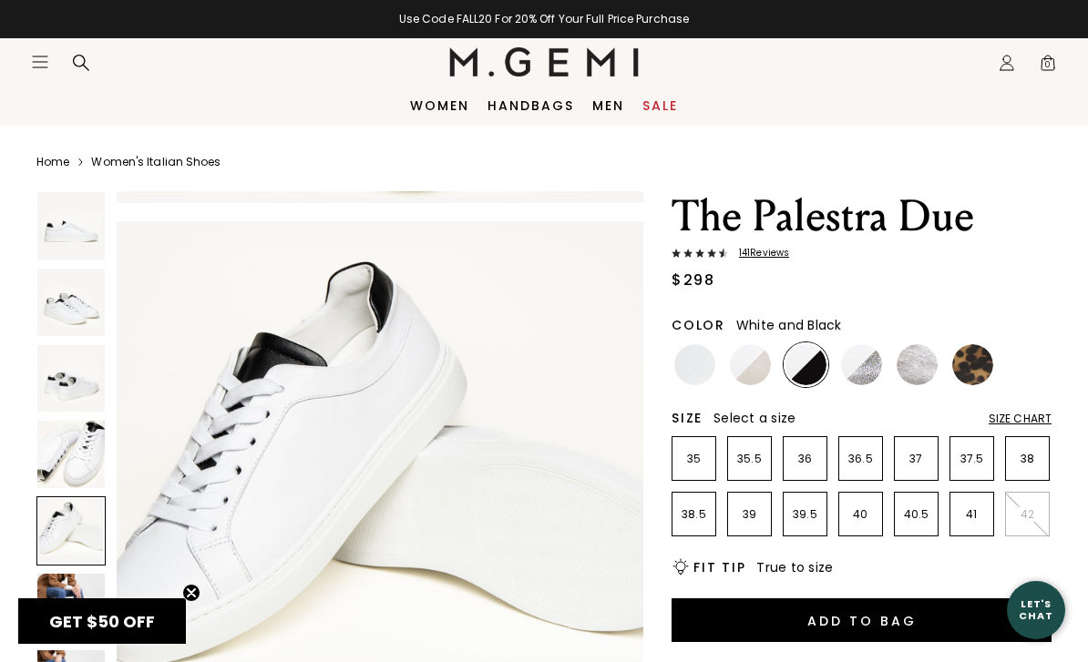
click at [761, 369] on img at bounding box center [750, 364] width 41 height 41
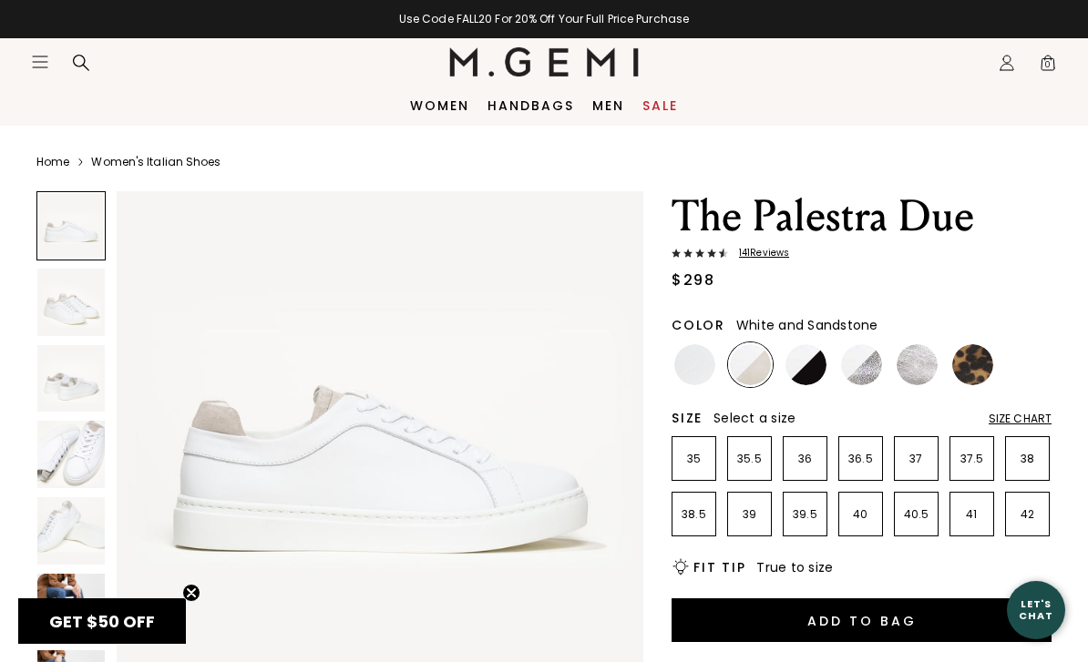
scroll to position [34, 0]
click at [77, 465] on img at bounding box center [70, 454] width 67 height 67
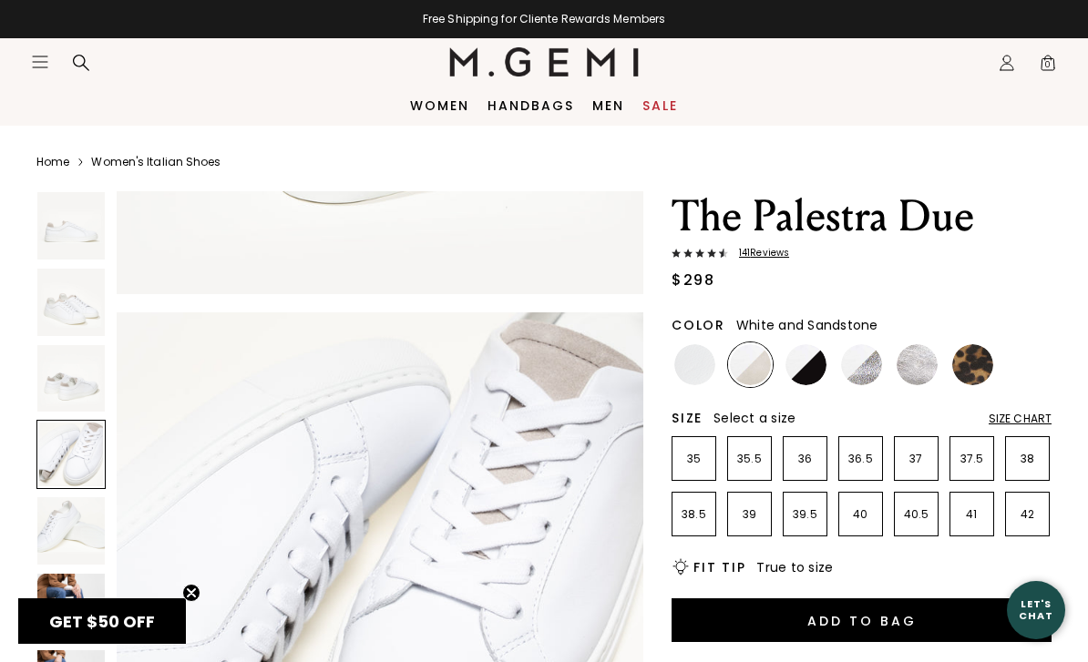
scroll to position [1514, 0]
click at [702, 374] on img at bounding box center [694, 364] width 41 height 41
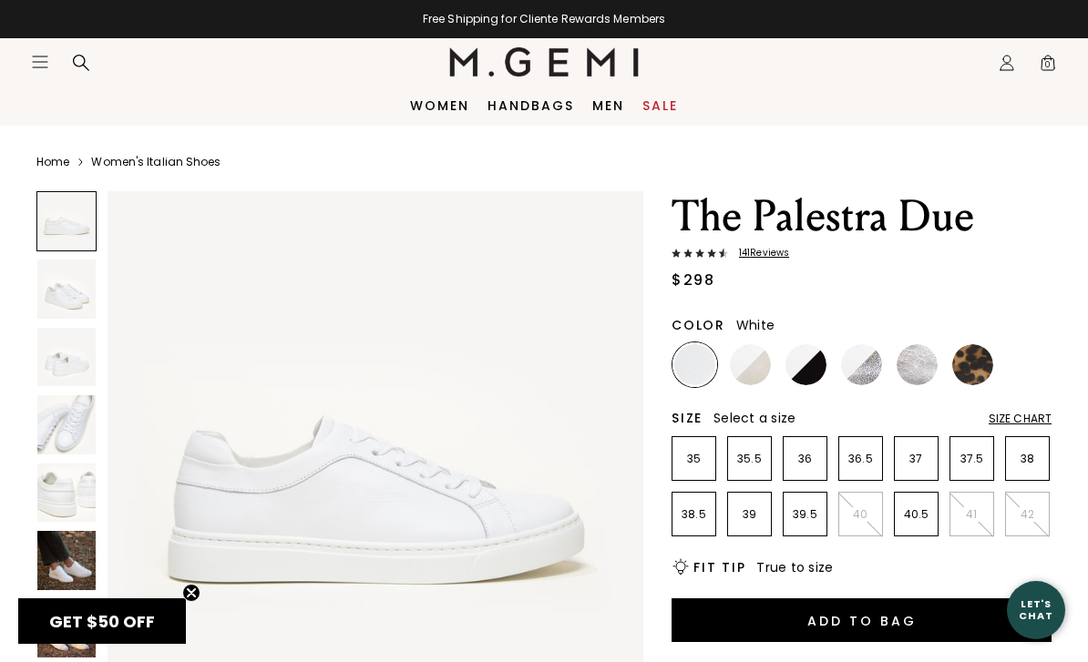
click at [74, 562] on img at bounding box center [66, 560] width 58 height 58
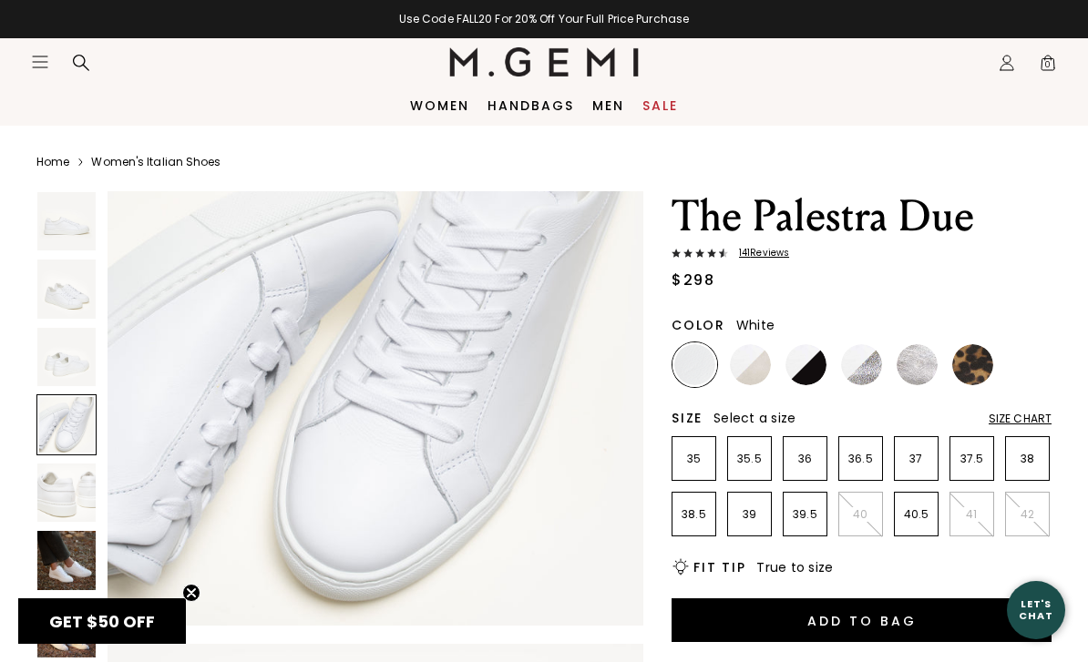
scroll to position [1761, 0]
click at [756, 377] on img at bounding box center [750, 364] width 41 height 41
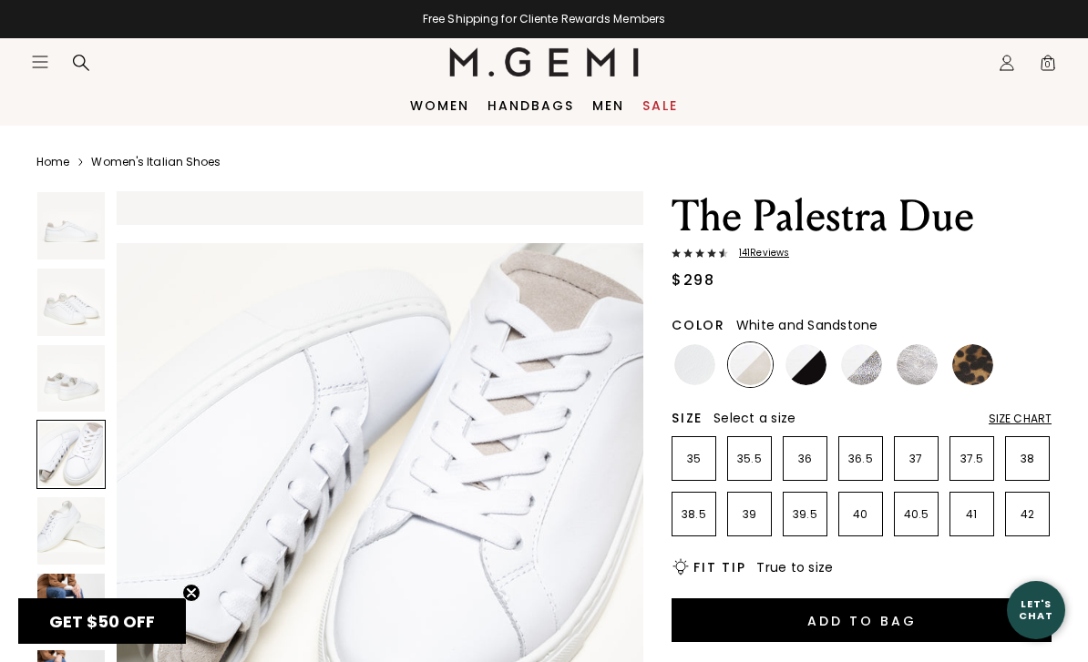
scroll to position [1335, 0]
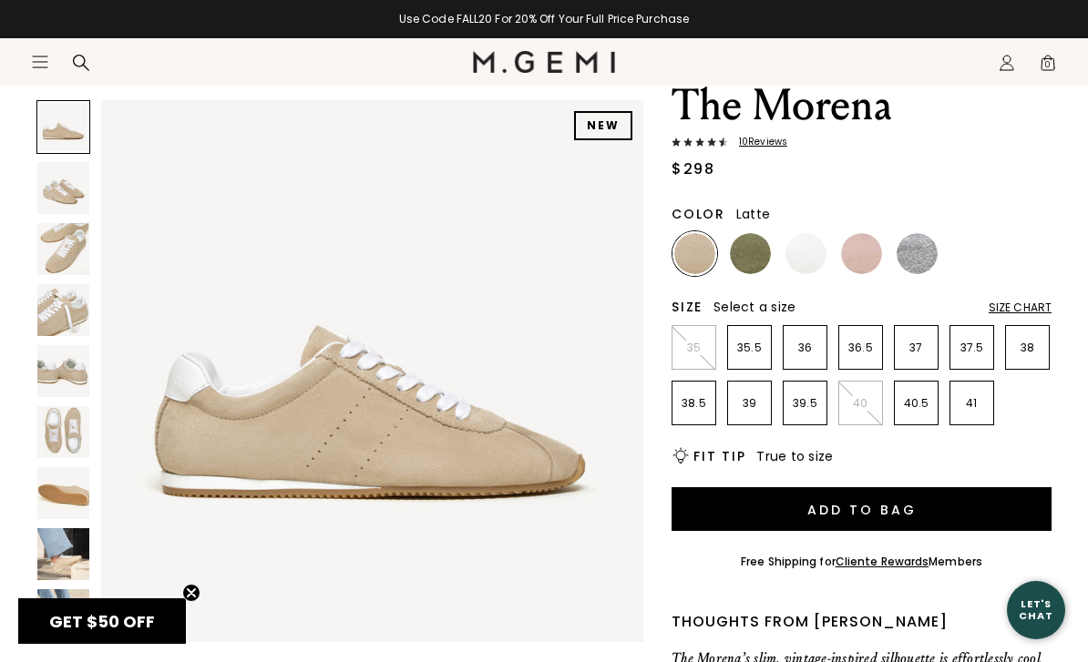
scroll to position [111, 0]
click at [60, 571] on img at bounding box center [63, 554] width 52 height 52
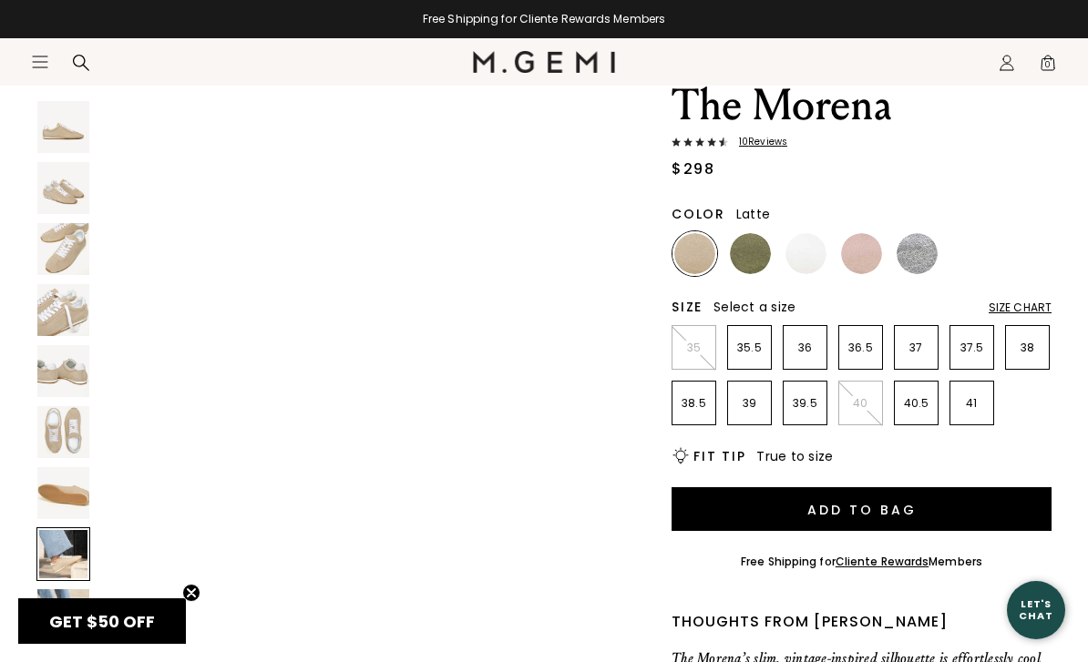
scroll to position [3922, 0]
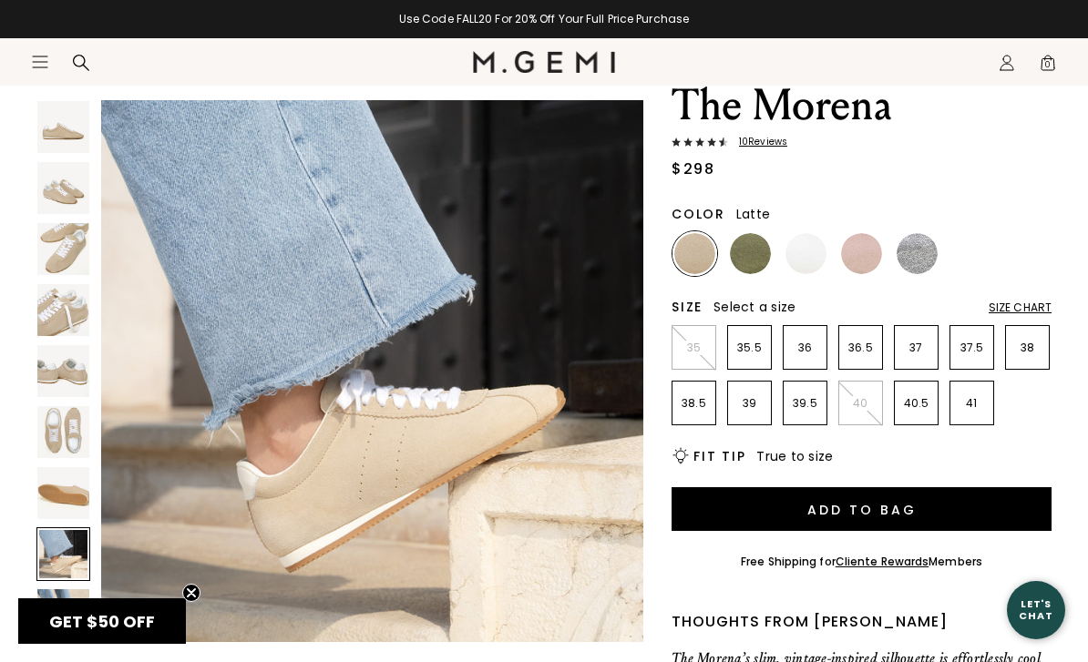
click at [58, 622] on img at bounding box center [63, 615] width 52 height 52
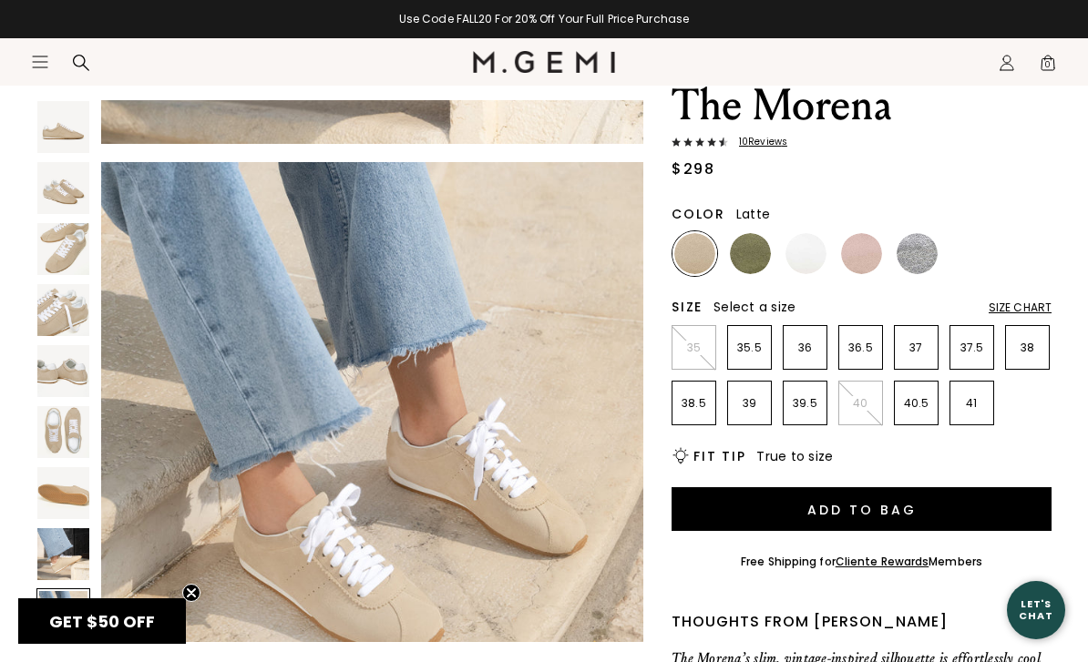
scroll to position [4482, 0]
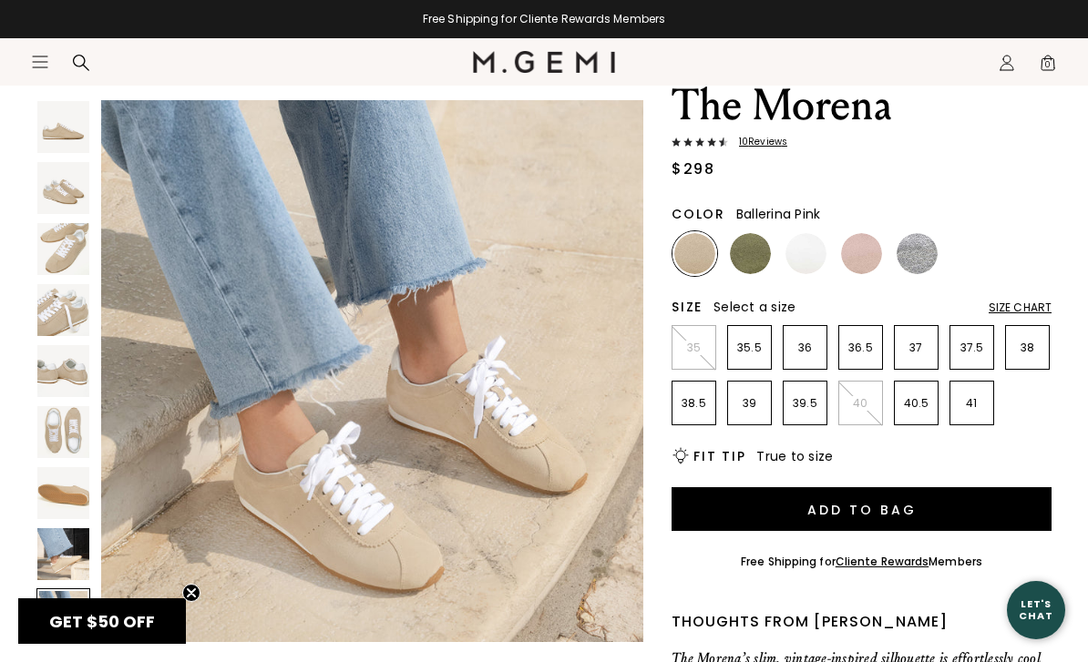
click at [865, 257] on img at bounding box center [861, 253] width 41 height 41
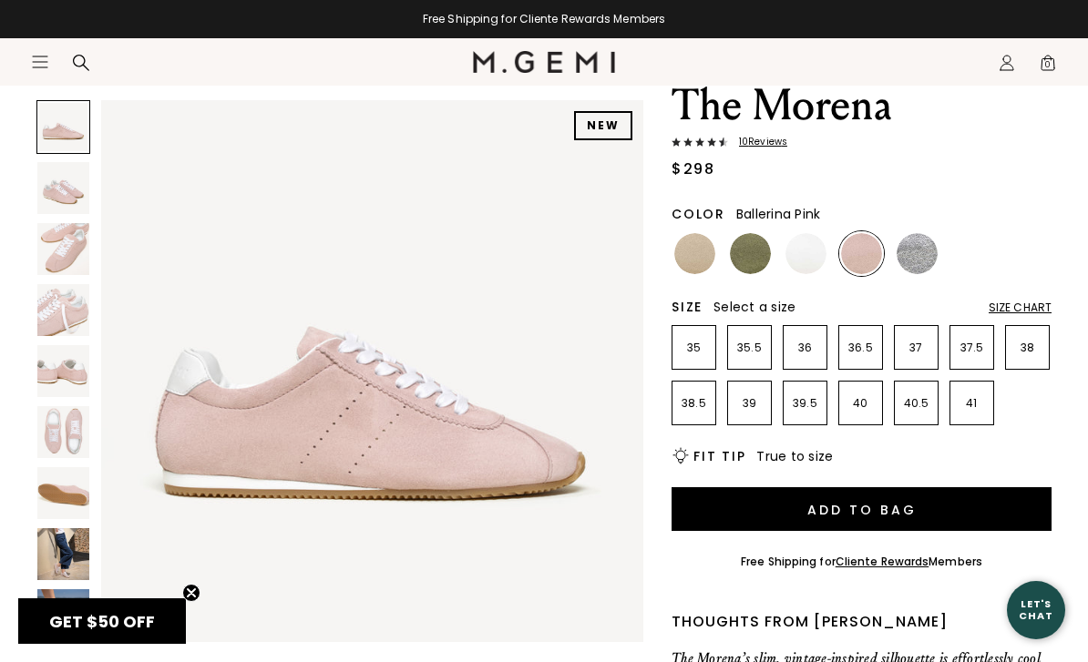
click at [65, 550] on img at bounding box center [63, 554] width 52 height 52
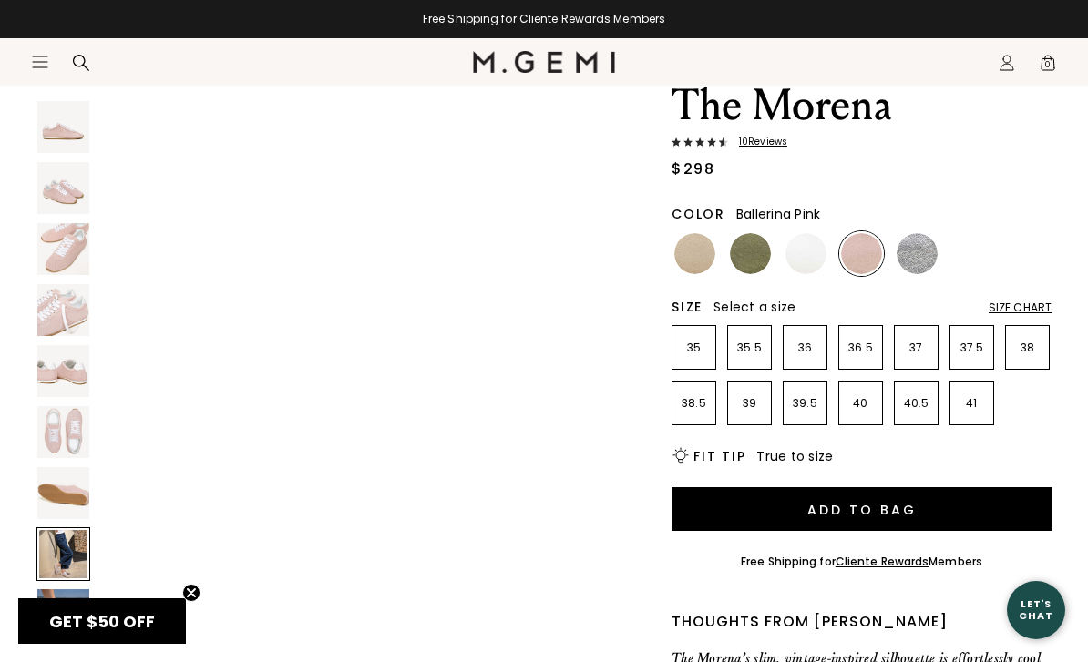
scroll to position [3922, 0]
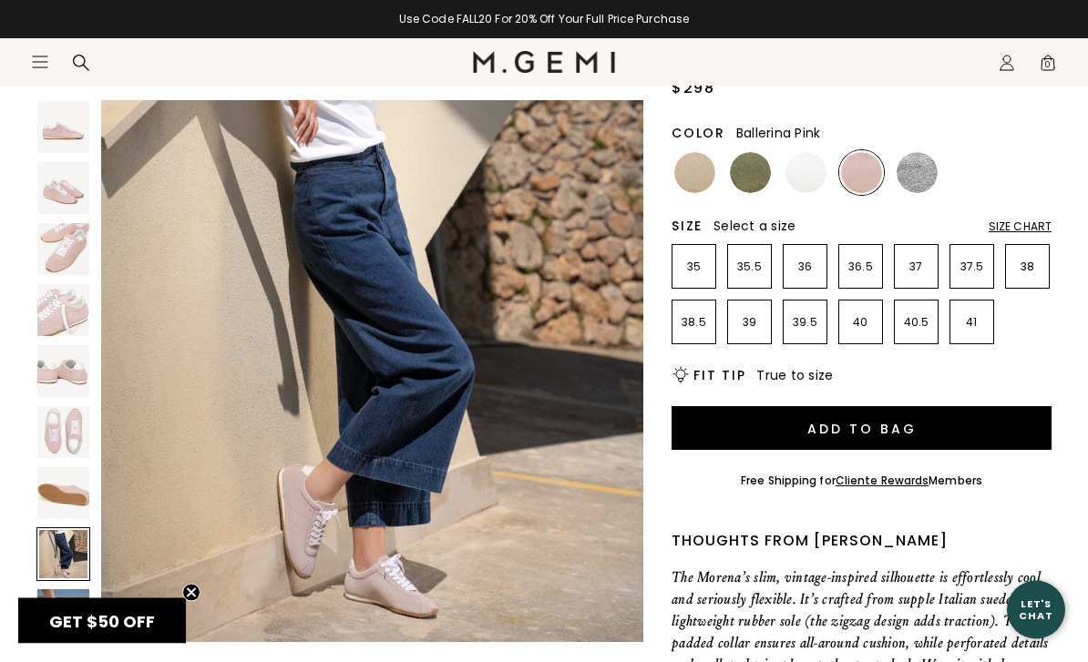
click at [47, 617] on img at bounding box center [63, 615] width 52 height 52
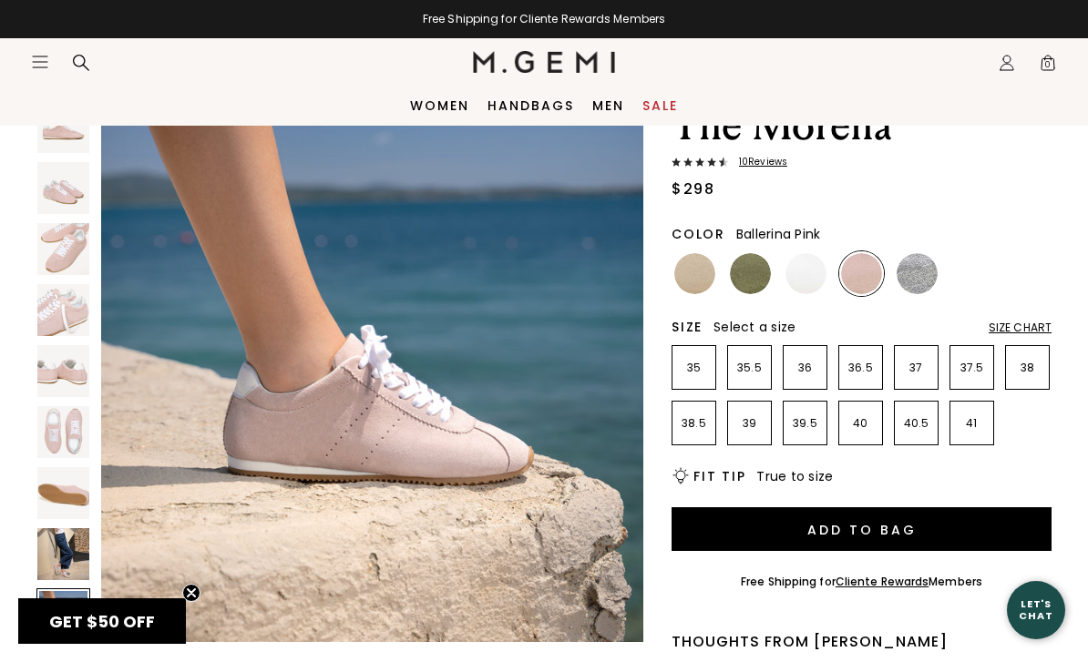
scroll to position [90, 0]
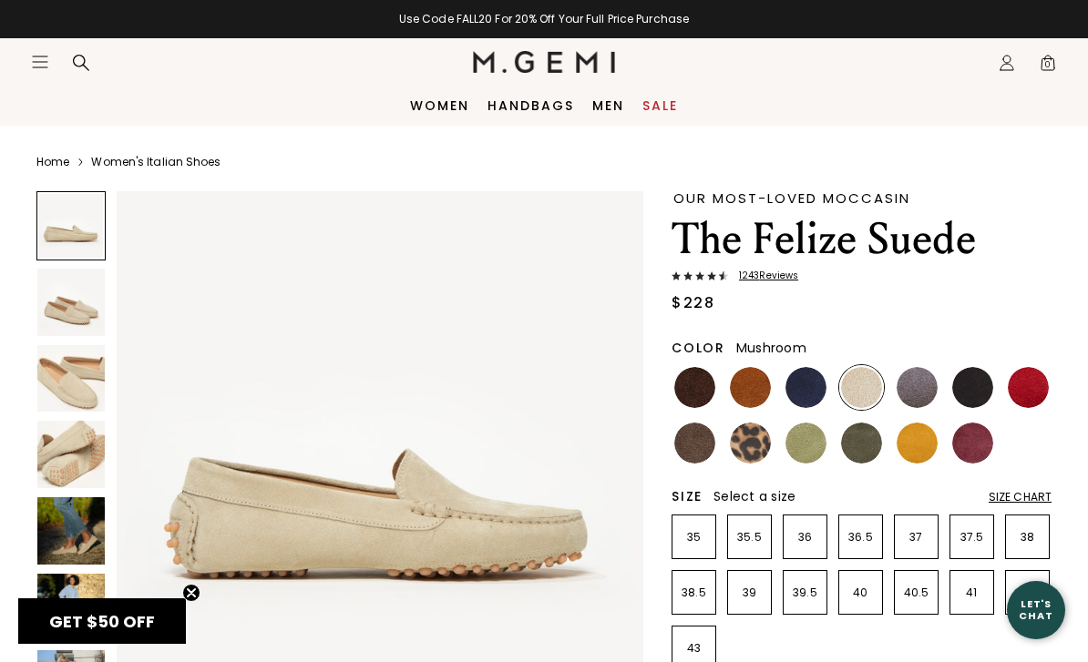
click at [706, 446] on img at bounding box center [694, 443] width 41 height 41
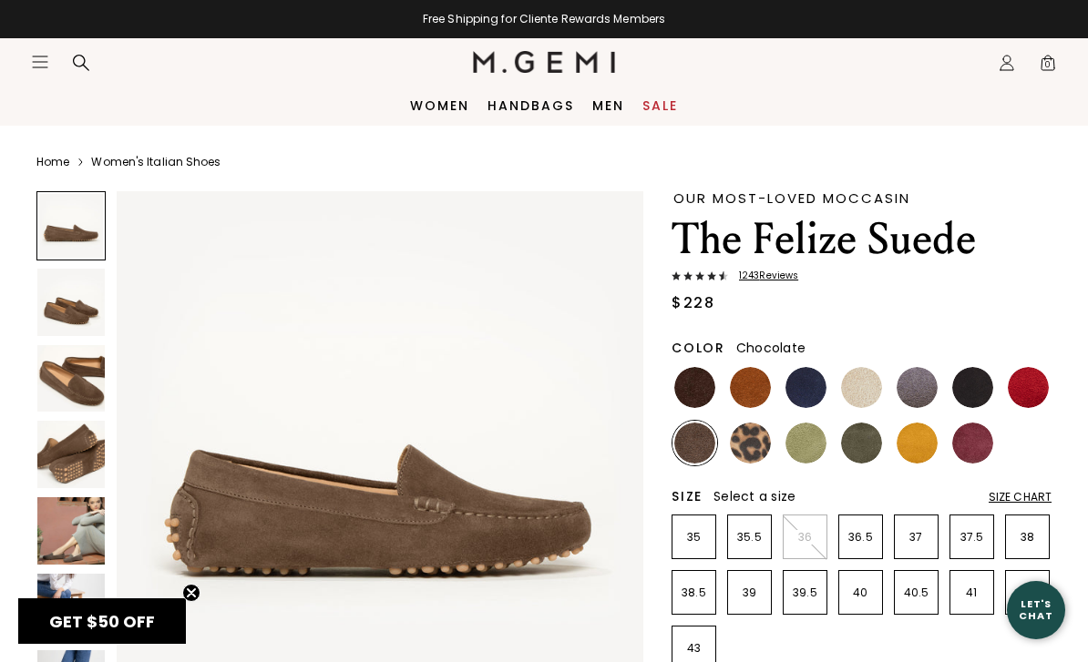
click at [703, 387] on img at bounding box center [694, 387] width 41 height 41
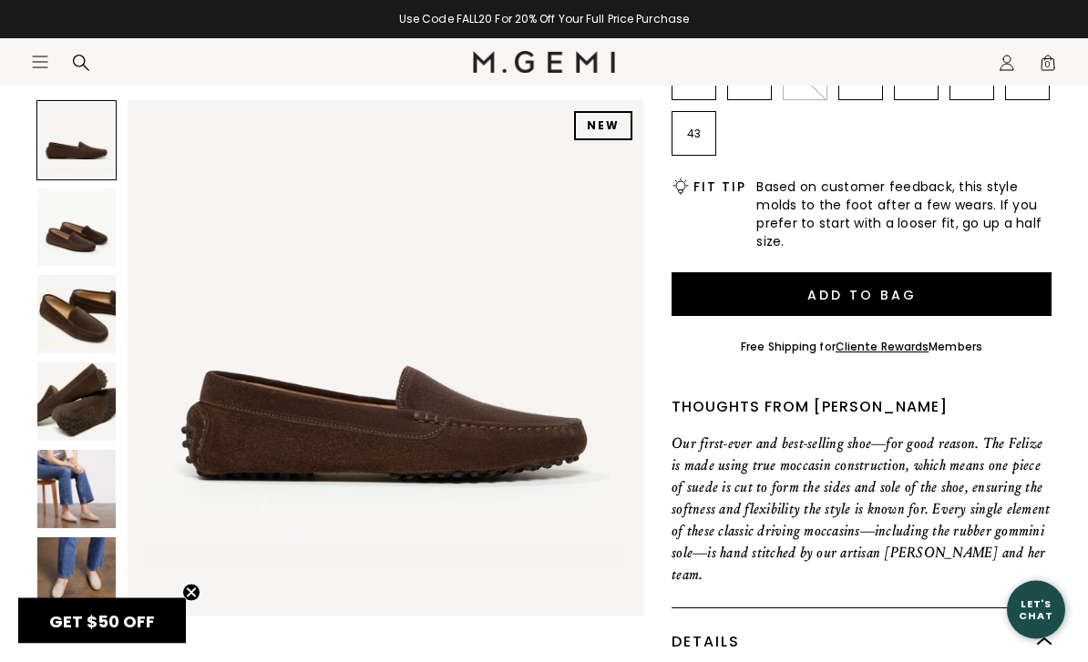
scroll to position [515, 0]
click at [49, 486] on img at bounding box center [76, 489] width 78 height 78
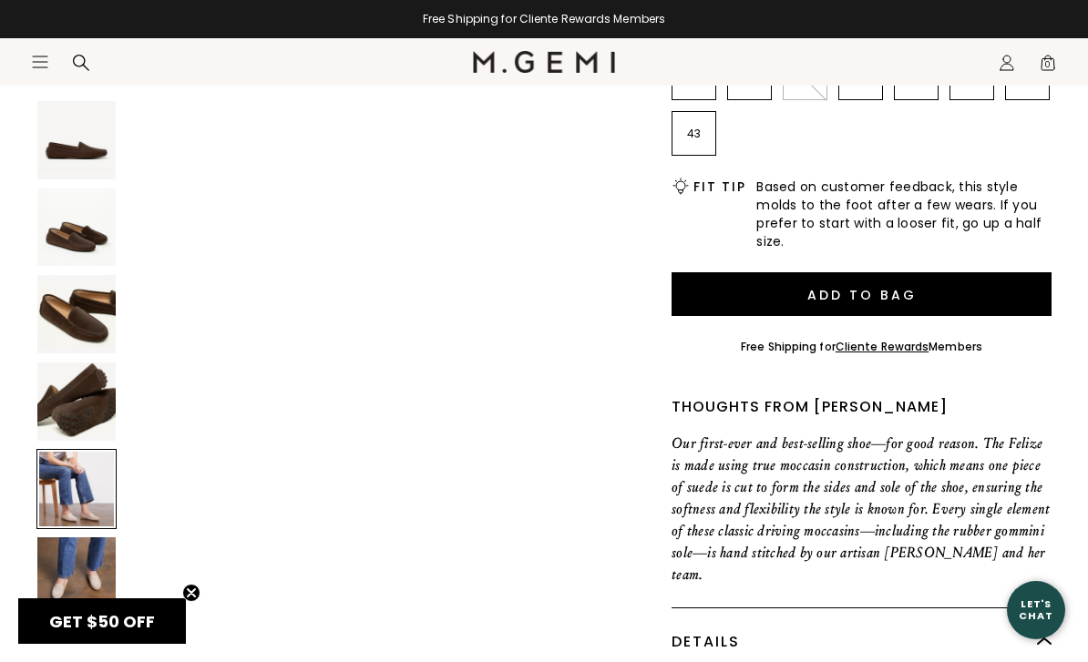
scroll to position [2136, 0]
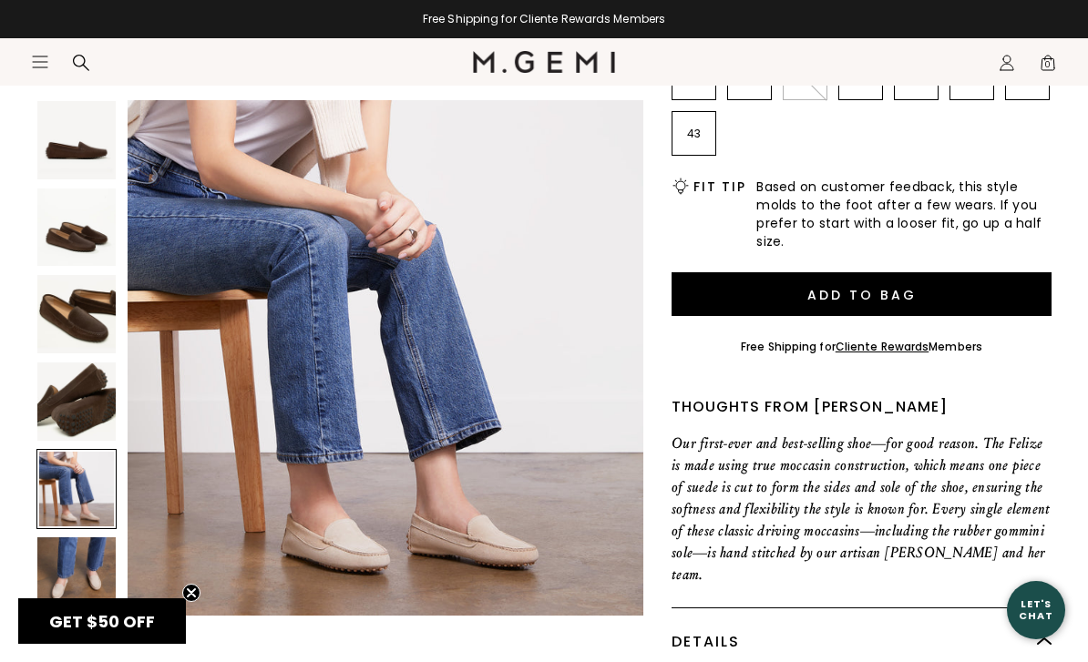
click at [67, 580] on img at bounding box center [76, 576] width 78 height 78
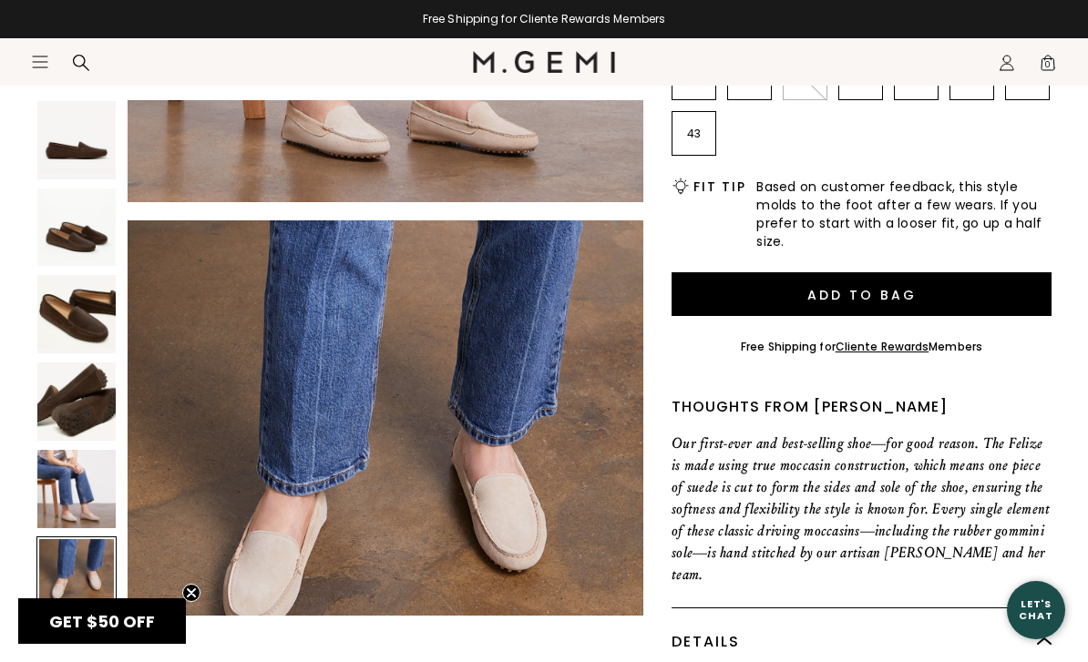
scroll to position [2670, 0]
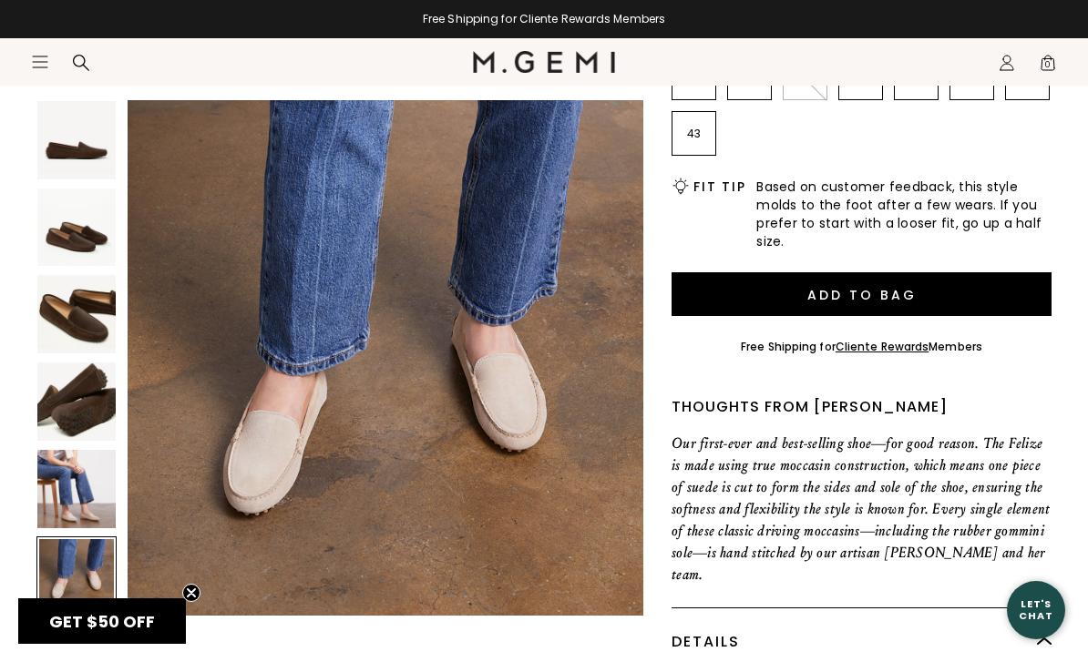
click at [61, 485] on img at bounding box center [76, 489] width 78 height 78
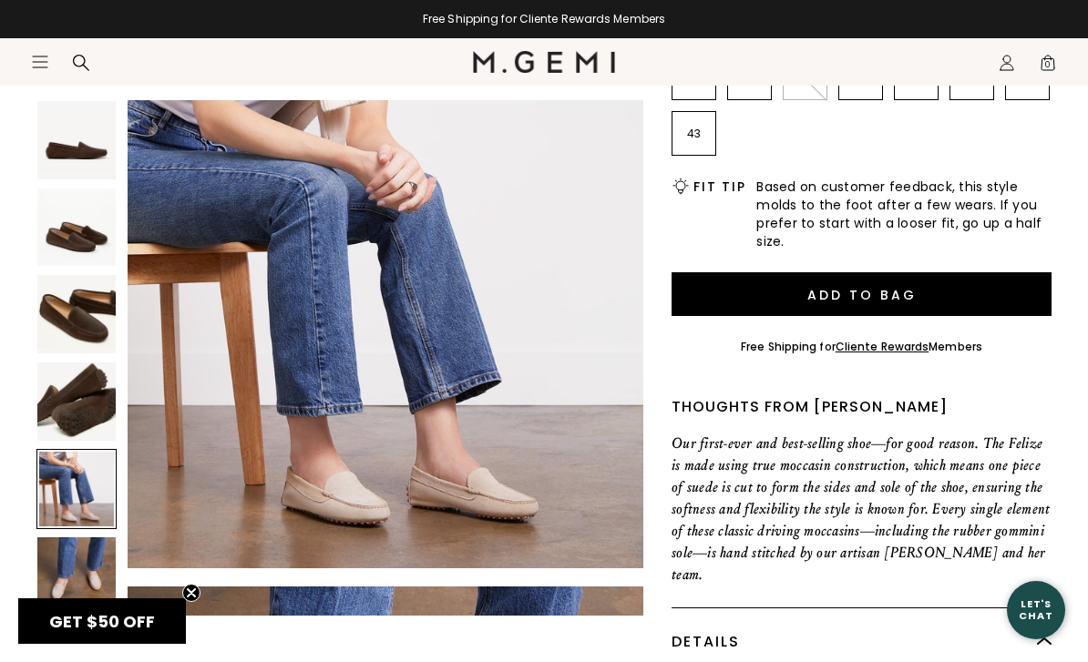
scroll to position [2136, 0]
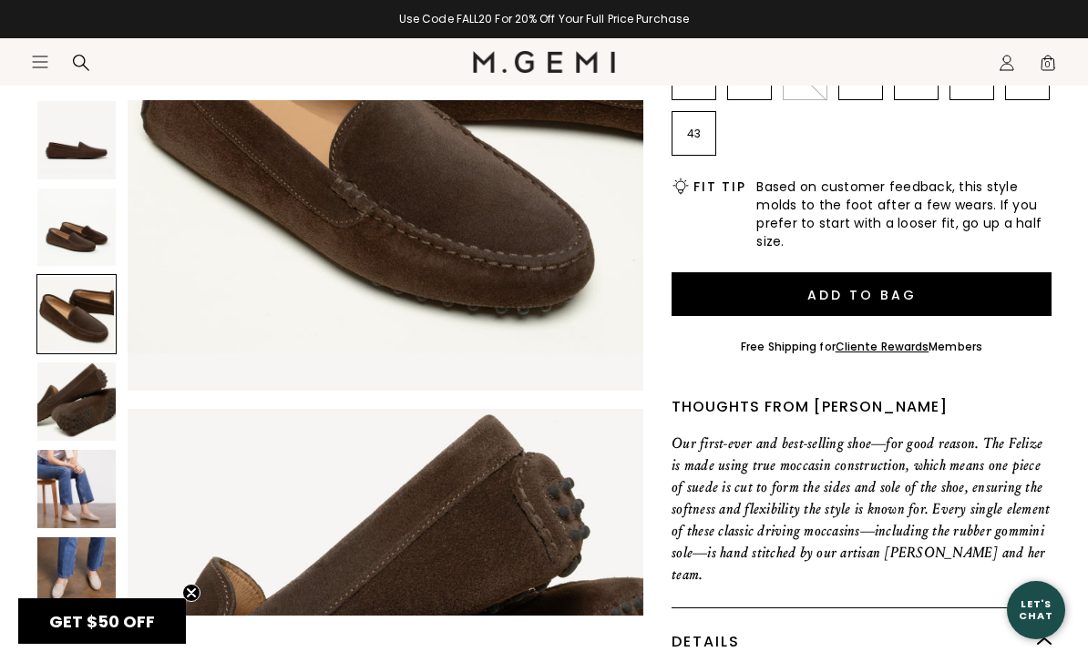
click at [31, 54] on icon "Icons/20x20/hamburger@2x" at bounding box center [40, 62] width 18 height 18
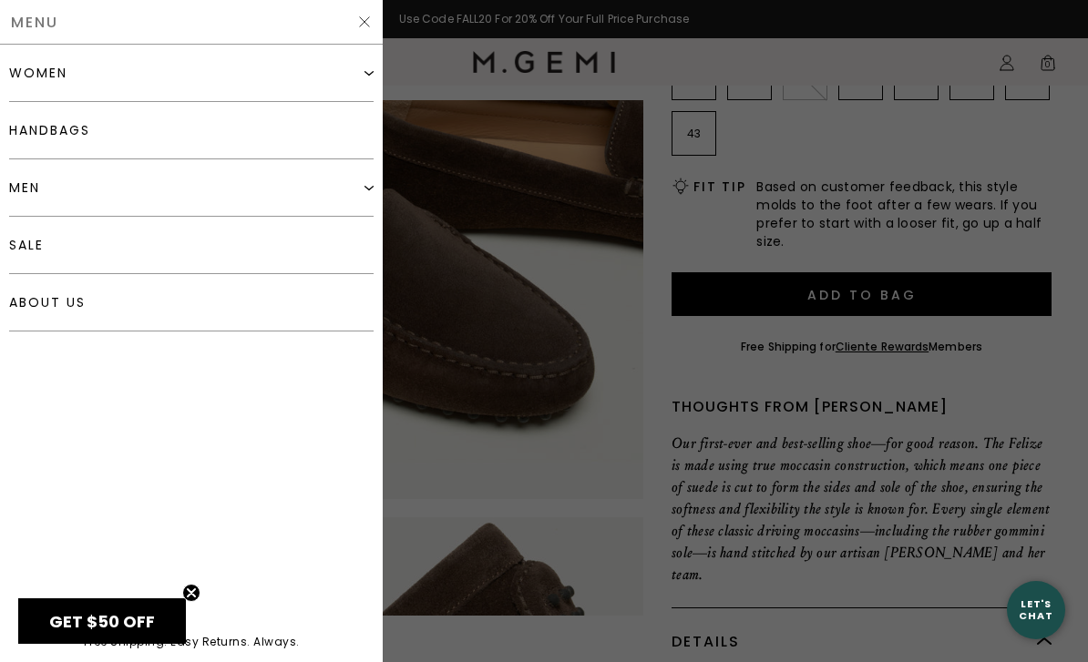
click at [346, 622] on div "women Shop All Shoes" at bounding box center [191, 334] width 383 height 578
click at [577, 552] on div at bounding box center [544, 331] width 1088 height 662
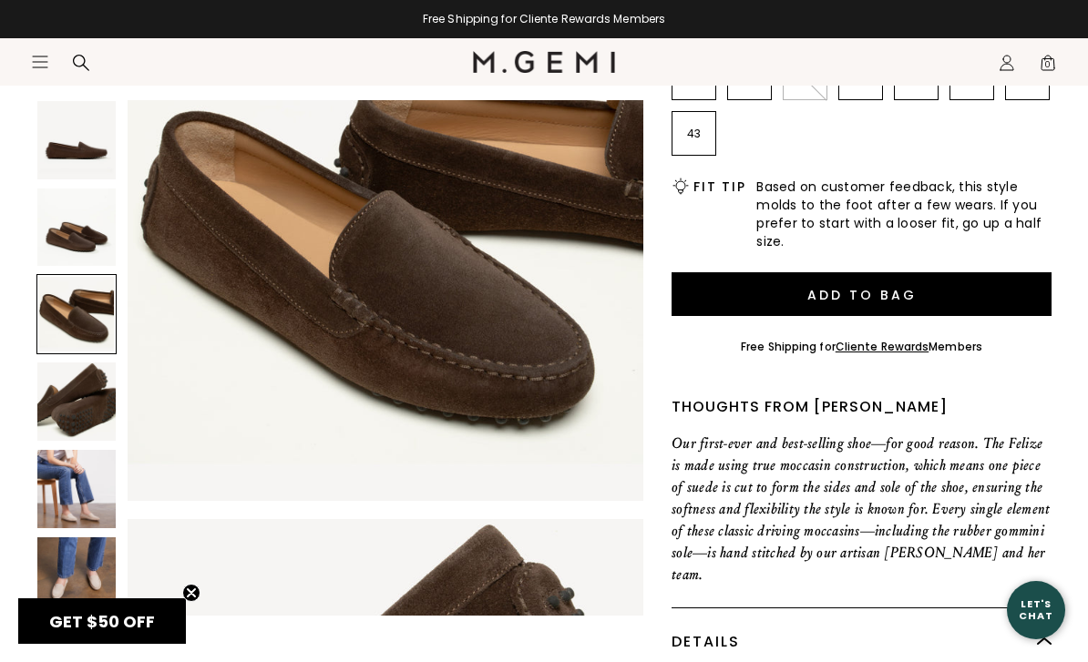
click at [199, 602] on circle "Close teaser" at bounding box center [191, 593] width 17 height 17
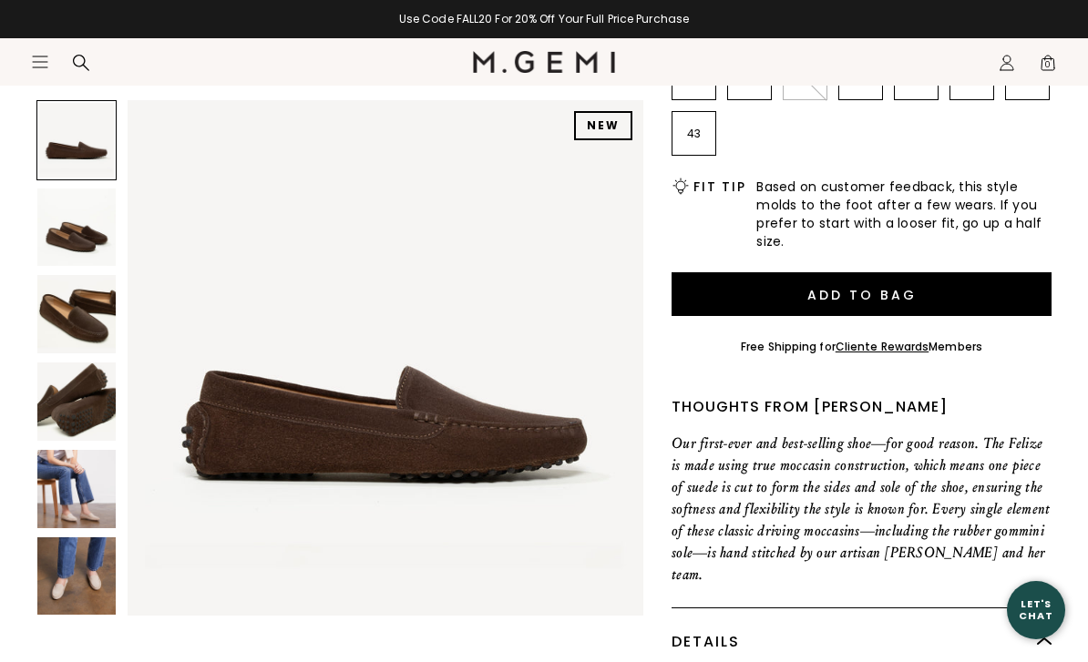
scroll to position [0, 0]
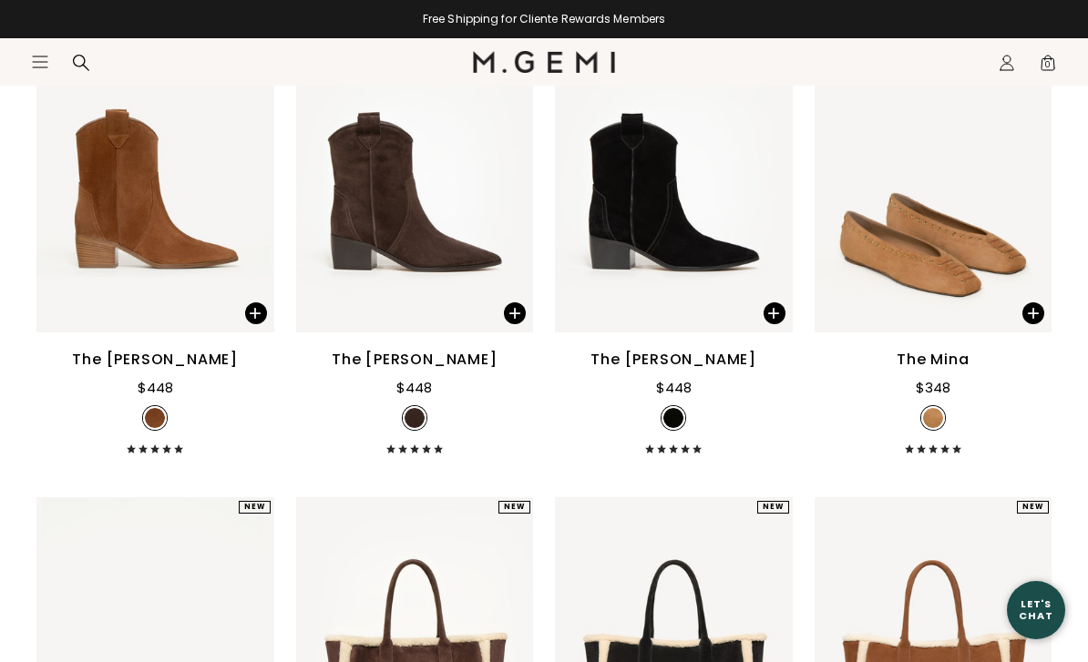
scroll to position [2752, 0]
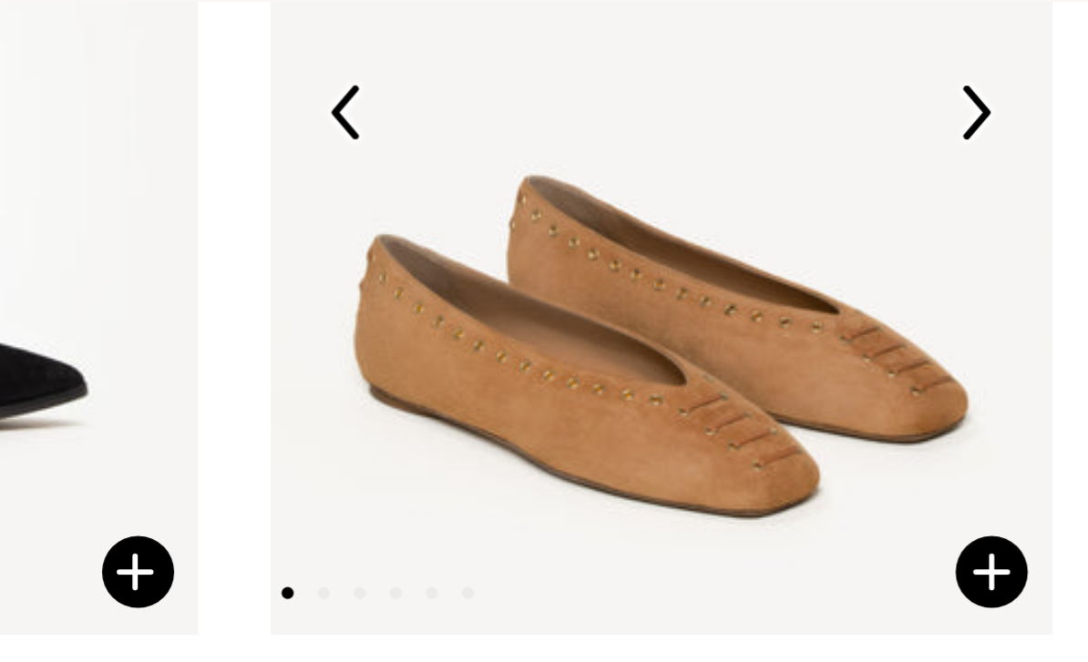
click at [1019, 151] on img at bounding box center [1027, 159] width 16 height 16
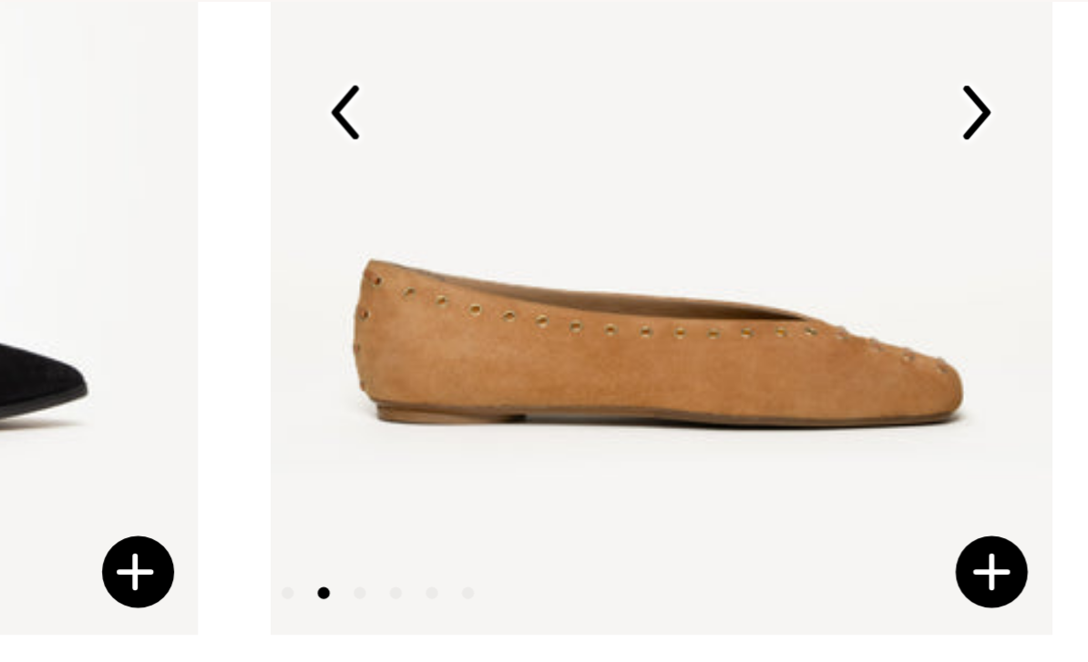
click at [1019, 151] on img at bounding box center [1027, 159] width 16 height 16
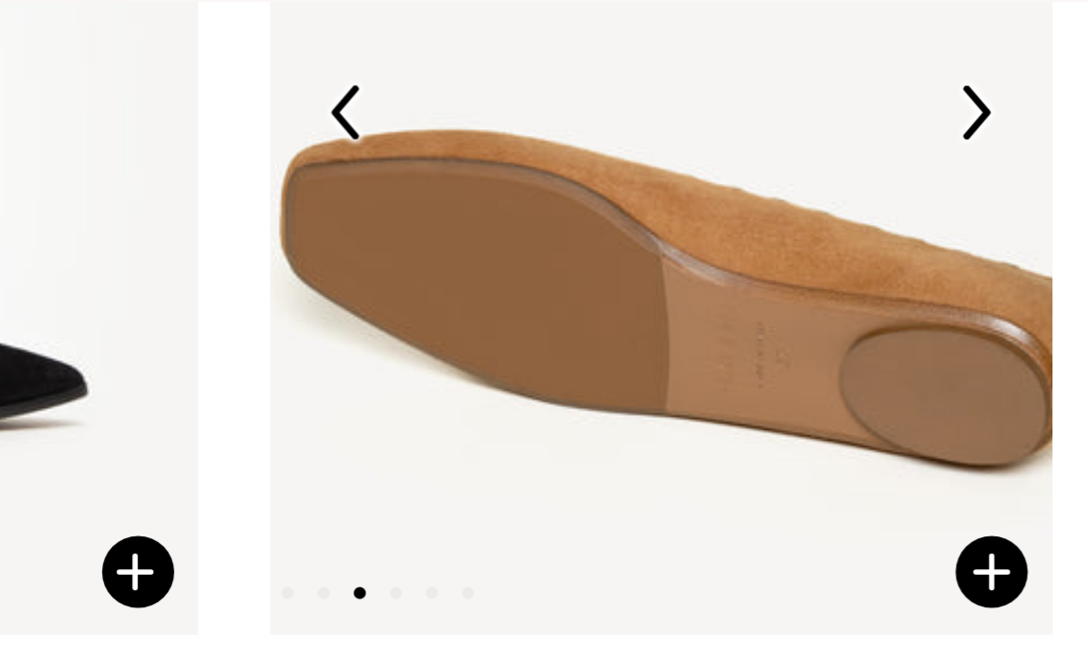
click at [1019, 151] on img at bounding box center [1027, 159] width 16 height 16
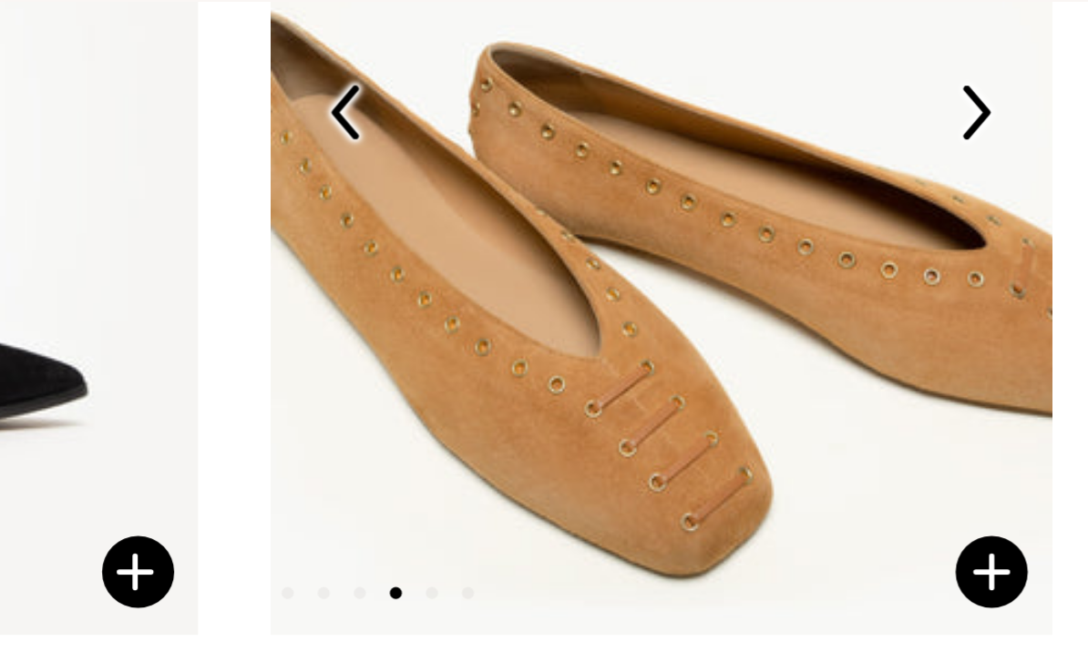
click at [1019, 151] on img at bounding box center [1027, 159] width 16 height 16
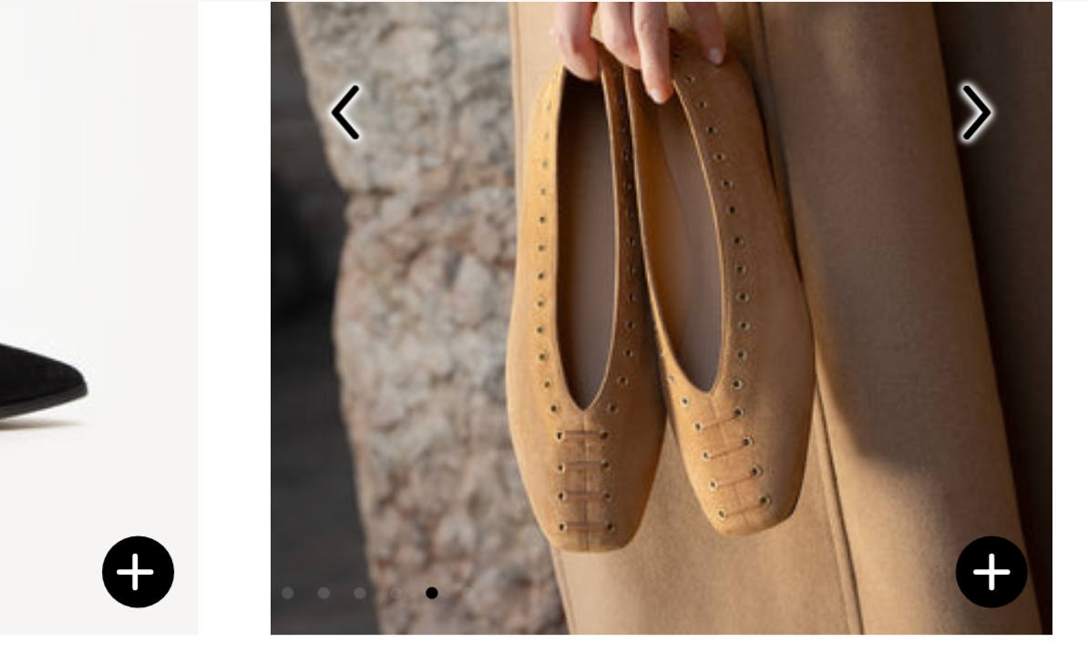
click at [1019, 151] on img at bounding box center [1027, 159] width 16 height 16
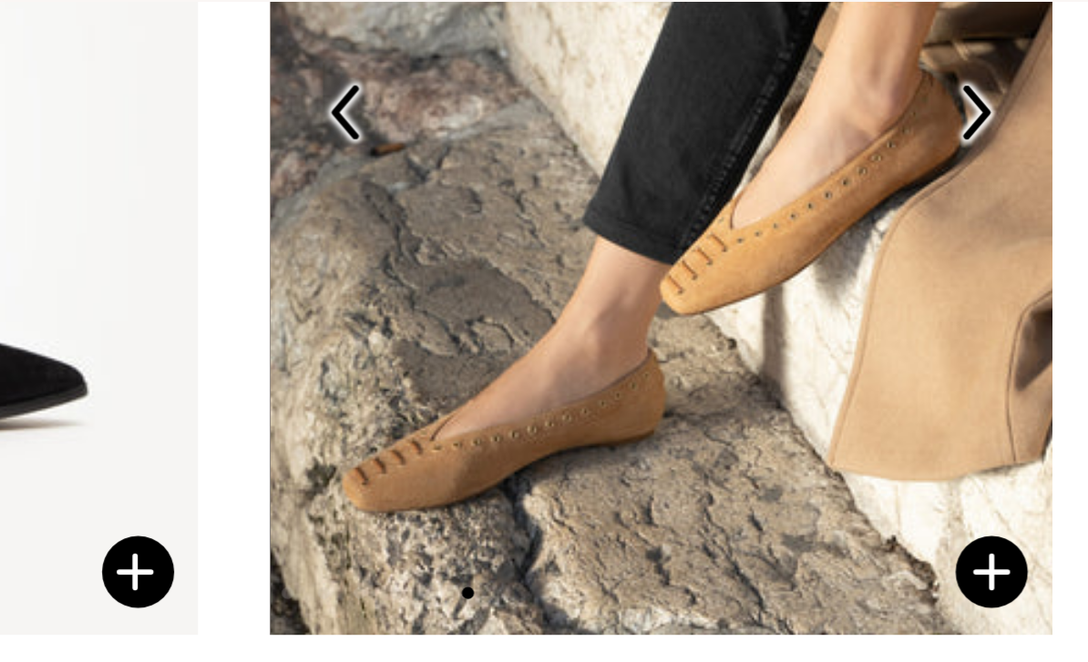
click at [1019, 151] on img at bounding box center [1027, 159] width 16 height 16
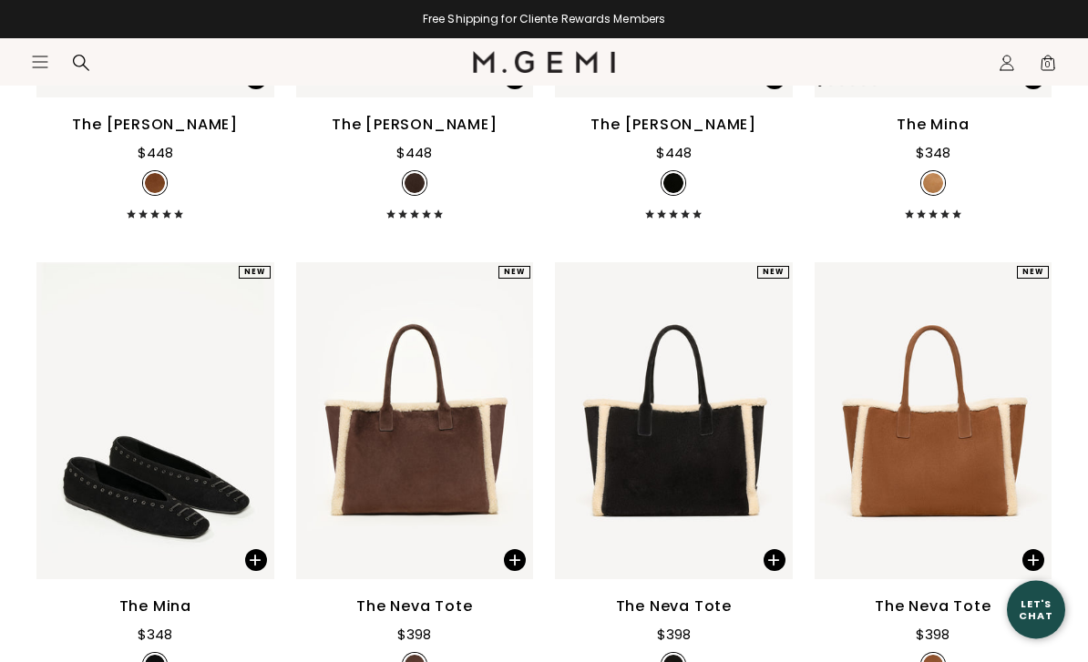
scroll to position [2974, 0]
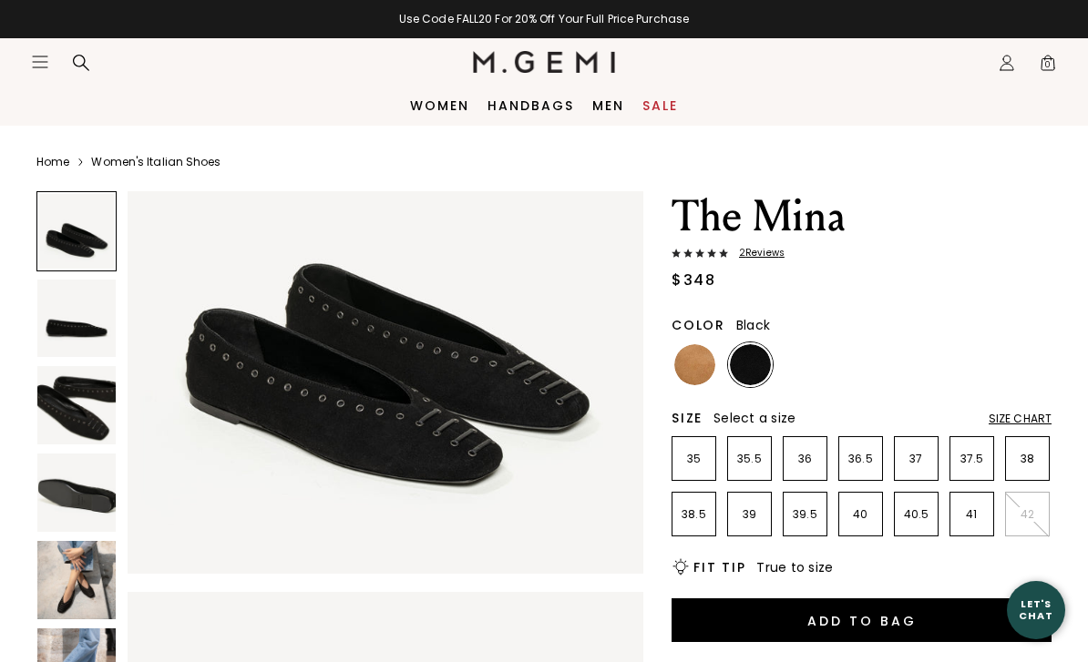
click at [59, 576] on img at bounding box center [76, 580] width 78 height 78
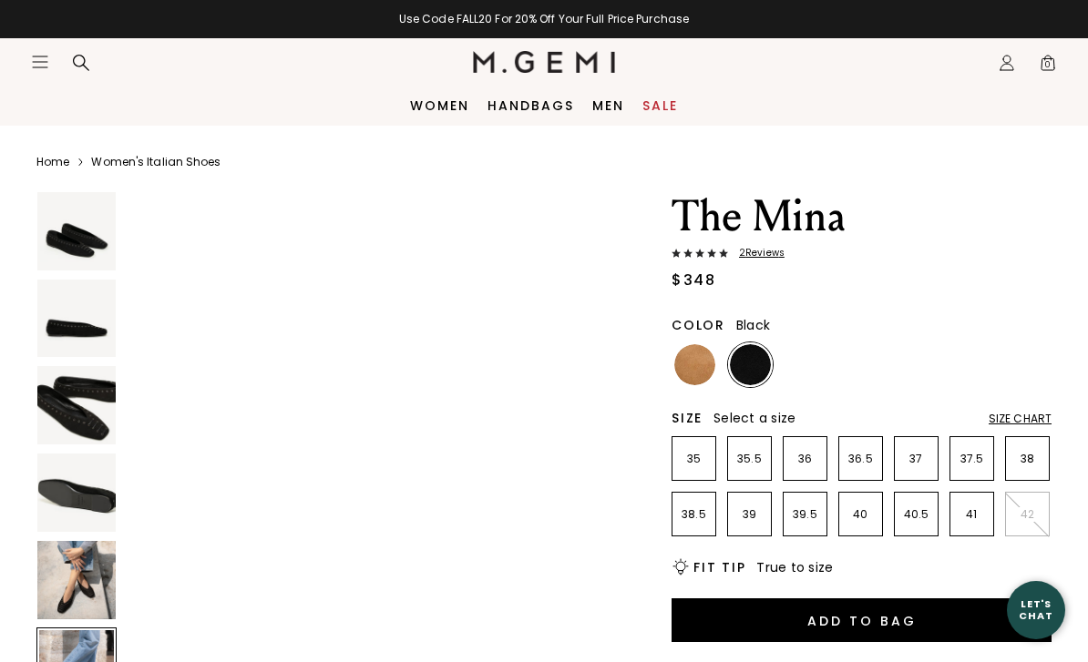
scroll to position [2689, 0]
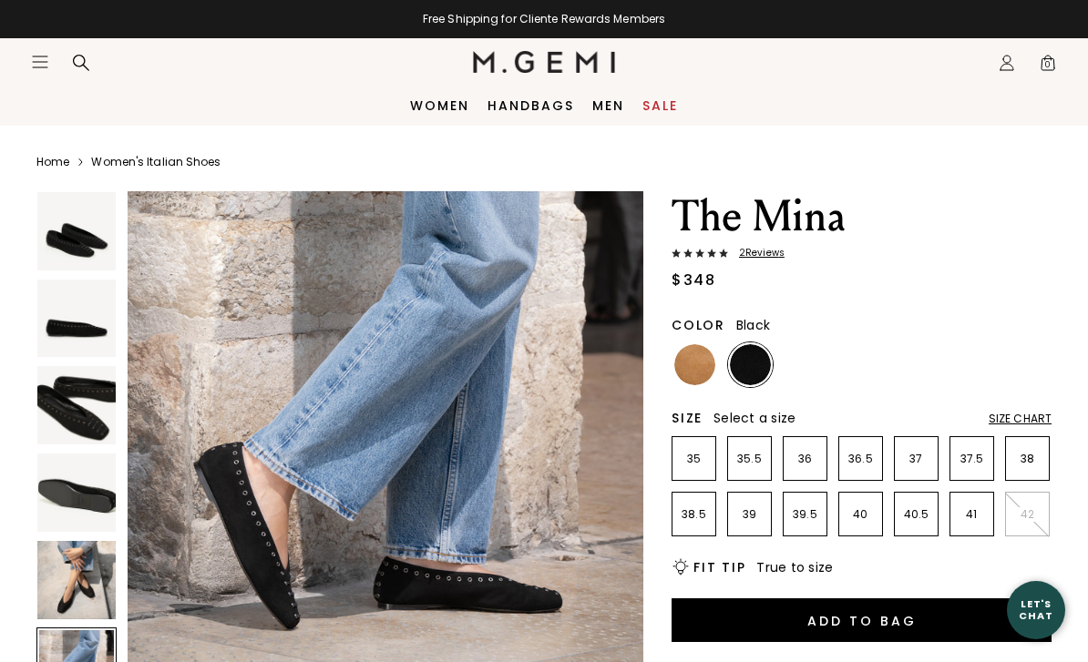
click at [67, 598] on img at bounding box center [76, 580] width 78 height 78
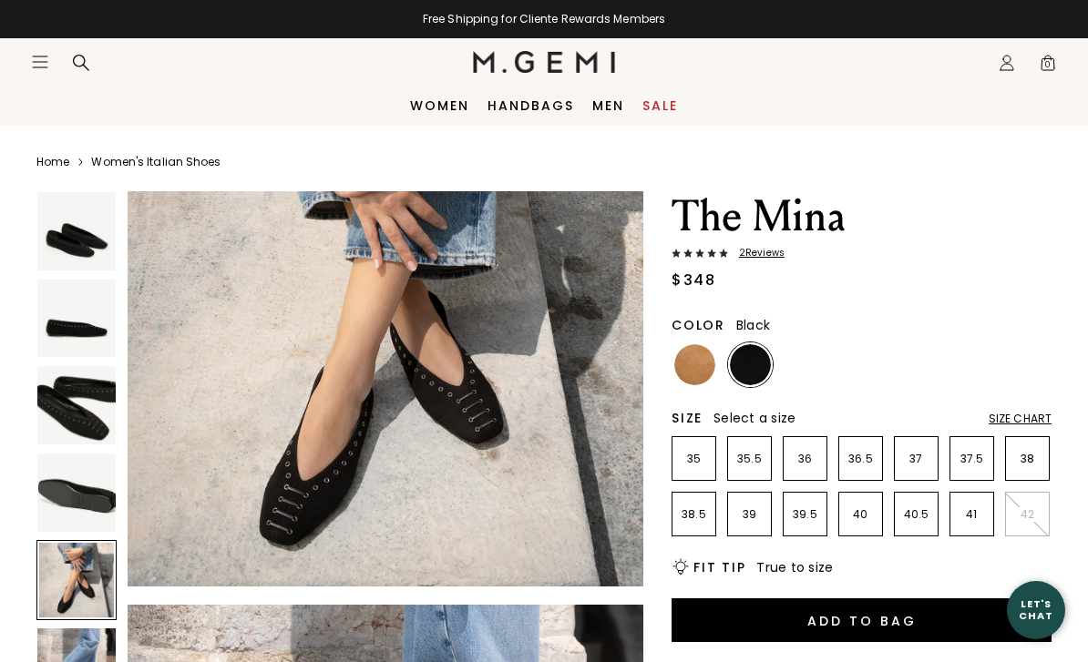
scroll to position [2136, 0]
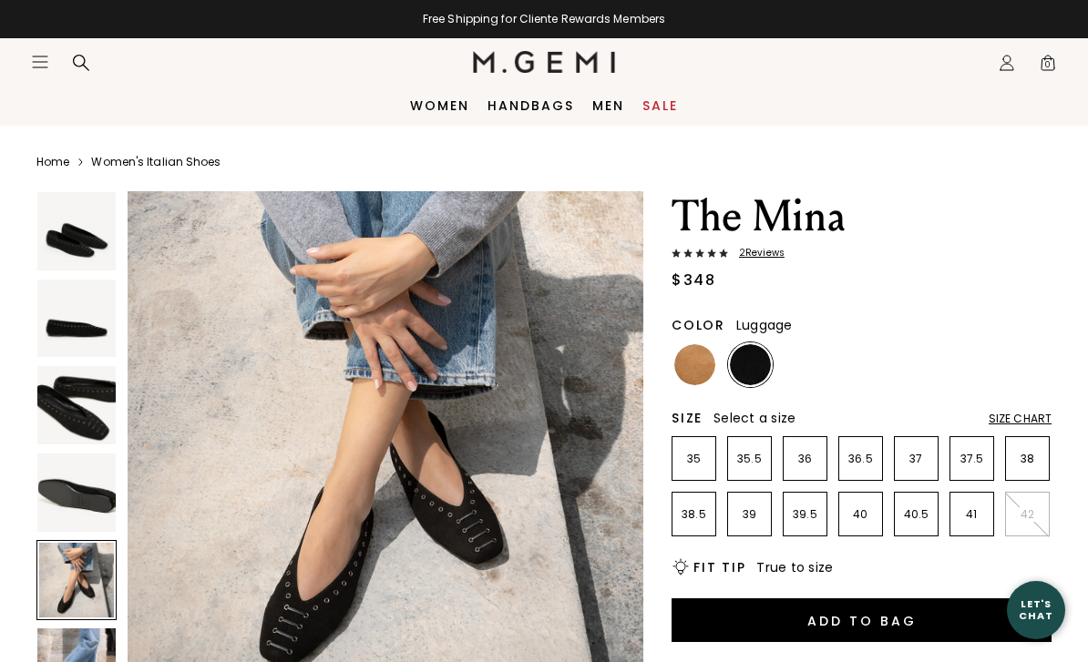
click at [695, 365] on img at bounding box center [694, 364] width 41 height 41
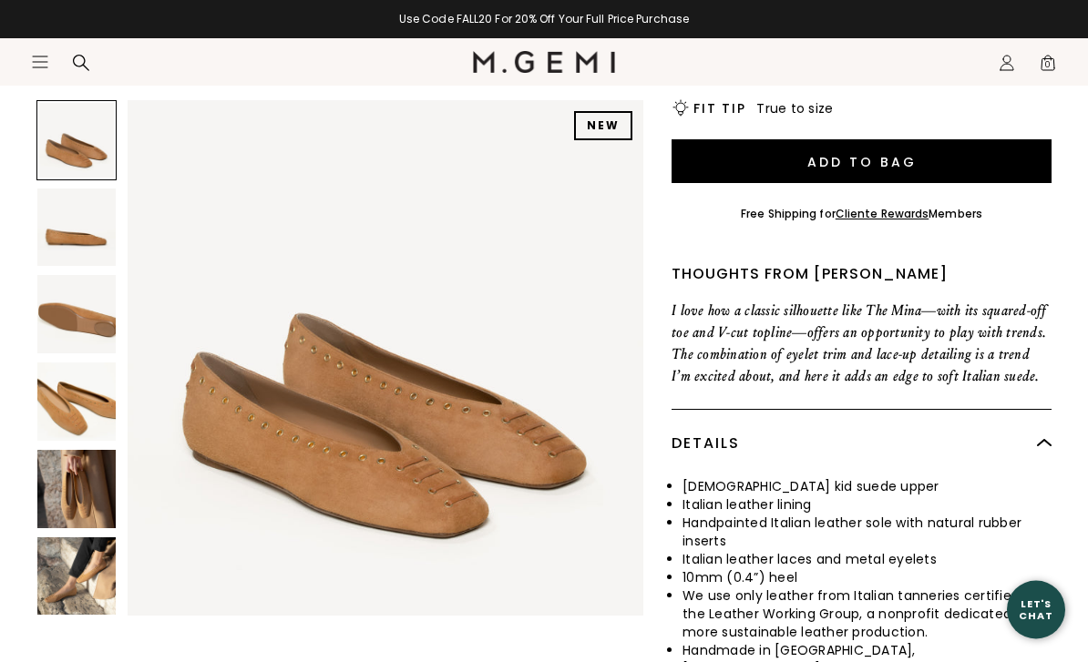
scroll to position [480, 0]
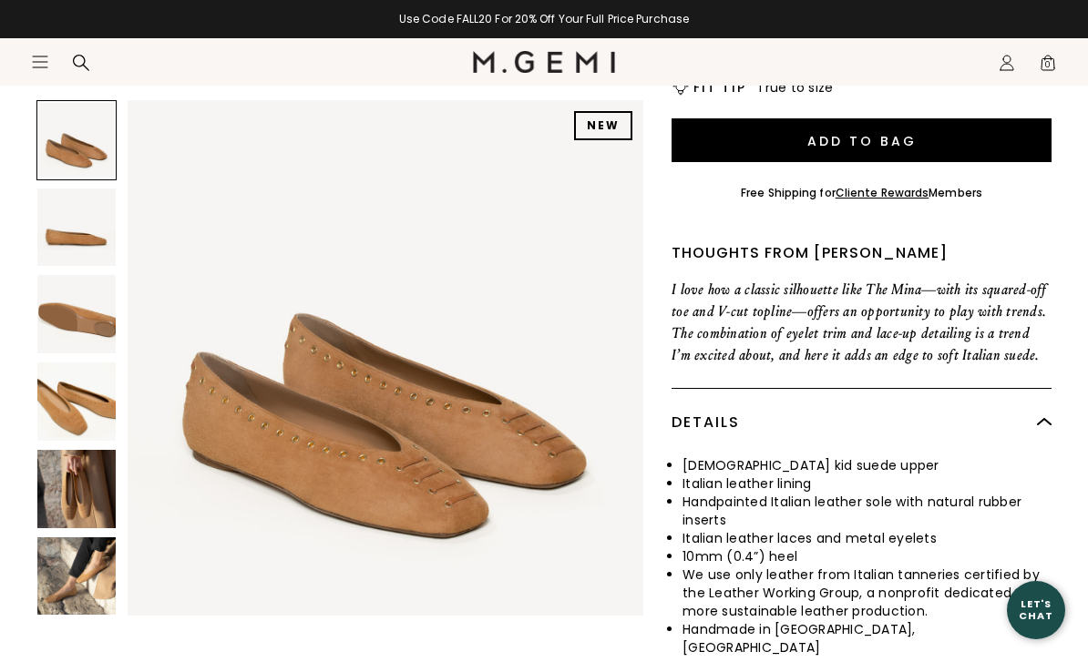
click at [71, 500] on img at bounding box center [76, 489] width 78 height 78
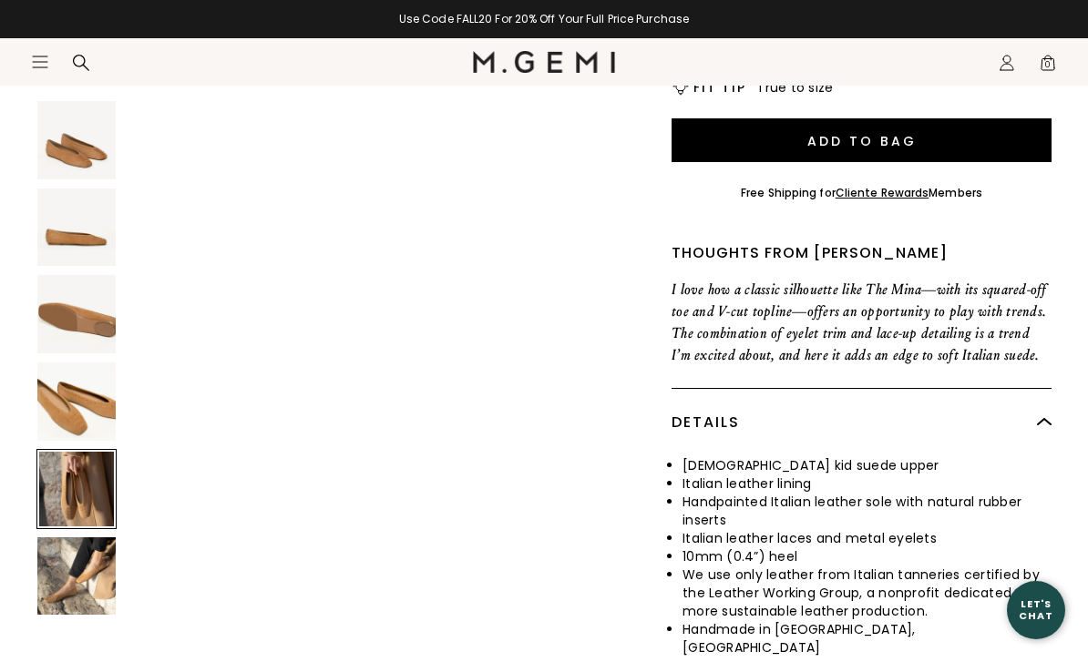
scroll to position [2136, 0]
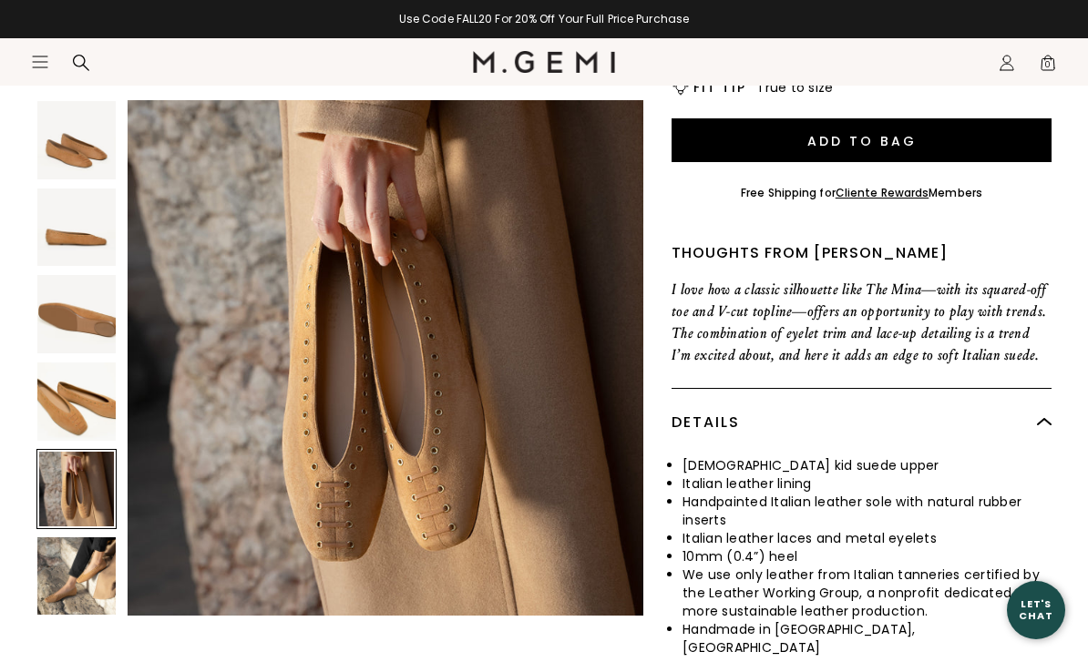
click at [63, 590] on img at bounding box center [76, 576] width 78 height 78
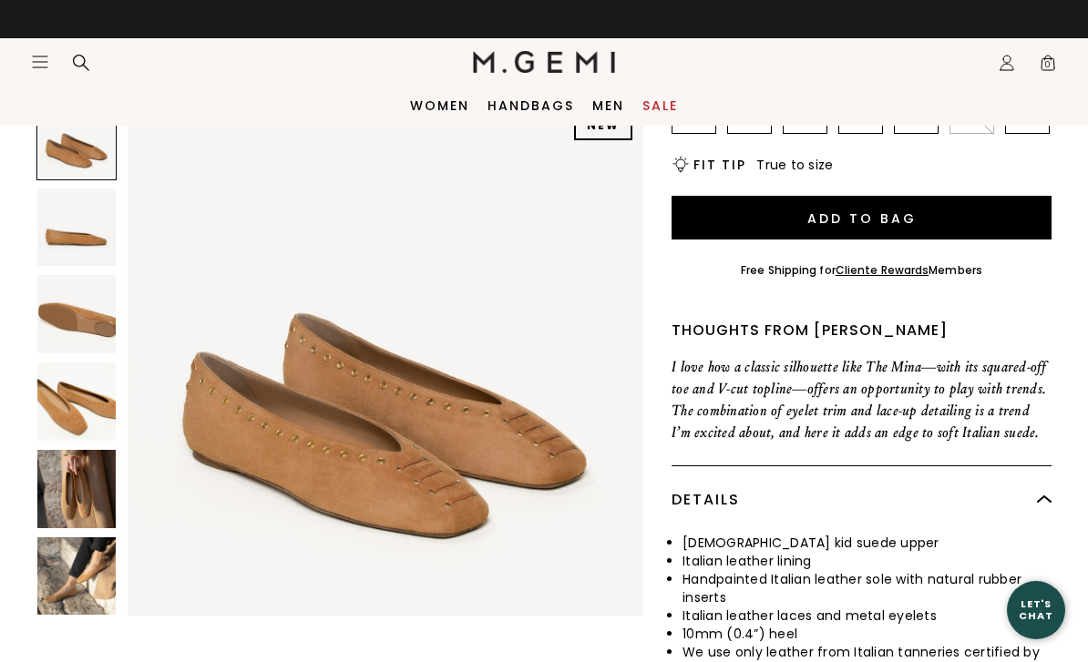
scroll to position [0, 0]
